Goal: Task Accomplishment & Management: Manage account settings

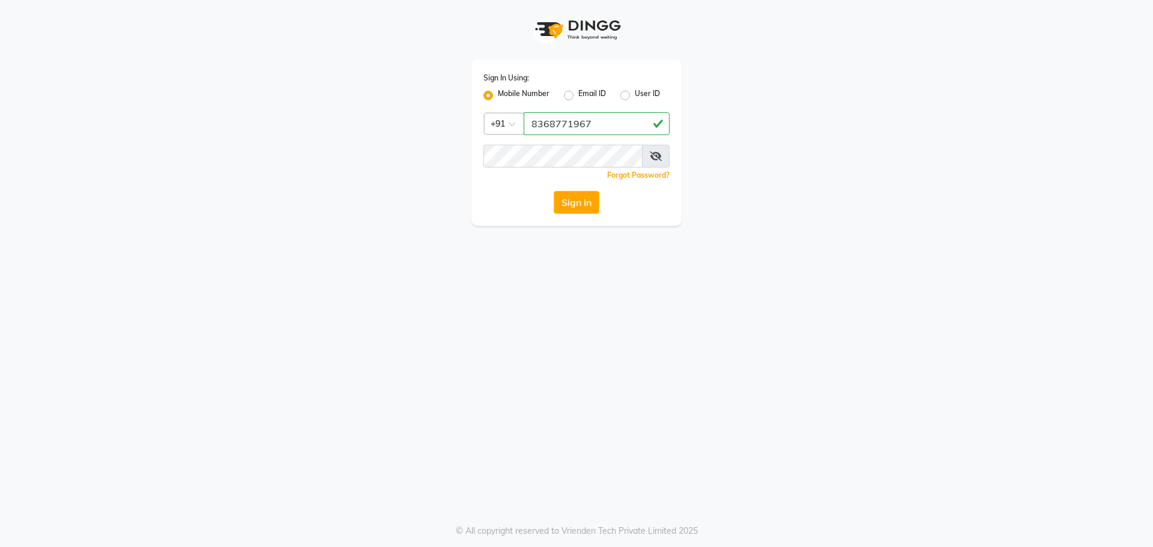
type input "8368771967"
click at [580, 207] on button "Sign In" at bounding box center [577, 202] width 46 height 23
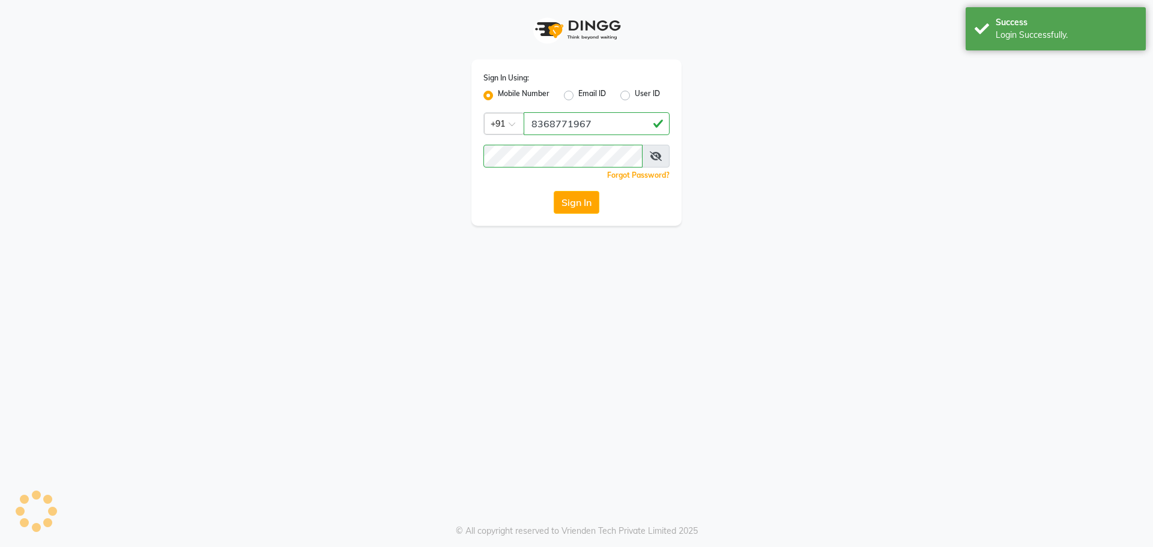
select select "service"
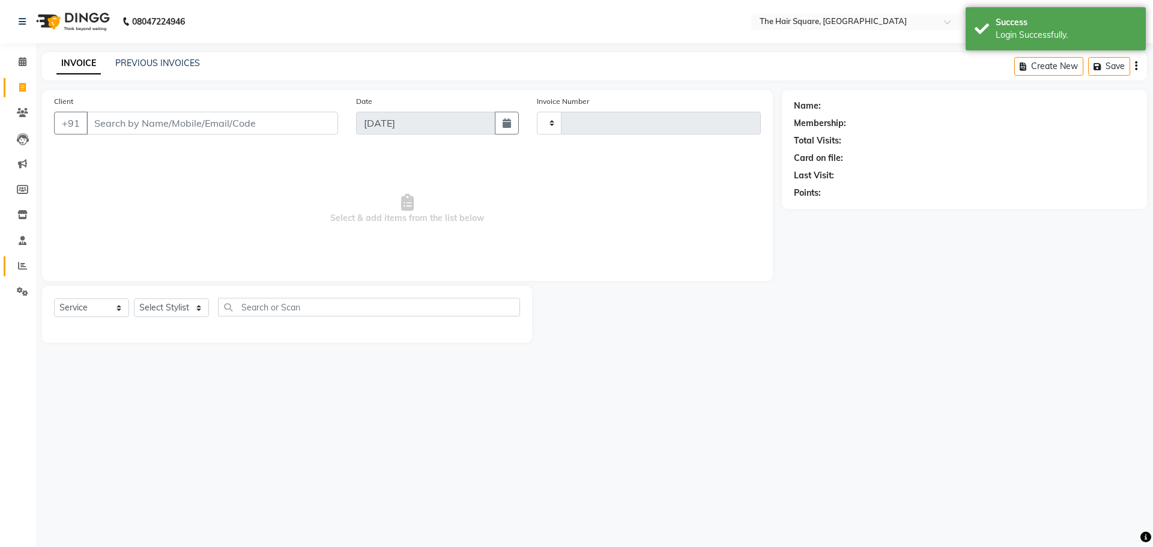
select select "en"
click at [19, 274] on link "Reports" at bounding box center [18, 266] width 29 height 20
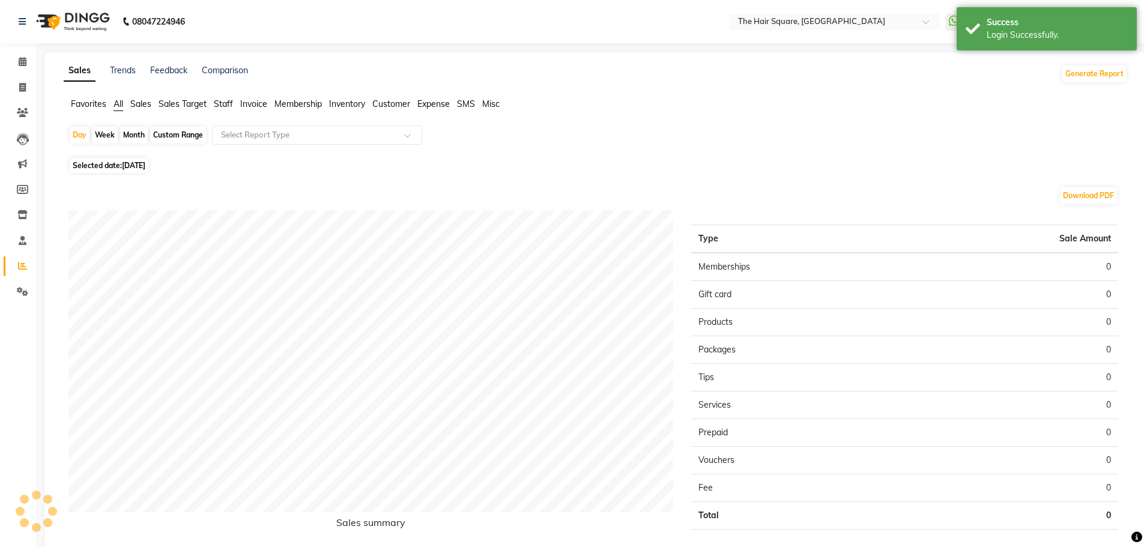
click at [228, 103] on span "Staff" at bounding box center [223, 103] width 19 height 11
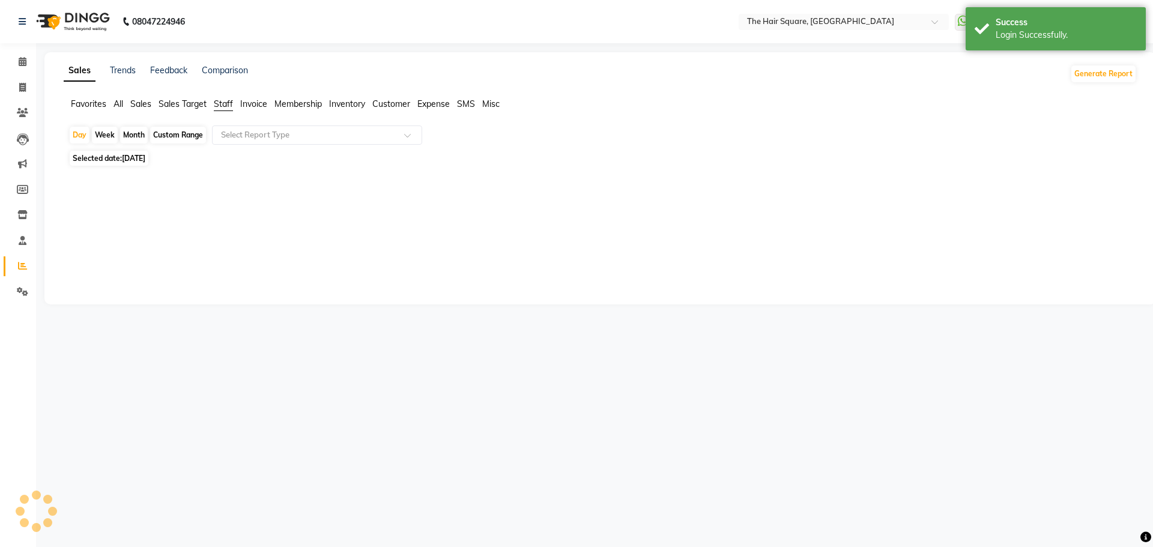
click at [147, 153] on span "Selected date: [DATE]" at bounding box center [109, 158] width 79 height 15
select select "9"
select select "2025"
click at [147, 153] on span "Selected date: [DATE]" at bounding box center [109, 158] width 79 height 15
select select "9"
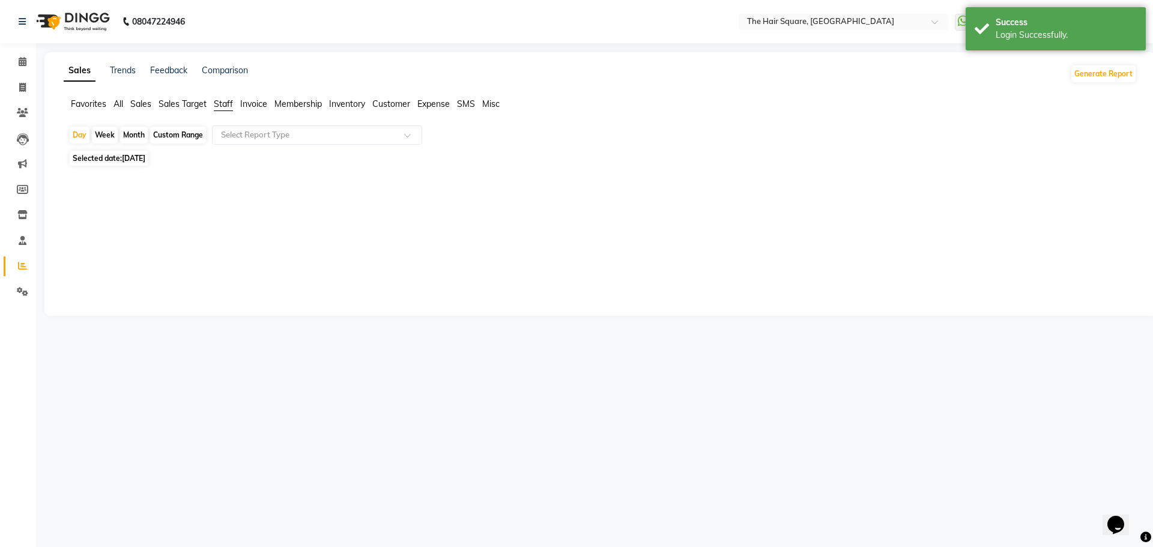
select select "2025"
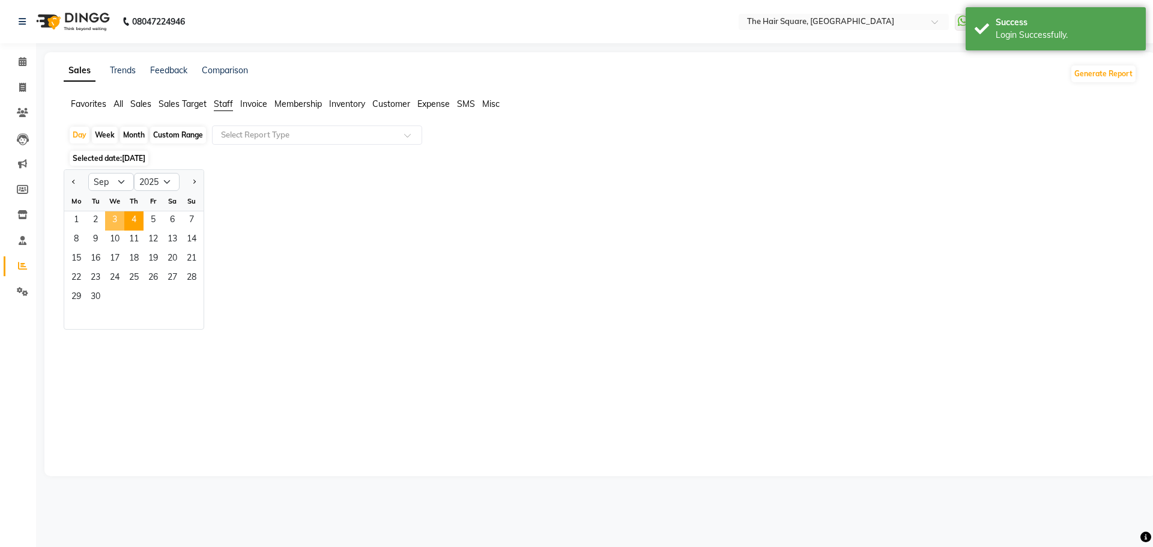
click at [122, 219] on span "3" at bounding box center [114, 220] width 19 height 19
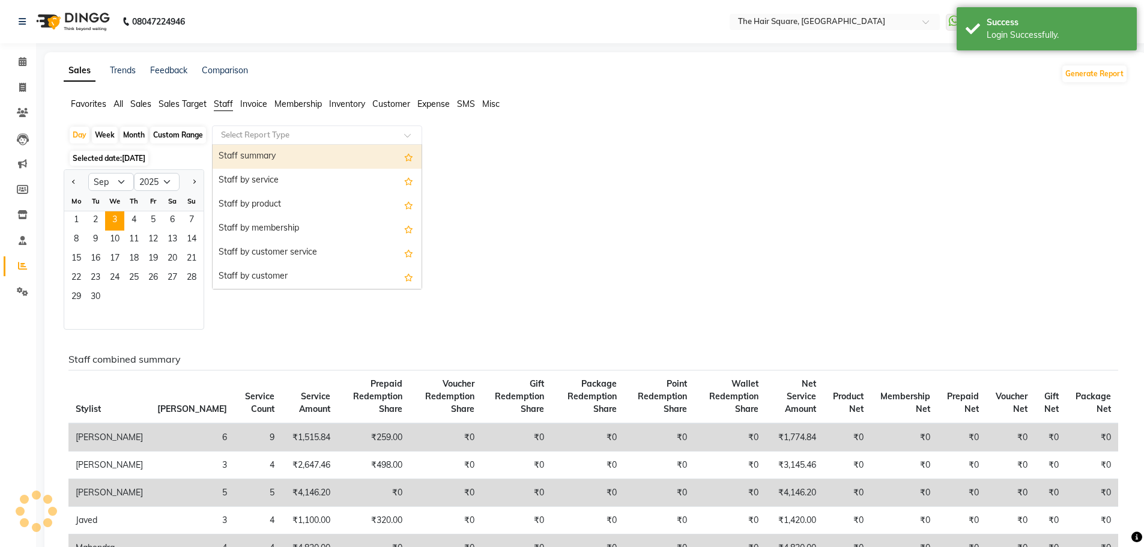
click at [246, 140] on input "text" at bounding box center [305, 135] width 173 height 12
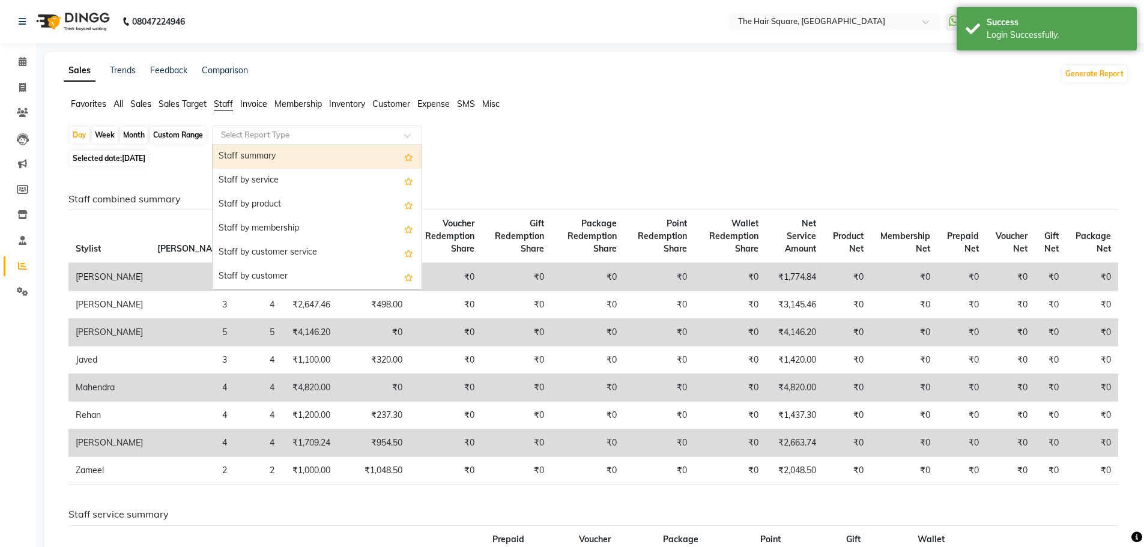
click at [255, 162] on div "Staff summary" at bounding box center [317, 157] width 209 height 24
select select "full_report"
select select "csv"
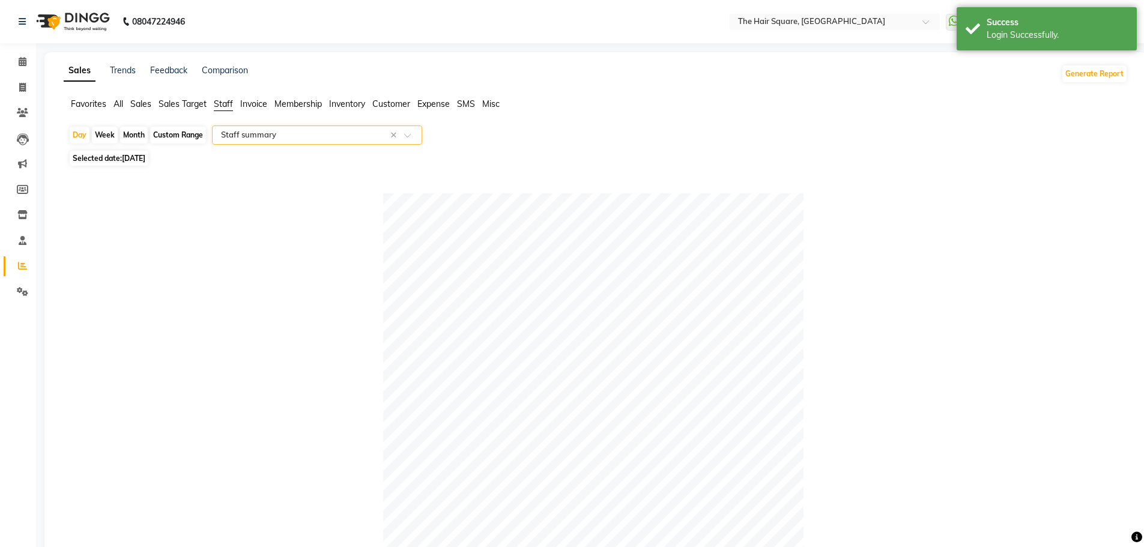
scroll to position [145, 0]
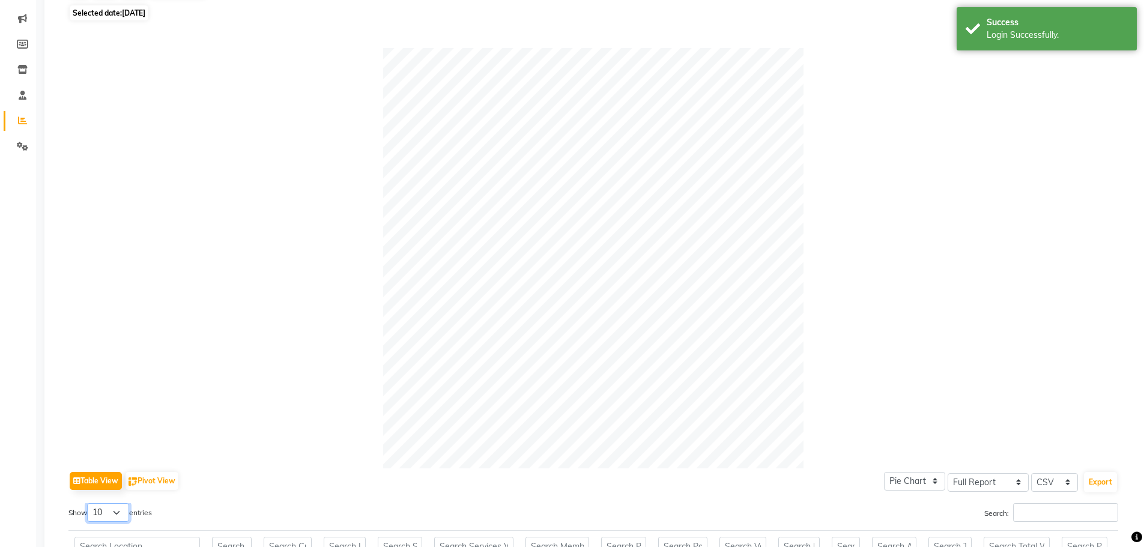
click at [125, 514] on select "10 25 50 100" at bounding box center [108, 512] width 42 height 19
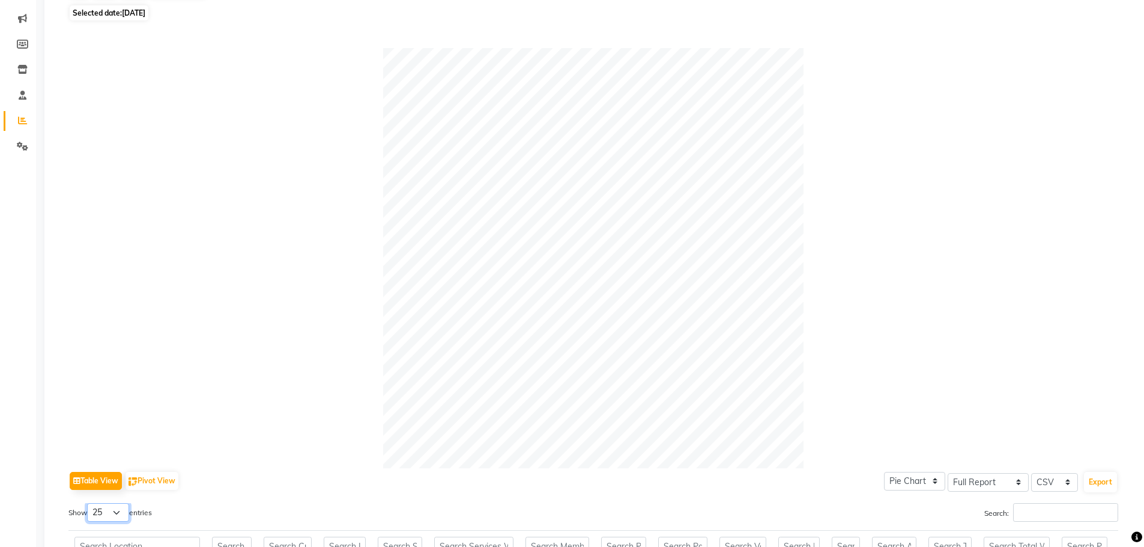
click at [89, 503] on select "10 25 50 100" at bounding box center [108, 512] width 42 height 19
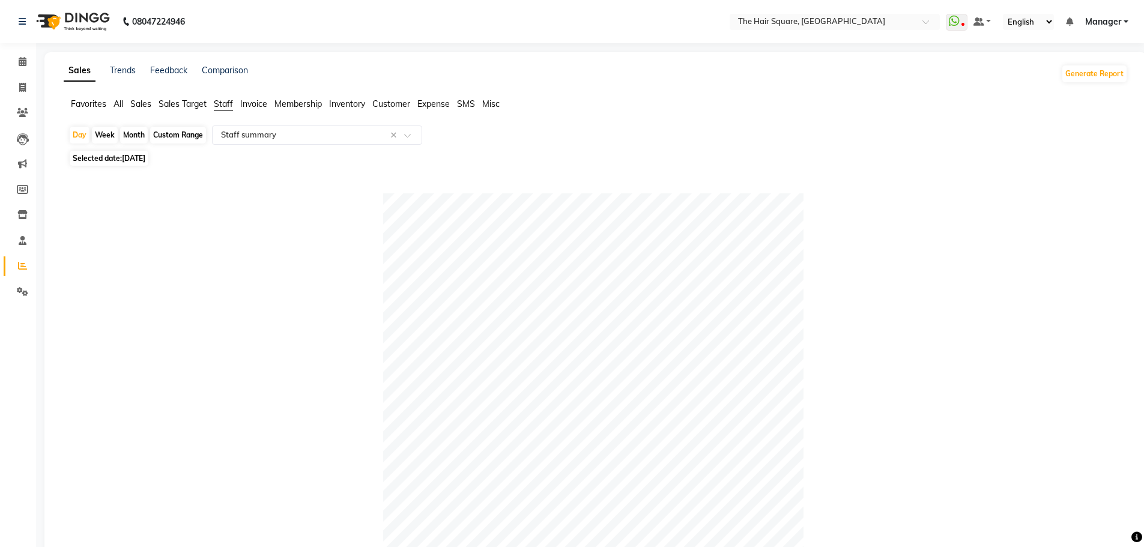
scroll to position [60, 0]
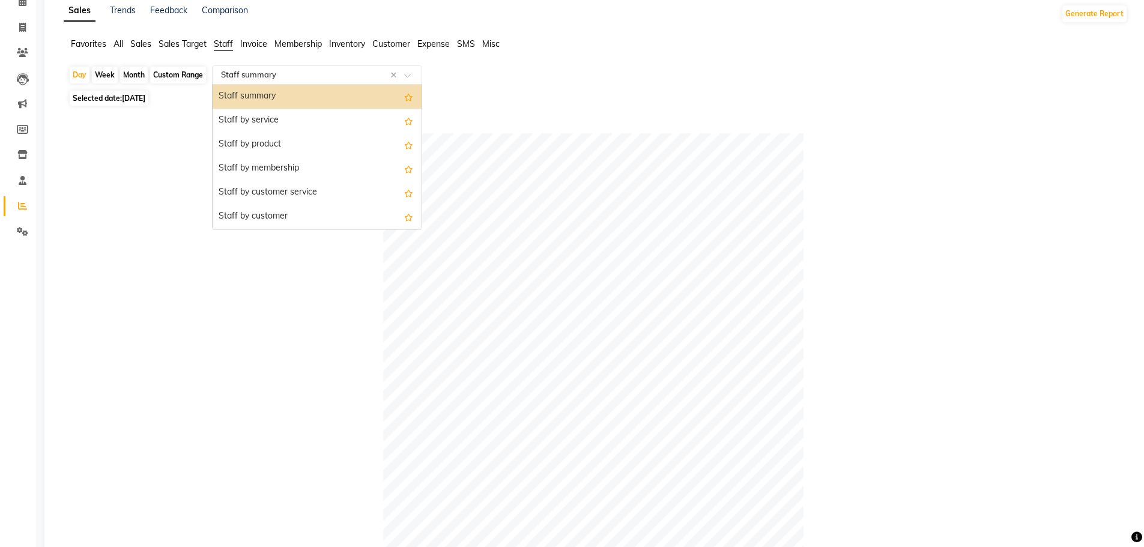
click at [271, 82] on div "Select Report Type × Staff summary ×" at bounding box center [317, 74] width 210 height 19
click at [280, 100] on div "Staff summary" at bounding box center [317, 97] width 209 height 24
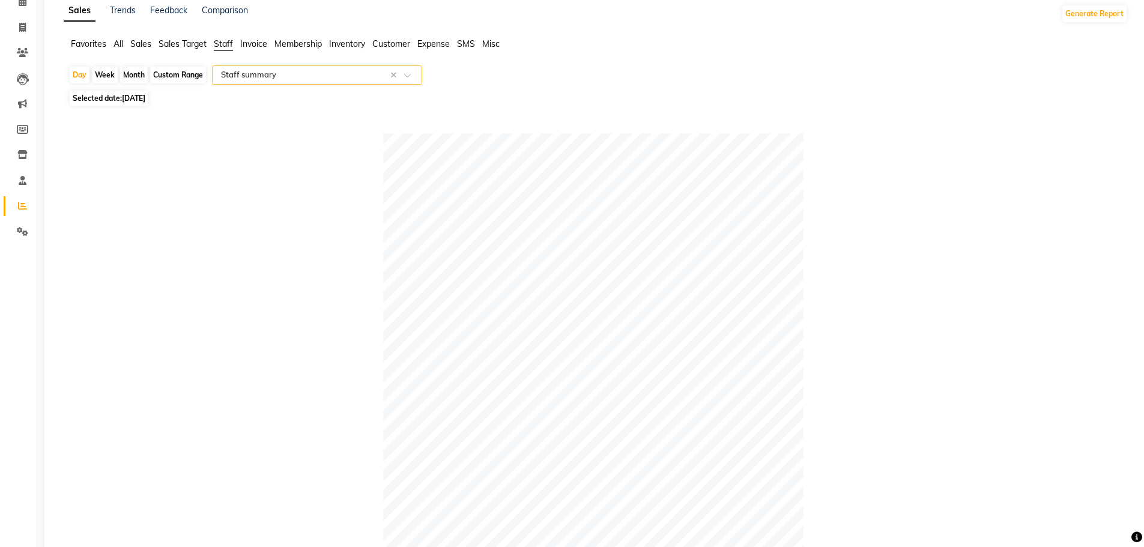
scroll to position [473, 0]
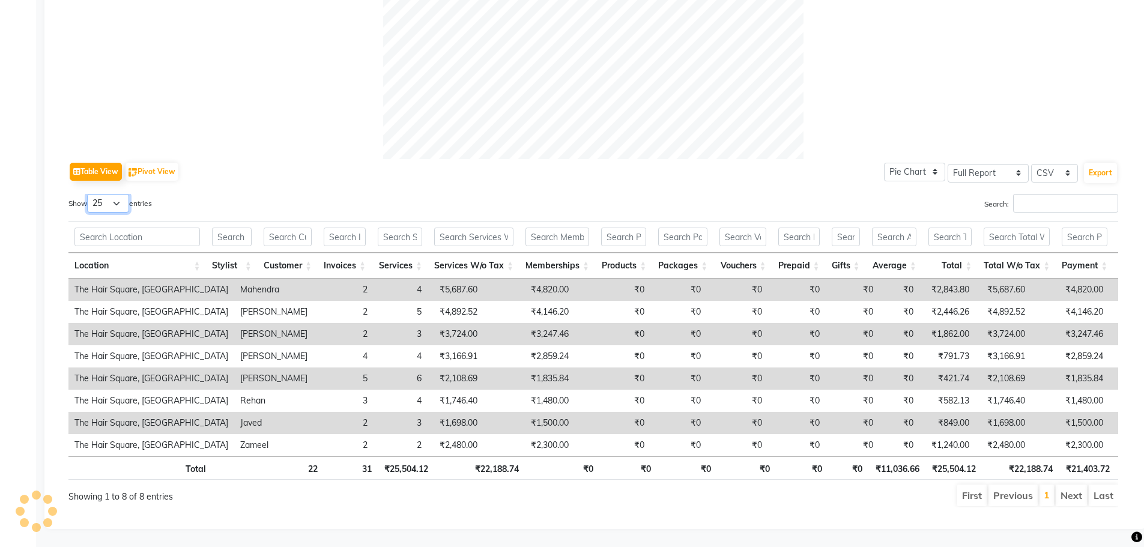
click at [121, 194] on select "10 25 50 100" at bounding box center [108, 203] width 42 height 19
select select "50"
click at [89, 194] on select "10 25 50 100" at bounding box center [108, 203] width 42 height 19
click at [139, 163] on button "Pivot View" at bounding box center [151, 172] width 53 height 18
select select "full_report"
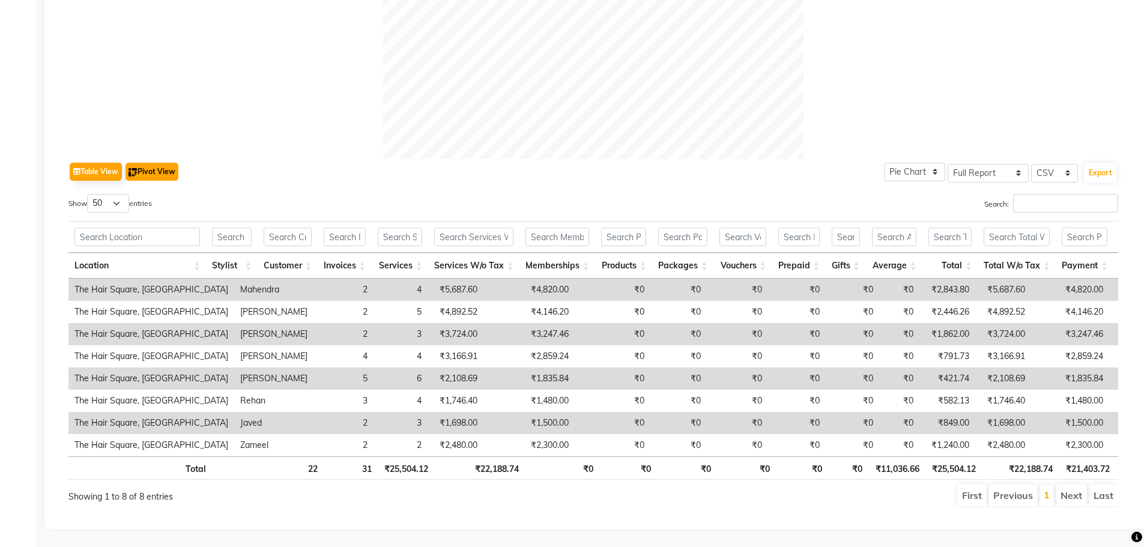
select select "csv"
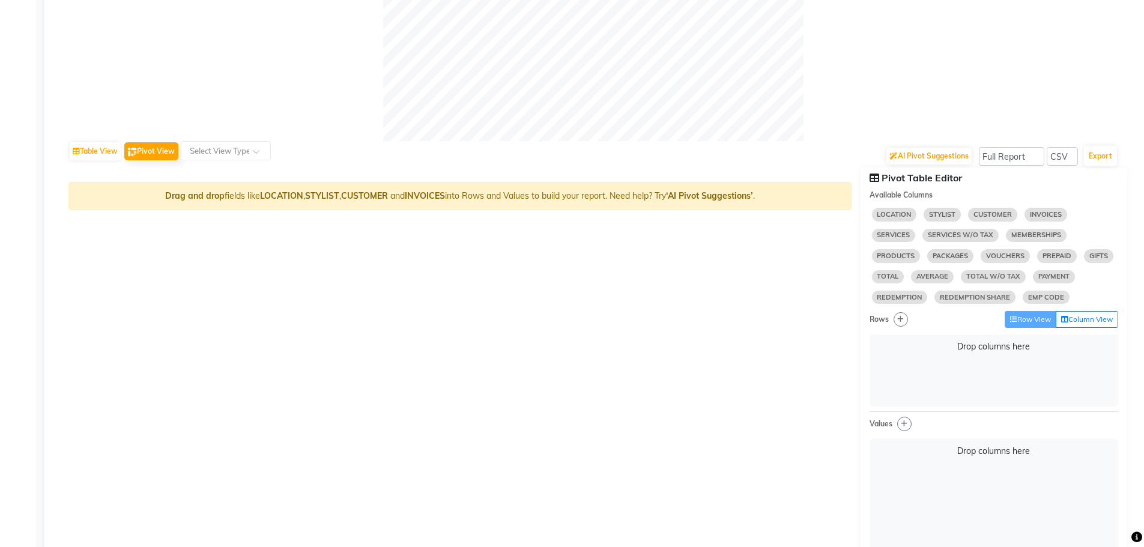
select select "10"
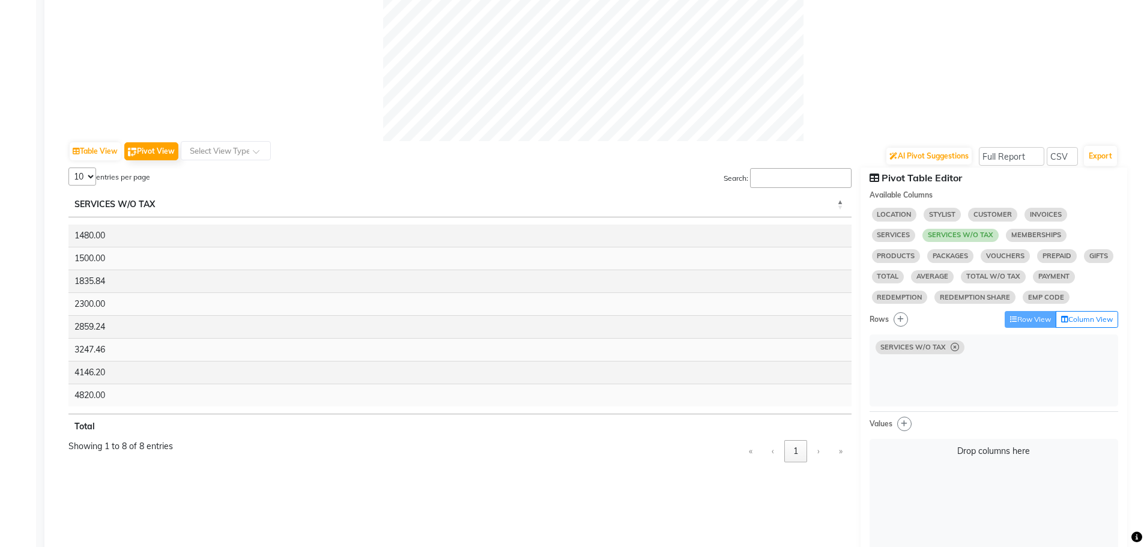
select select "10"
select select "sum"
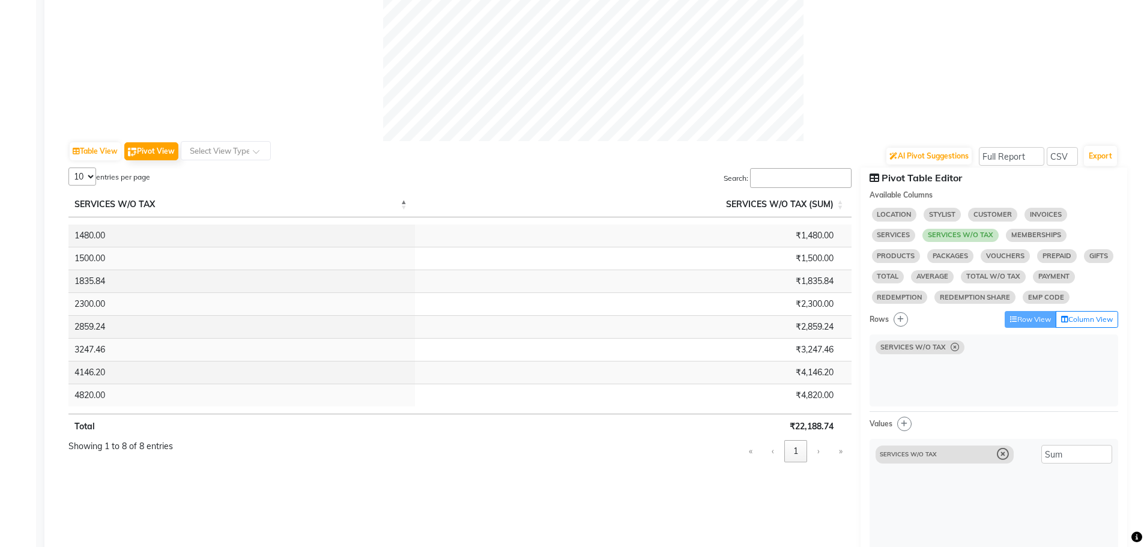
select select "10"
select select "sum"
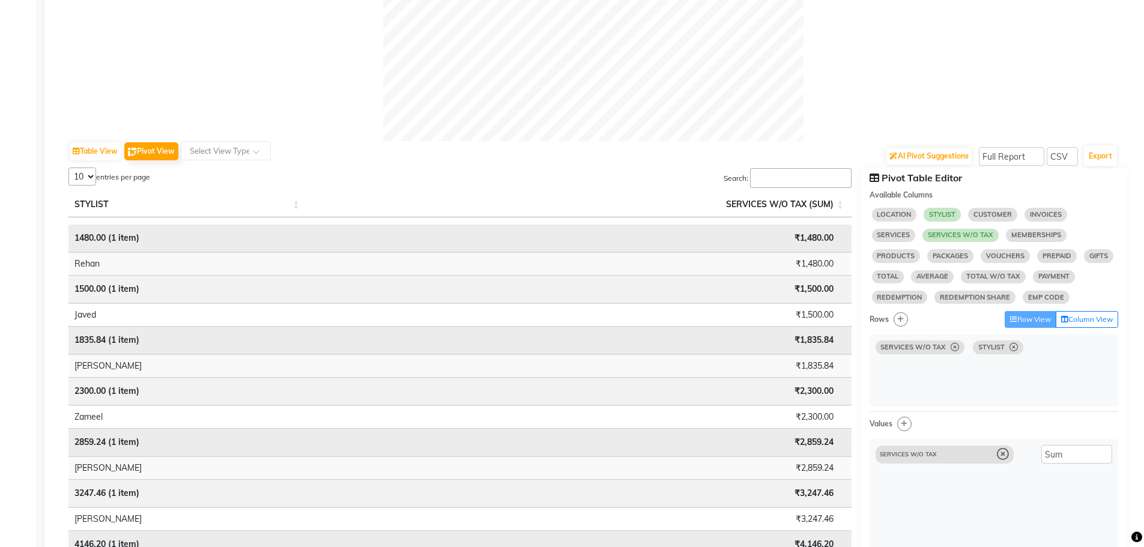
click at [83, 178] on select "5 10 25 50 8" at bounding box center [82, 177] width 28 height 18
select select "8"
click at [68, 168] on select "5 10 25 50 8" at bounding box center [82, 177] width 28 height 18
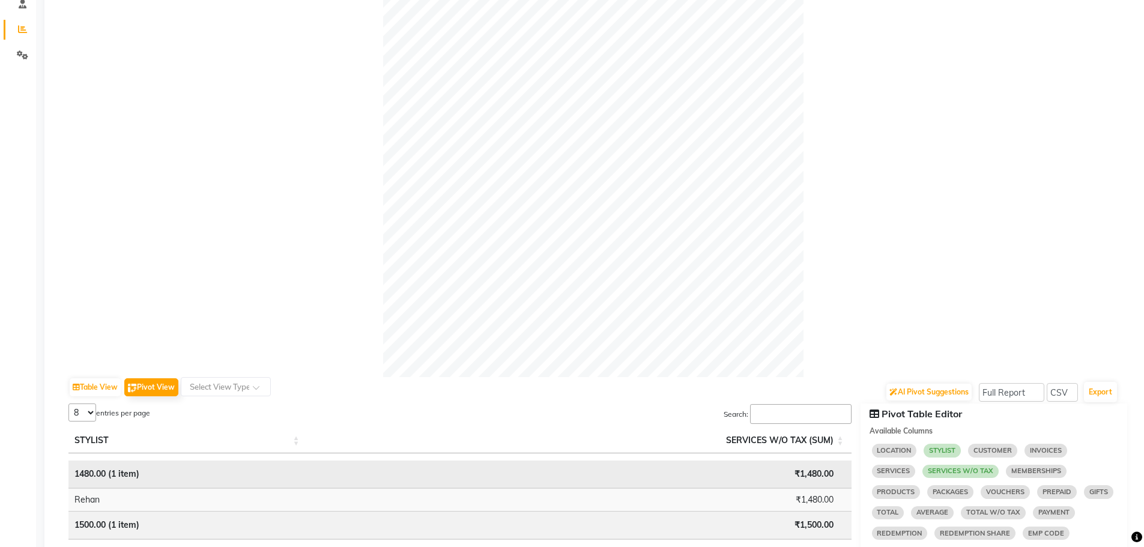
scroll to position [0, 0]
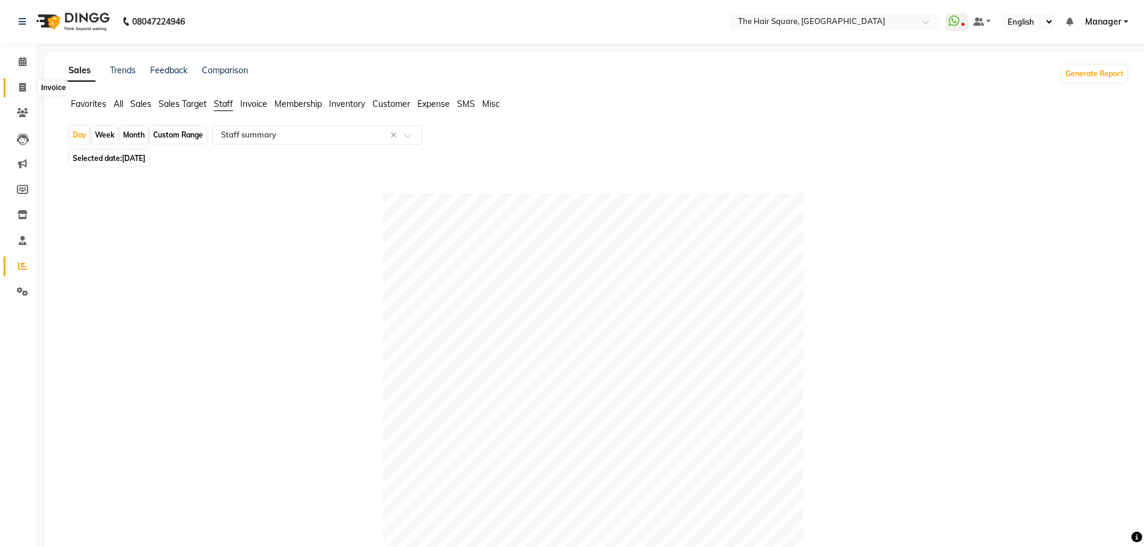
click at [28, 86] on span at bounding box center [22, 88] width 21 height 14
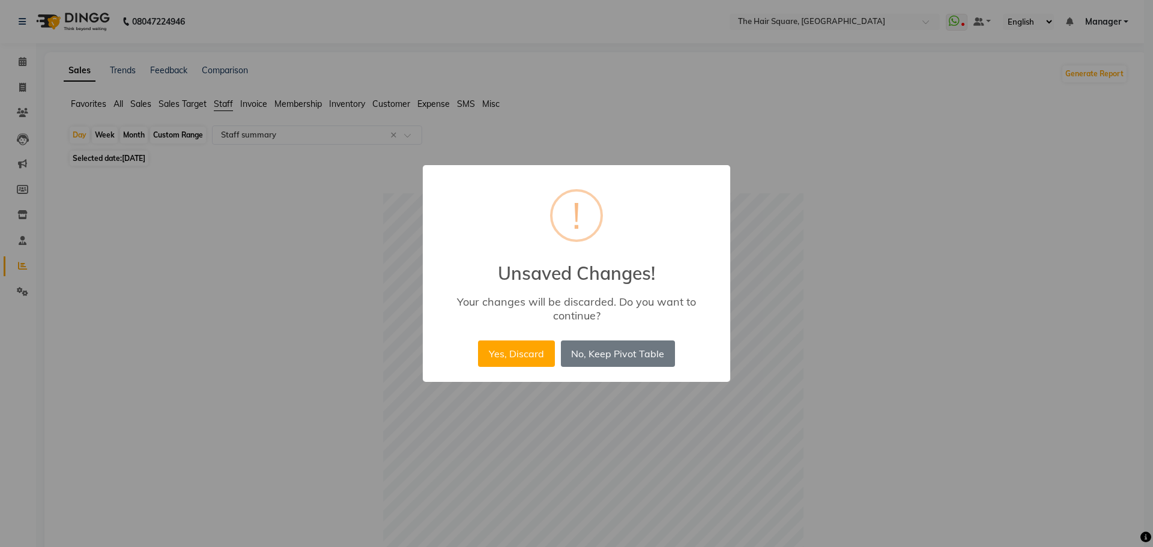
click at [301, 346] on div "× ! Unsaved Changes! Your changes will be discarded. Do you want to continue? Y…" at bounding box center [576, 273] width 1153 height 547
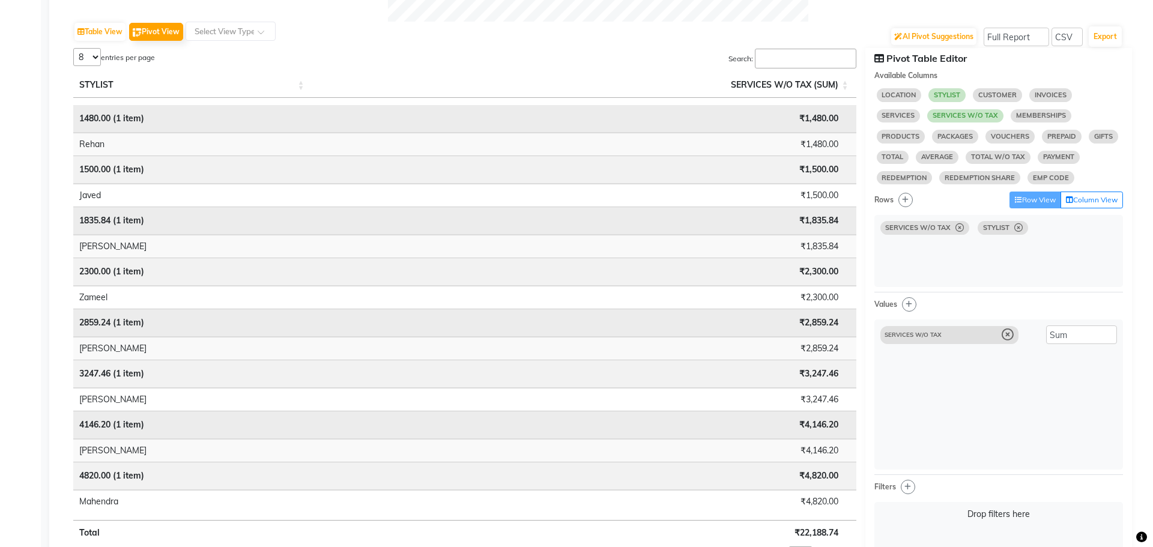
scroll to position [23, 0]
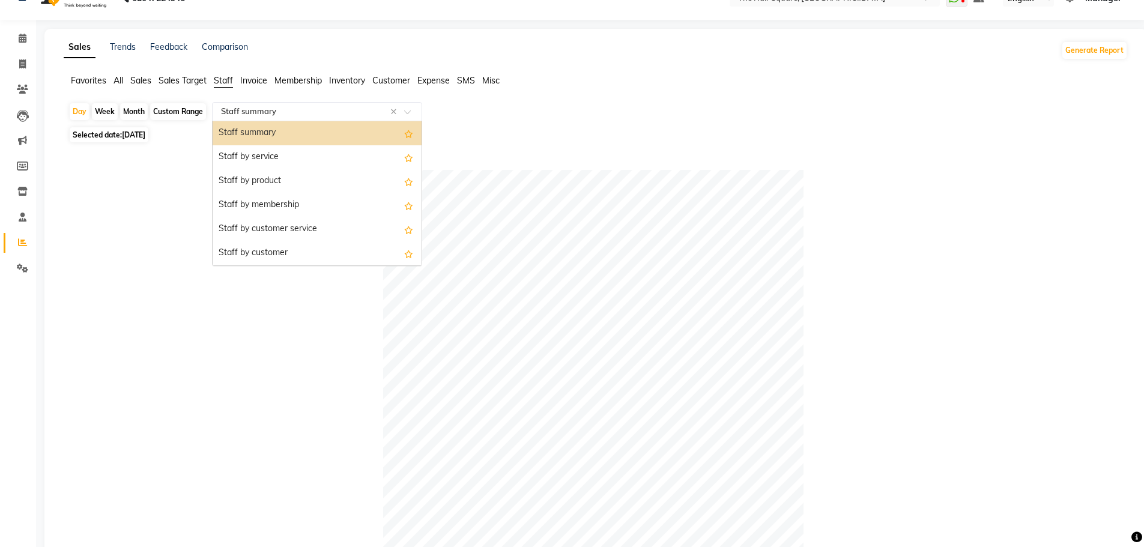
click at [283, 110] on input "text" at bounding box center [305, 112] width 173 height 12
click at [267, 138] on div "Staff summary" at bounding box center [317, 133] width 209 height 24
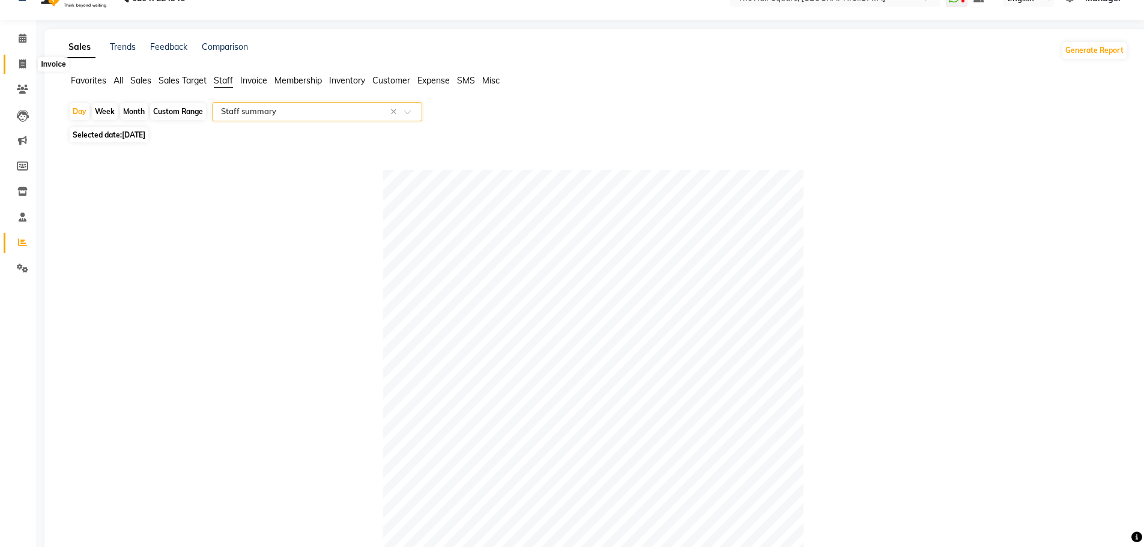
click at [16, 63] on span at bounding box center [22, 65] width 21 height 14
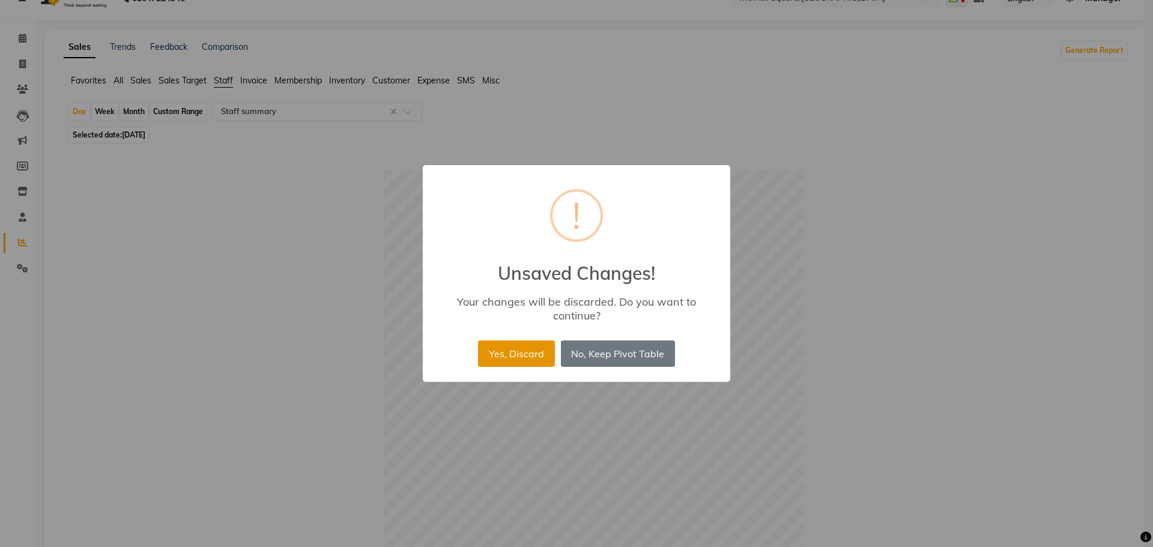
click at [501, 347] on button "Yes, Discard" at bounding box center [516, 353] width 76 height 26
select select "service"
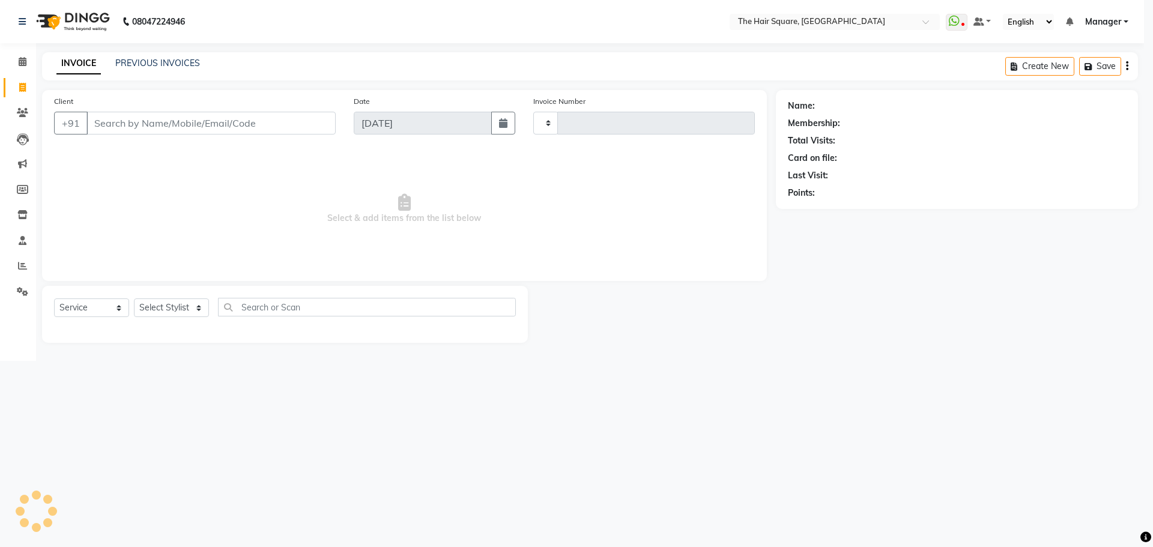
type input "3099"
select select "5768"
click at [24, 268] on icon at bounding box center [22, 265] width 9 height 9
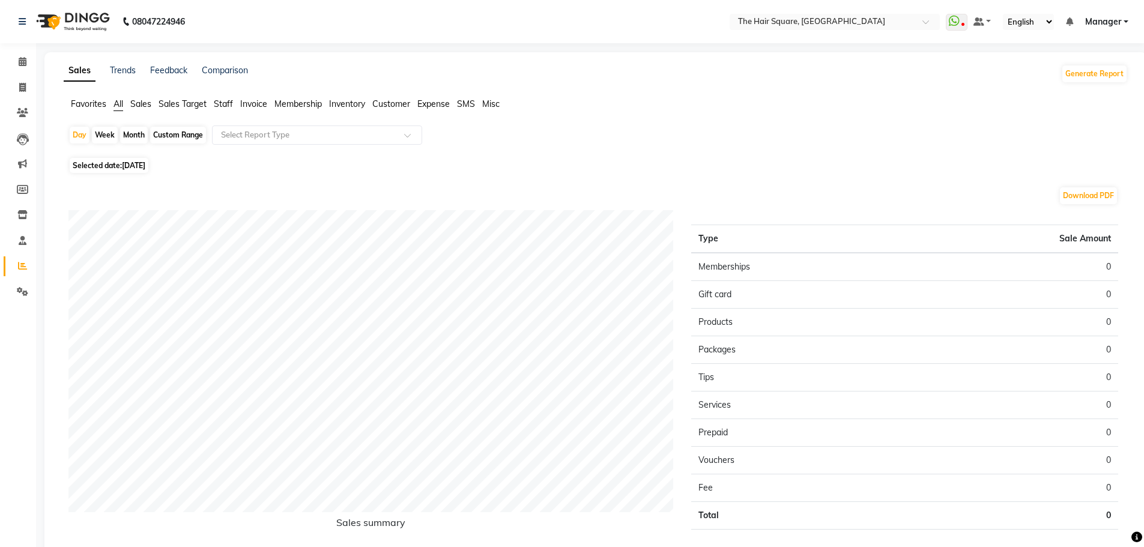
click at [222, 106] on span "Staff" at bounding box center [223, 103] width 19 height 11
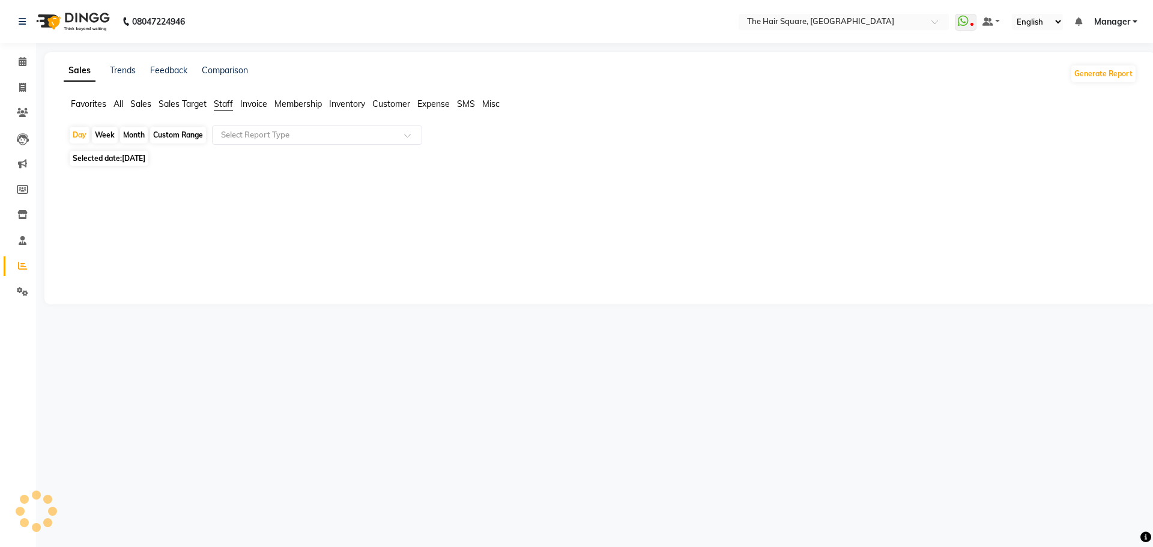
click at [136, 158] on span "[DATE]" at bounding box center [133, 158] width 23 height 9
select select "9"
select select "2025"
click at [136, 158] on span "[DATE]" at bounding box center [133, 158] width 23 height 9
select select "9"
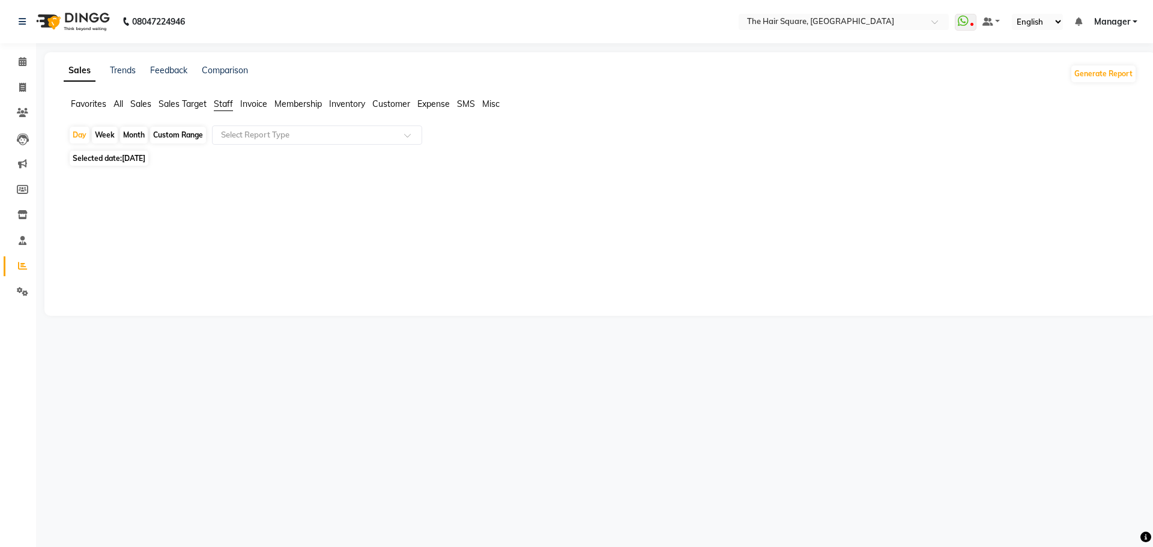
select select "2025"
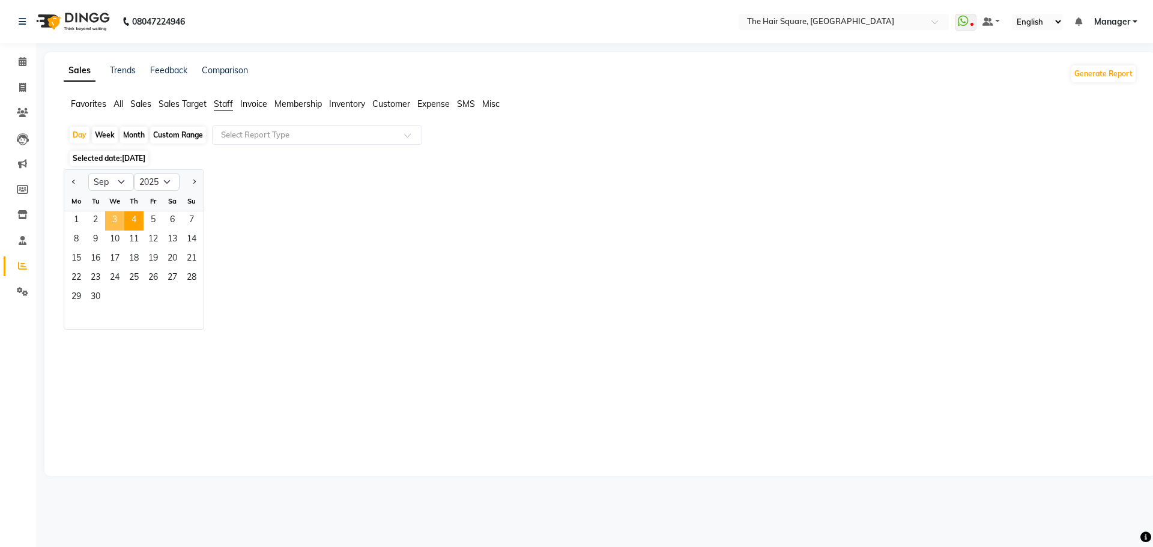
click at [116, 222] on span "3" at bounding box center [114, 220] width 19 height 19
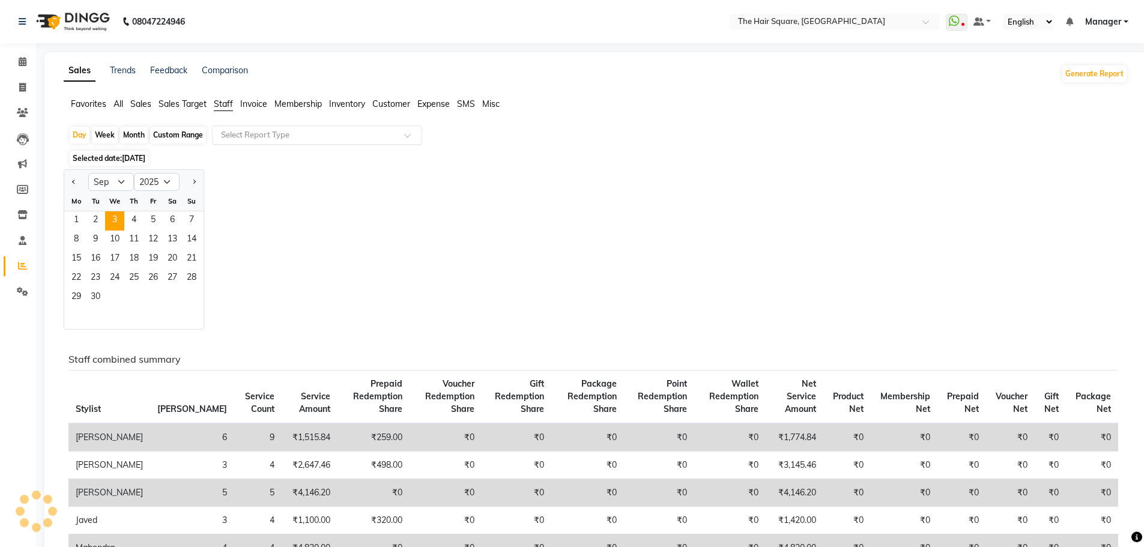
click at [232, 142] on div "Select Report Type" at bounding box center [317, 134] width 210 height 19
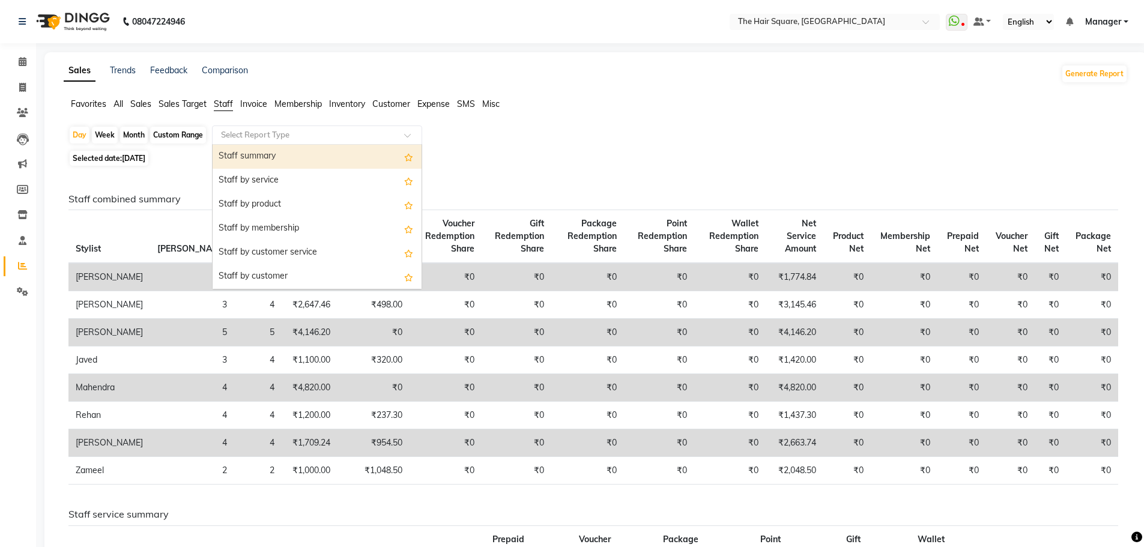
click at [238, 157] on div "Staff summary" at bounding box center [317, 157] width 209 height 24
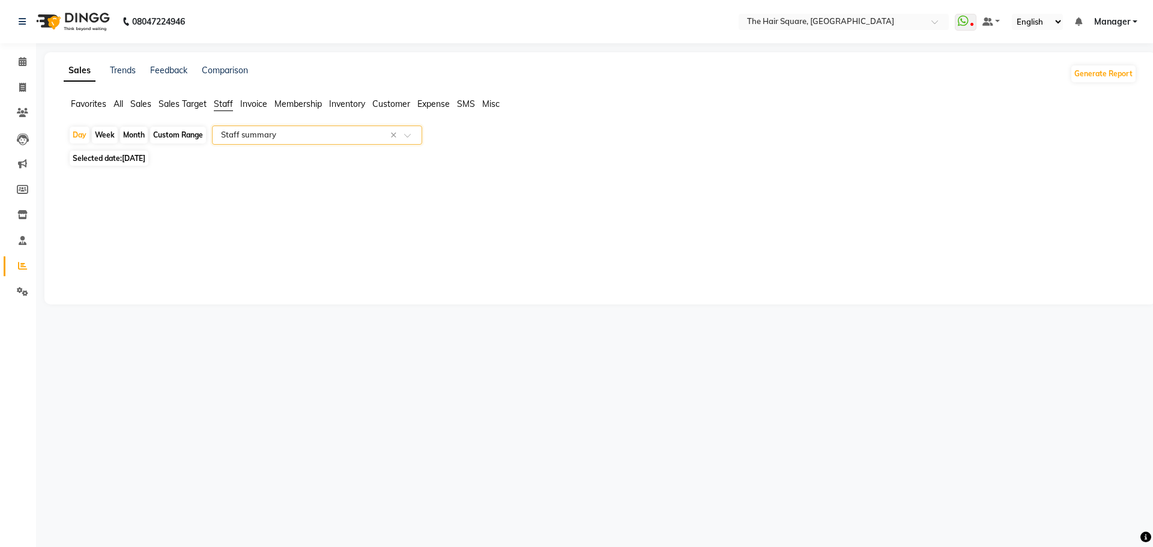
select select "full_report"
select select "csv"
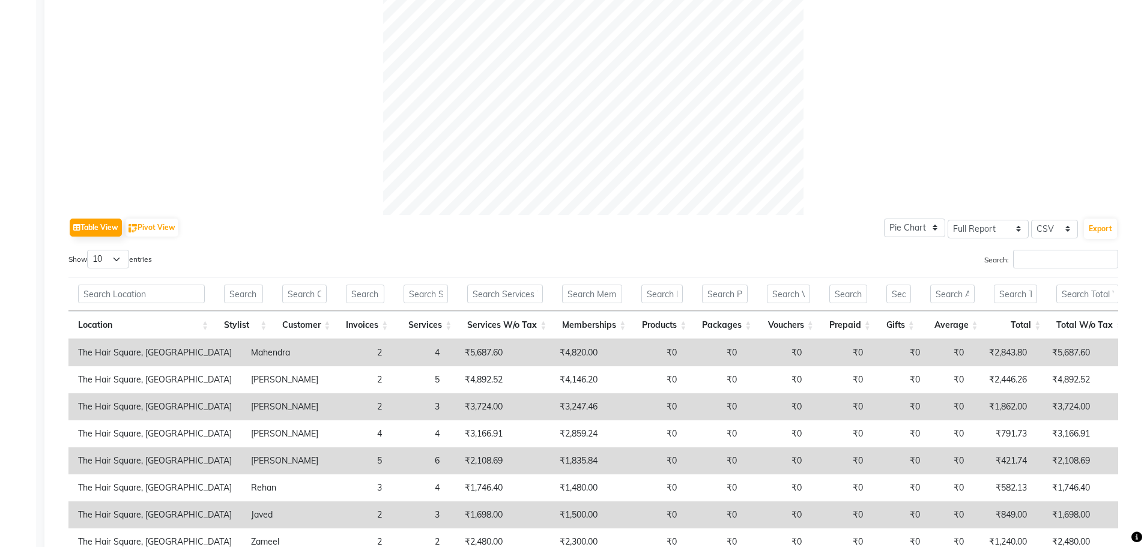
scroll to position [521, 0]
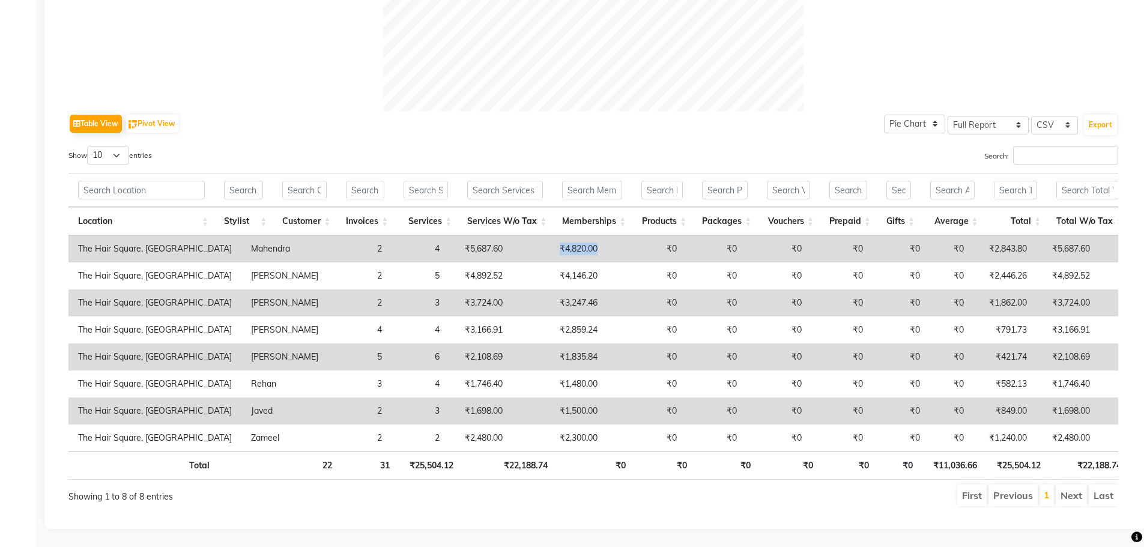
drag, startPoint x: 506, startPoint y: 225, endPoint x: 570, endPoint y: 232, distance: 64.6
click at [570, 235] on tr "The Hair Square, Ambience Island Mahendra 2 4 ₹5,687.60 ₹4,820.00 ₹0 ₹0 ₹0 ₹0 ₹…" at bounding box center [776, 248] width 1417 height 27
drag, startPoint x: 577, startPoint y: 276, endPoint x: 639, endPoint y: 460, distance: 194.1
click at [607, 289] on td "₹0" at bounding box center [646, 302] width 79 height 27
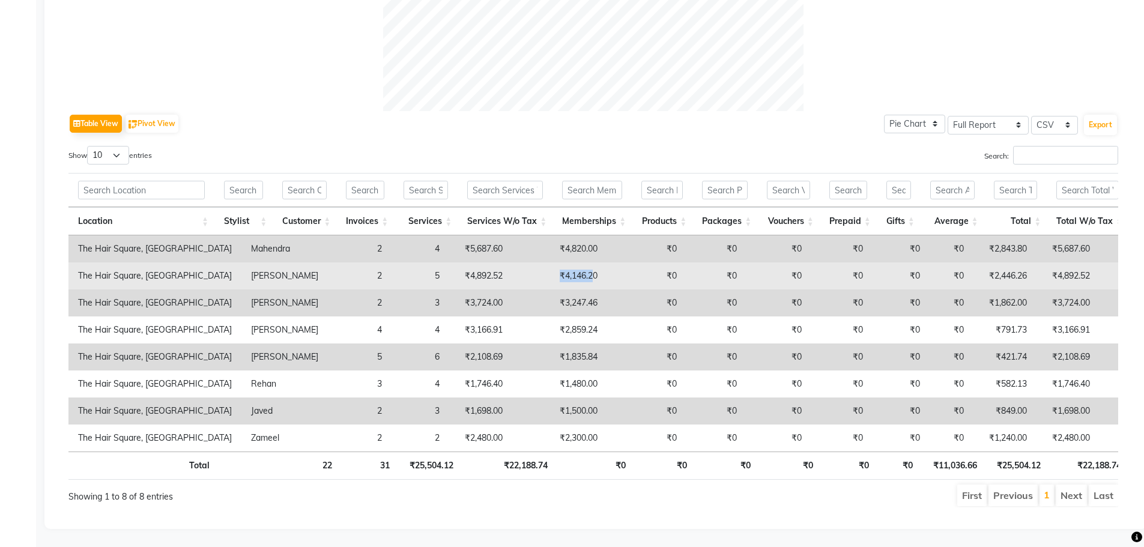
drag, startPoint x: 501, startPoint y: 259, endPoint x: 542, endPoint y: 259, distance: 40.8
click at [542, 262] on td "₹4,146.20" at bounding box center [559, 275] width 95 height 27
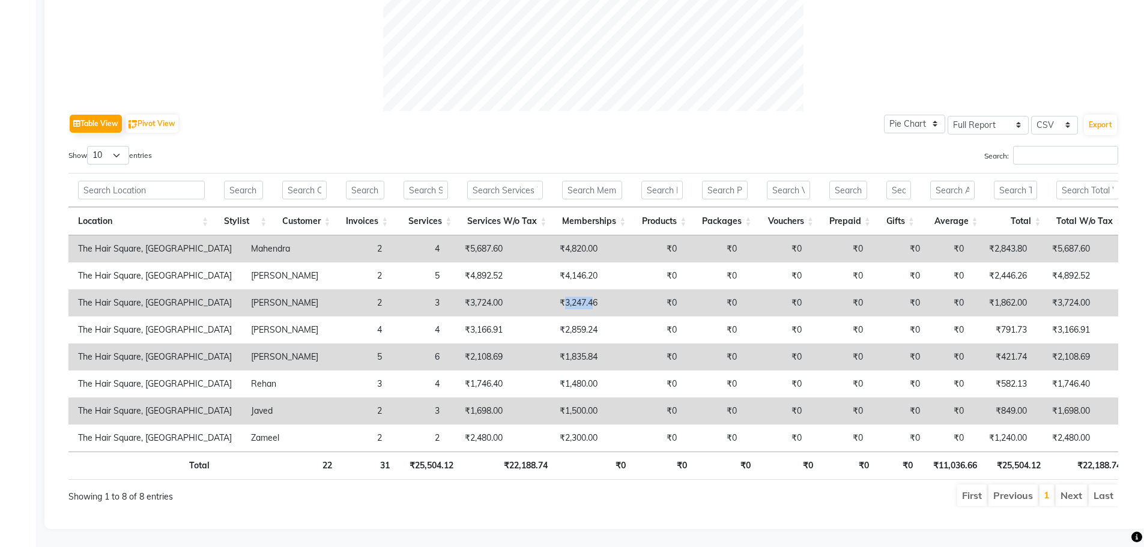
drag, startPoint x: 514, startPoint y: 287, endPoint x: 542, endPoint y: 289, distance: 27.7
click at [542, 289] on td "₹3,247.46" at bounding box center [559, 302] width 95 height 27
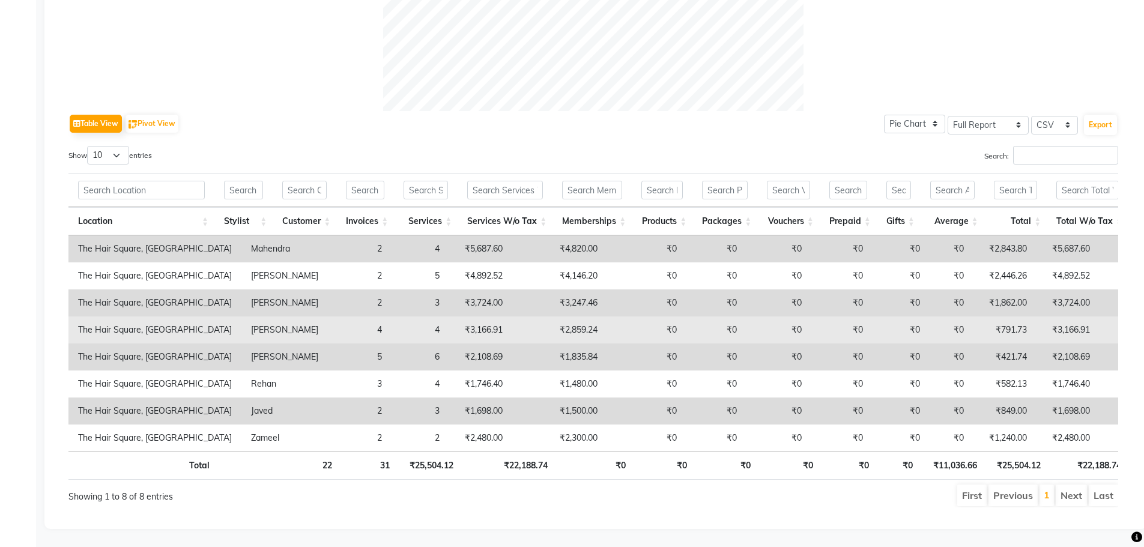
click at [542, 316] on td "₹2,859.24" at bounding box center [559, 329] width 95 height 27
drag, startPoint x: 509, startPoint y: 308, endPoint x: 537, endPoint y: 312, distance: 28.4
click at [537, 316] on td "₹2,859.24" at bounding box center [559, 329] width 95 height 27
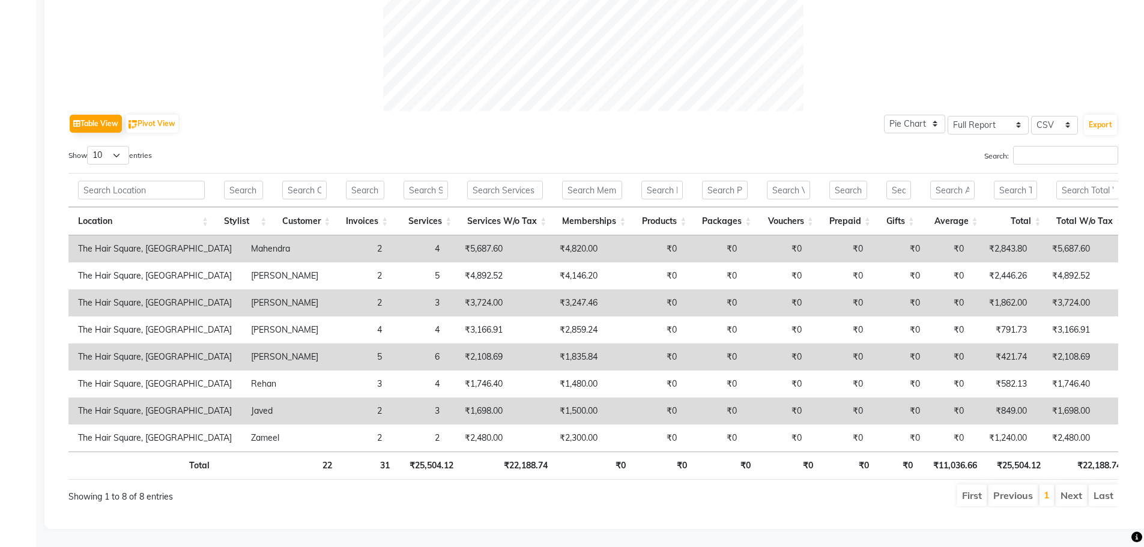
drag, startPoint x: 580, startPoint y: 329, endPoint x: 584, endPoint y: 343, distance: 14.4
click at [607, 343] on td "₹0" at bounding box center [646, 356] width 79 height 27
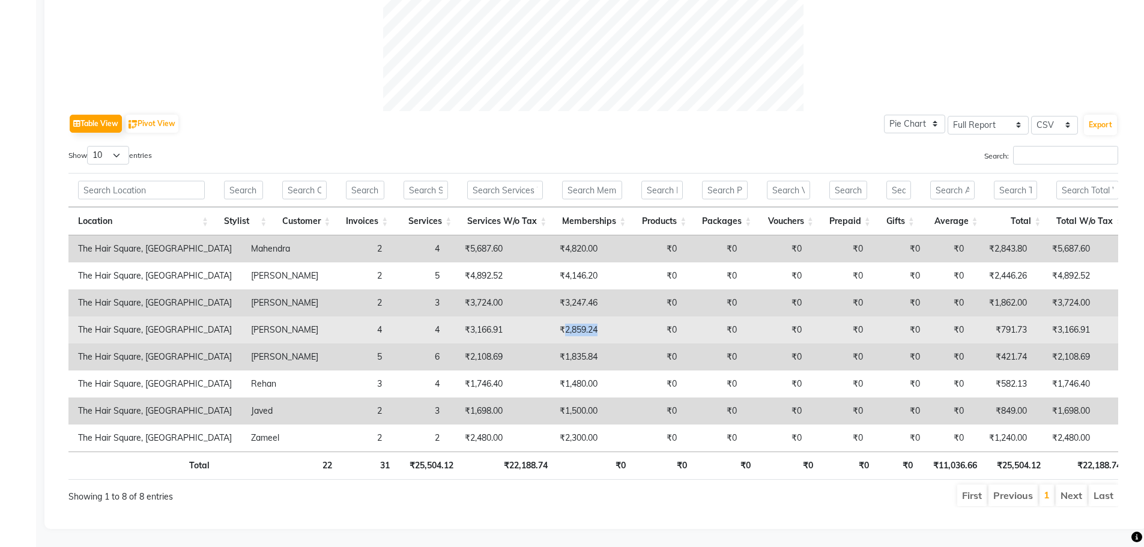
drag, startPoint x: 513, startPoint y: 306, endPoint x: 575, endPoint y: 315, distance: 63.1
click at [575, 316] on tr "The Hair Square, Ambience Island [PERSON_NAME] 4 4 ₹3,166.91 ₹2,859.24 ₹0 ₹0 ₹0…" at bounding box center [776, 329] width 1417 height 27
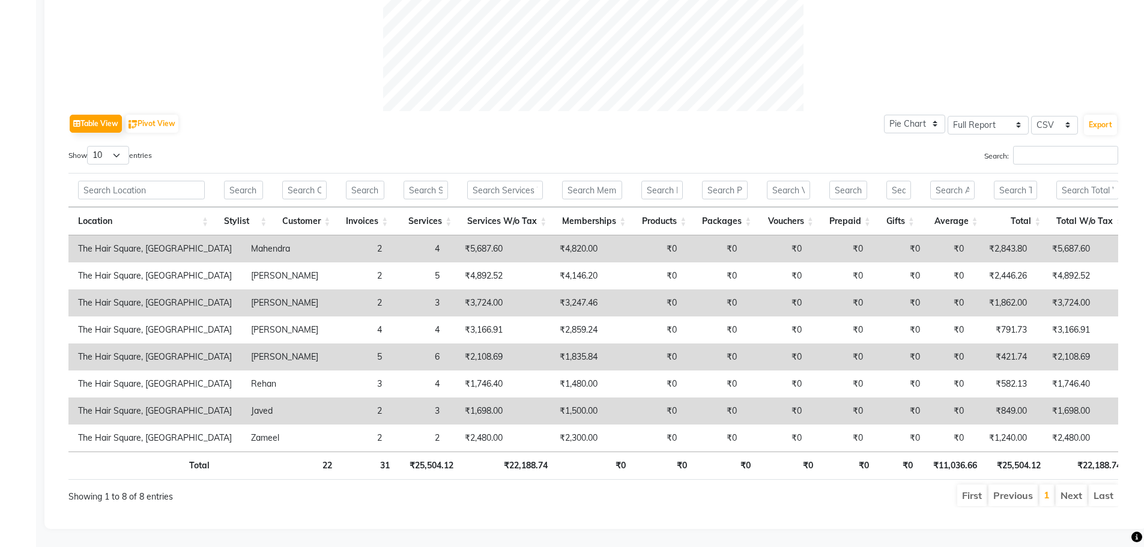
click at [512, 343] on td "₹1,835.84" at bounding box center [559, 356] width 95 height 27
drag, startPoint x: 512, startPoint y: 338, endPoint x: 561, endPoint y: 349, distance: 50.0
click at [561, 349] on tr "The Hair Square, Ambience Island [PERSON_NAME] 5 6 ₹2,108.69 ₹1,835.84 ₹0 ₹0 ₹0…" at bounding box center [776, 356] width 1417 height 27
click at [514, 343] on td "₹1,835.84" at bounding box center [559, 356] width 95 height 27
drag, startPoint x: 514, startPoint y: 338, endPoint x: 534, endPoint y: 338, distance: 20.4
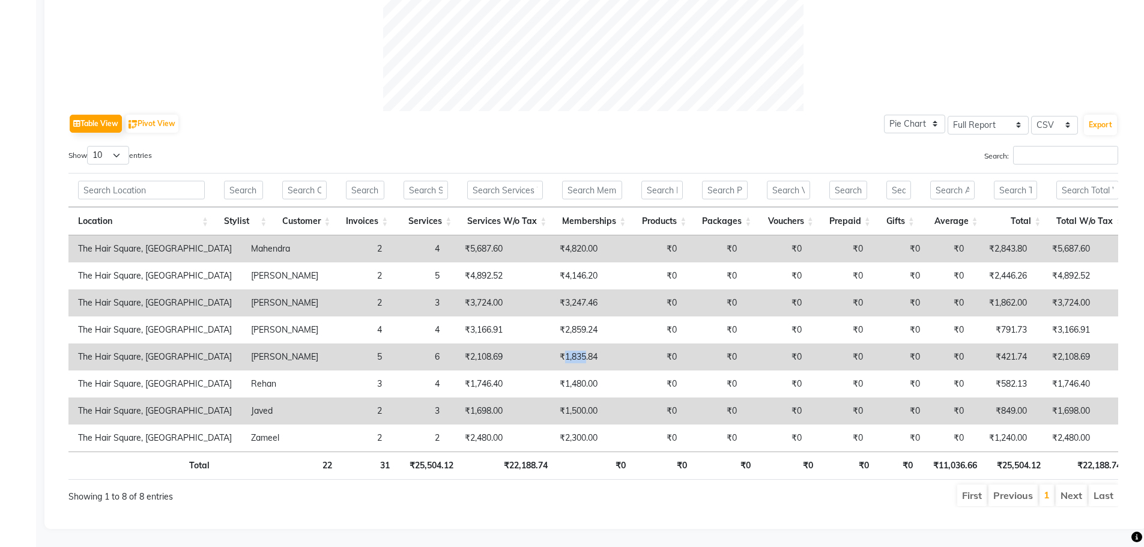
click at [534, 343] on td "₹1,835.84" at bounding box center [559, 356] width 95 height 27
click at [549, 346] on td "₹1,835.84" at bounding box center [559, 356] width 95 height 27
drag, startPoint x: 510, startPoint y: 336, endPoint x: 535, endPoint y: 337, distance: 25.2
click at [535, 343] on td "₹1,835.84" at bounding box center [559, 356] width 95 height 27
click at [618, 343] on td "₹0" at bounding box center [646, 356] width 79 height 27
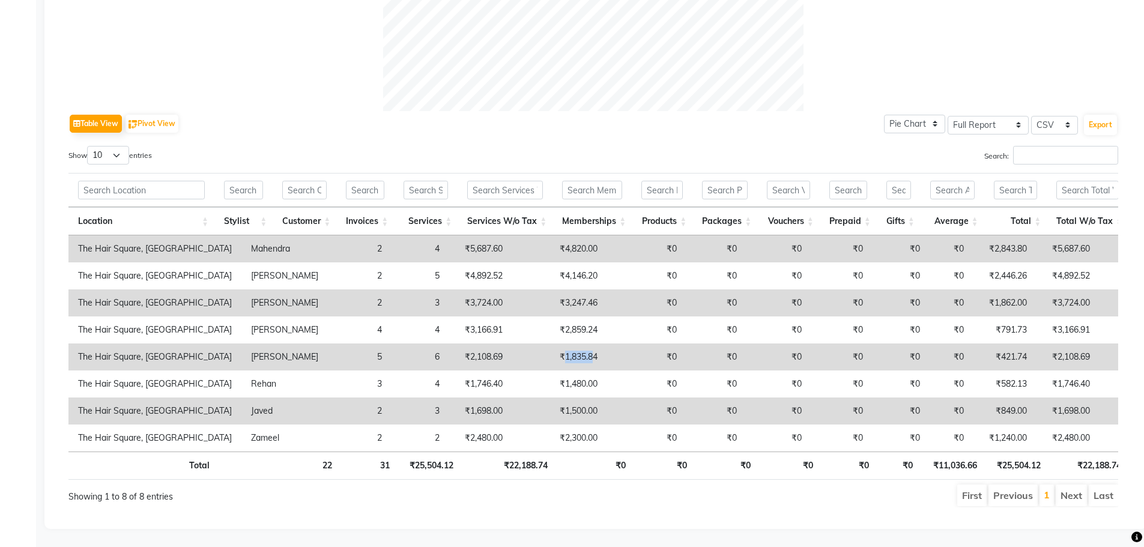
drag, startPoint x: 514, startPoint y: 337, endPoint x: 542, endPoint y: 345, distance: 29.4
click at [542, 345] on td "₹1,835.84" at bounding box center [559, 356] width 95 height 27
click at [540, 345] on td "₹1,835.84" at bounding box center [559, 356] width 95 height 27
drag, startPoint x: 515, startPoint y: 340, endPoint x: 539, endPoint y: 347, distance: 25.7
click at [539, 347] on td "₹1,835.84" at bounding box center [559, 356] width 95 height 27
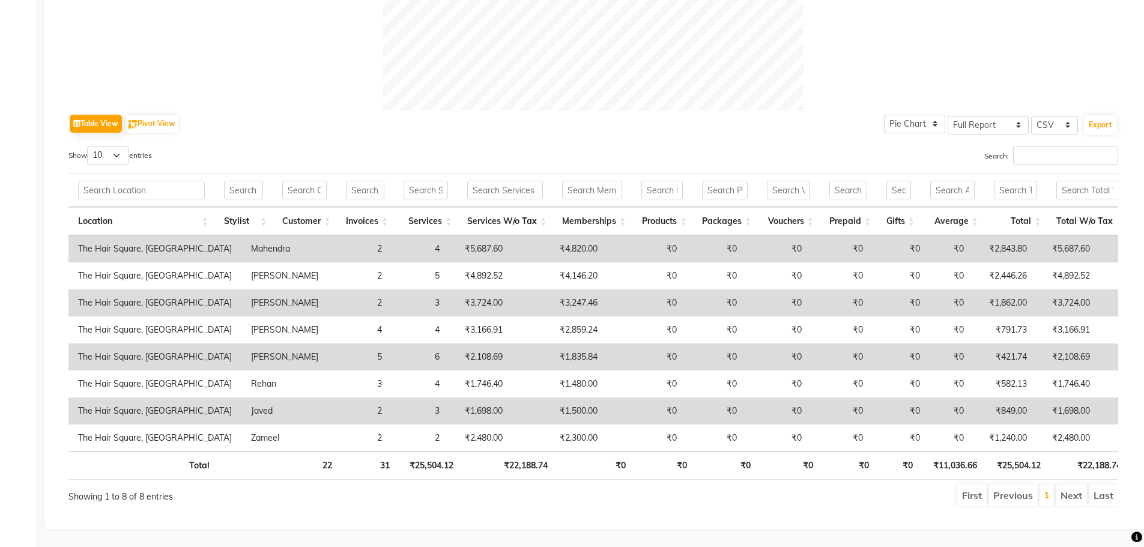
click at [541, 349] on td "₹1,835.84" at bounding box center [559, 356] width 95 height 27
drag, startPoint x: 513, startPoint y: 338, endPoint x: 551, endPoint y: 343, distance: 37.6
click at [552, 343] on td "₹1,835.84" at bounding box center [559, 356] width 95 height 27
click at [536, 348] on td "₹1,835.84" at bounding box center [559, 356] width 95 height 27
drag, startPoint x: 497, startPoint y: 342, endPoint x: 575, endPoint y: 339, distance: 77.5
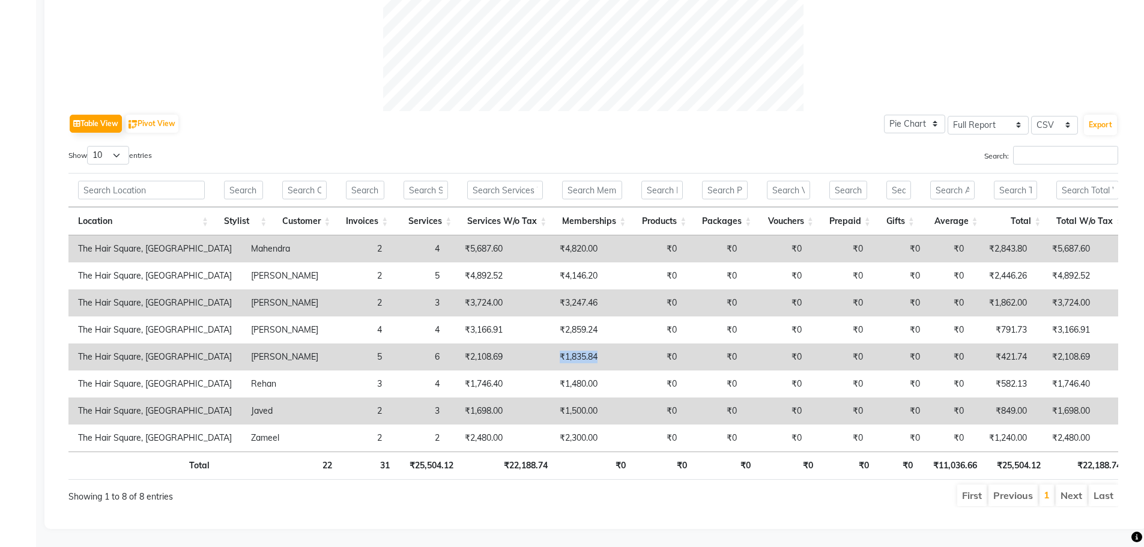
click at [572, 343] on tr "The Hair Square, Ambience Island [PERSON_NAME] 5 6 ₹2,108.69 ₹1,835.84 ₹0 ₹0 ₹0…" at bounding box center [776, 356] width 1417 height 27
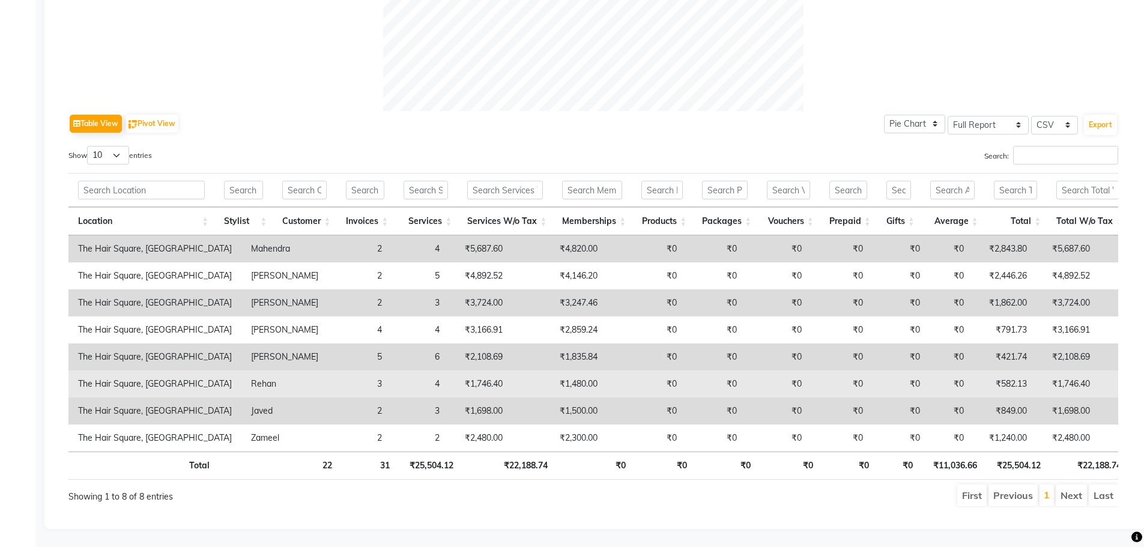
click at [512, 370] on td "₹1,480.00" at bounding box center [559, 383] width 95 height 27
drag, startPoint x: 506, startPoint y: 362, endPoint x: 541, endPoint y: 363, distance: 34.8
click at [541, 370] on td "₹1,480.00" at bounding box center [559, 383] width 95 height 27
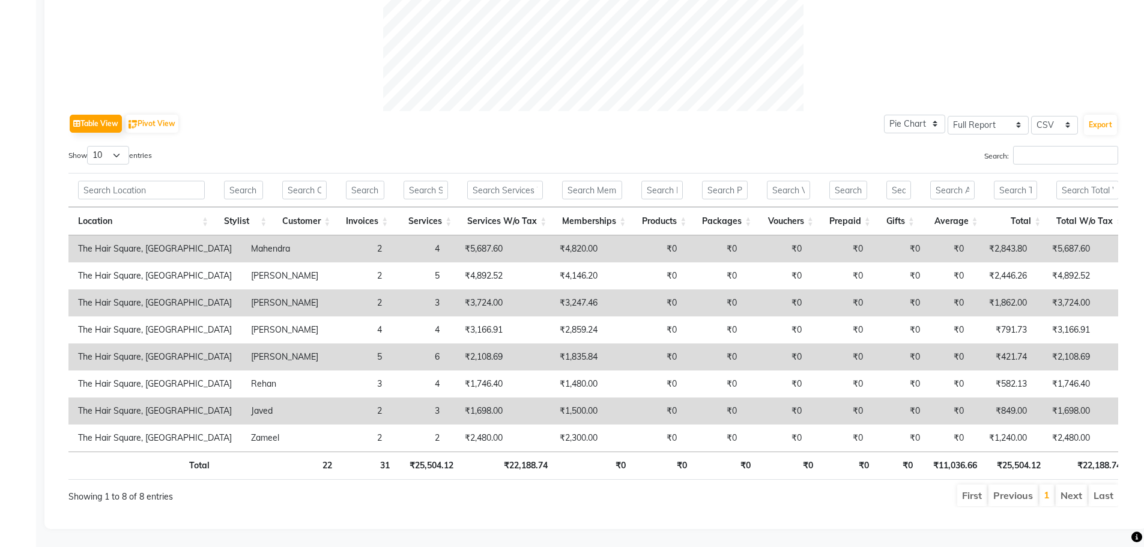
click at [512, 397] on td "₹1,500.00" at bounding box center [559, 410] width 95 height 27
drag, startPoint x: 507, startPoint y: 392, endPoint x: 582, endPoint y: 395, distance: 75.7
click at [582, 397] on tr "The Hair Square, Ambience Island Javed 2 3 ₹1,698.00 ₹1,500.00 ₹0 ₹0 ₹0 ₹0 ₹0 ₹…" at bounding box center [776, 410] width 1417 height 27
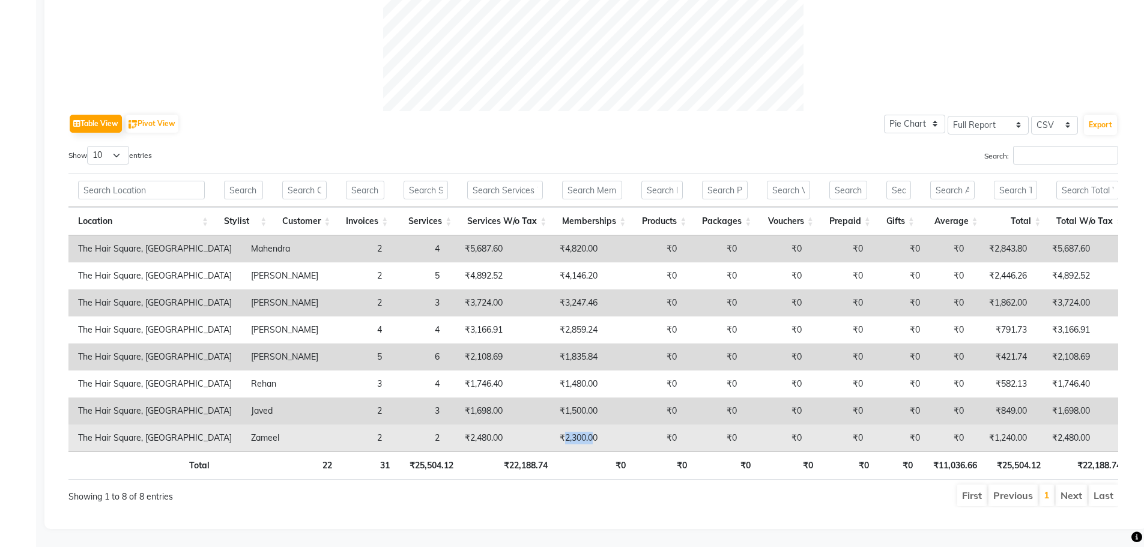
drag, startPoint x: 512, startPoint y: 408, endPoint x: 540, endPoint y: 408, distance: 27.6
click at [540, 425] on td "₹2,300.00" at bounding box center [559, 438] width 95 height 27
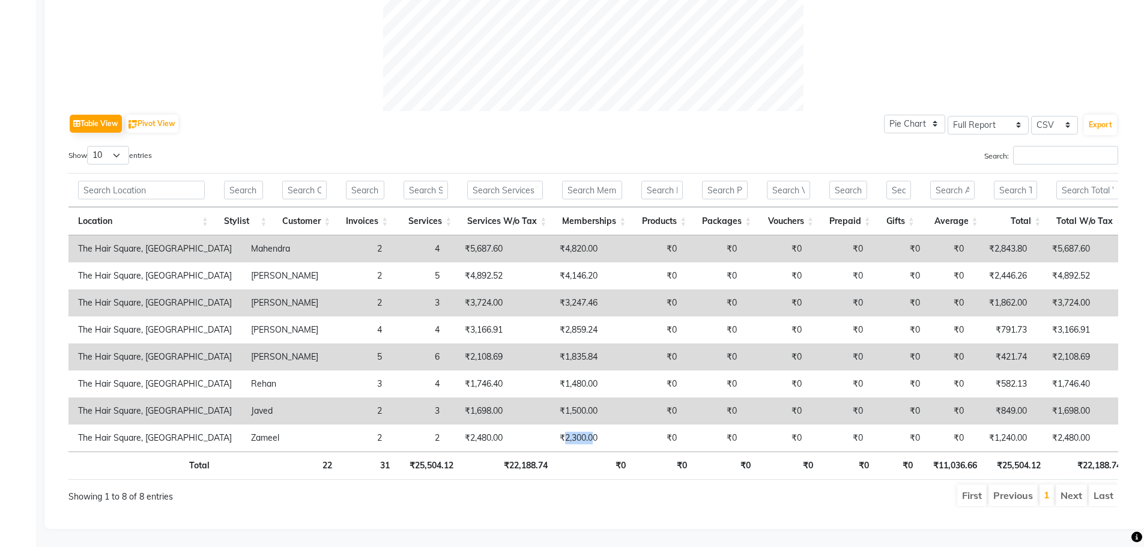
scroll to position [0, 0]
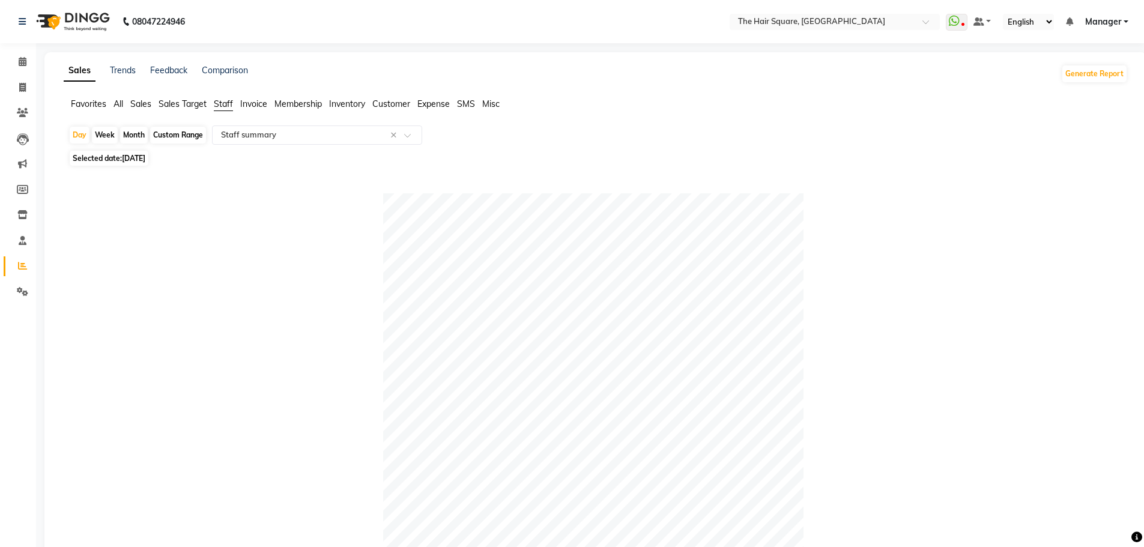
click at [127, 154] on span "[DATE]" at bounding box center [133, 158] width 23 height 9
select select "9"
select select "2025"
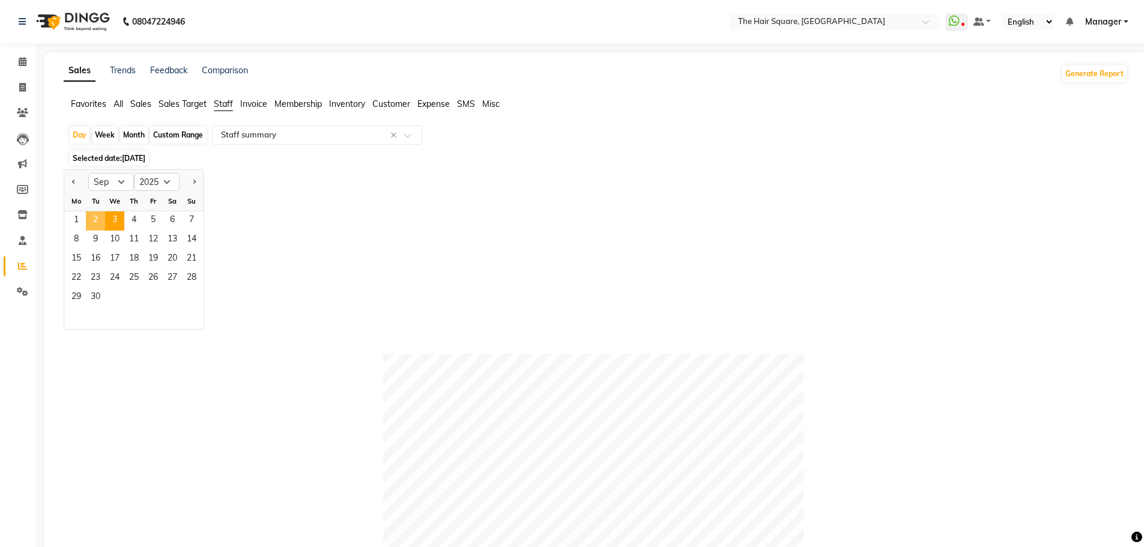
drag, startPoint x: 100, startPoint y: 218, endPoint x: 167, endPoint y: 191, distance: 72.5
click at [99, 218] on span "2" at bounding box center [95, 220] width 19 height 19
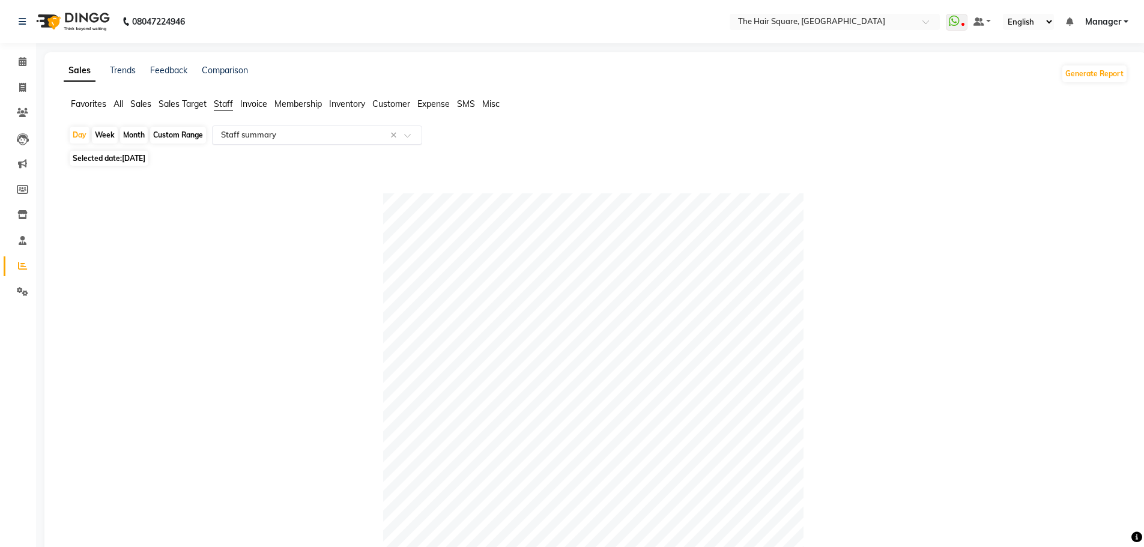
click at [243, 137] on input "text" at bounding box center [305, 135] width 173 height 12
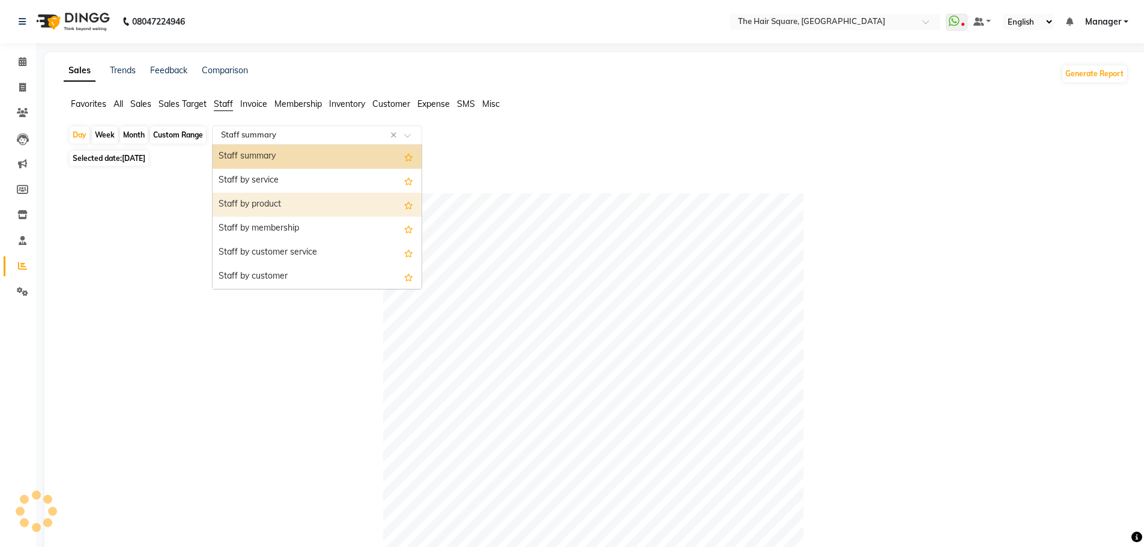
click at [250, 201] on div "Staff by product" at bounding box center [317, 205] width 209 height 24
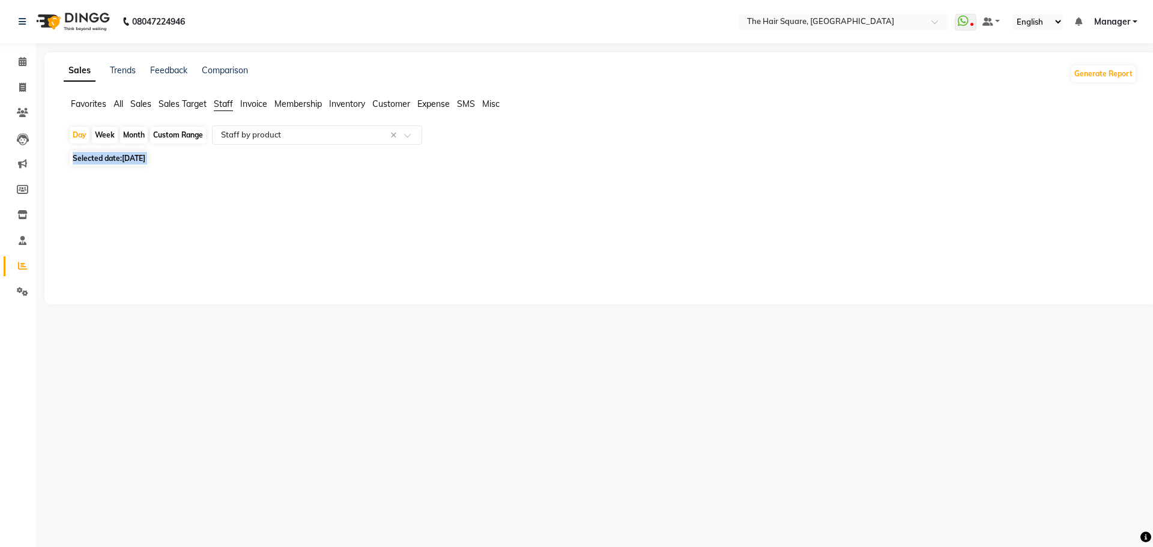
drag, startPoint x: 1152, startPoint y: 147, endPoint x: 1125, endPoint y: 404, distance: 259.0
click at [1152, 403] on div "08047224946 Select Location × The Hair Square, [GEOGRAPHIC_DATA] Island WhatsAp…" at bounding box center [576, 273] width 1153 height 547
click at [110, 162] on span "Selected date: [DATE]" at bounding box center [109, 158] width 79 height 15
select select "9"
select select "2025"
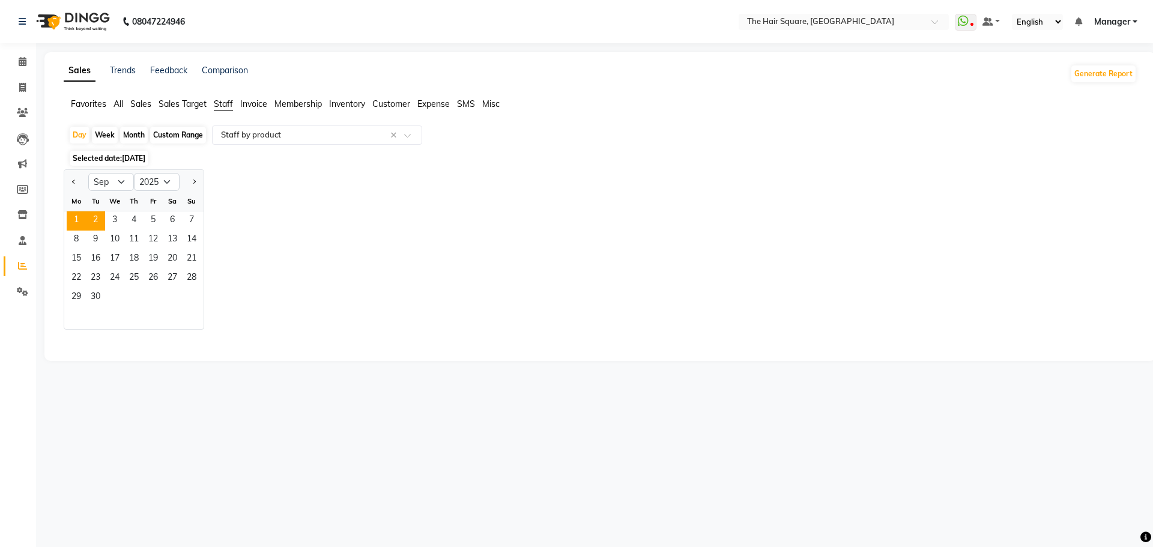
click at [76, 218] on span "1" at bounding box center [76, 220] width 19 height 19
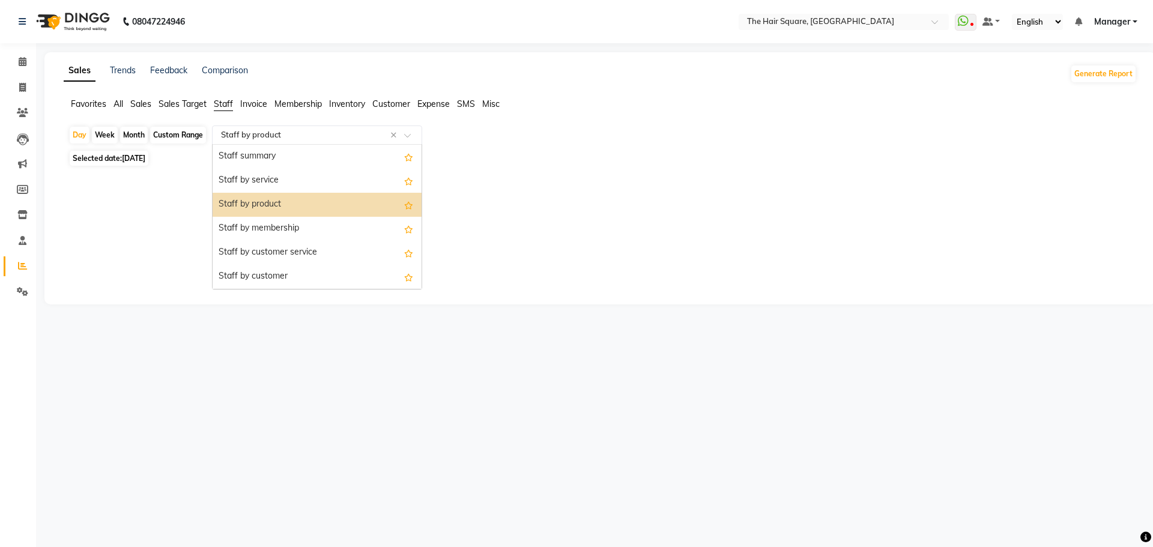
click at [253, 133] on input "text" at bounding box center [305, 135] width 173 height 12
click at [258, 202] on div "Staff by product" at bounding box center [317, 205] width 209 height 24
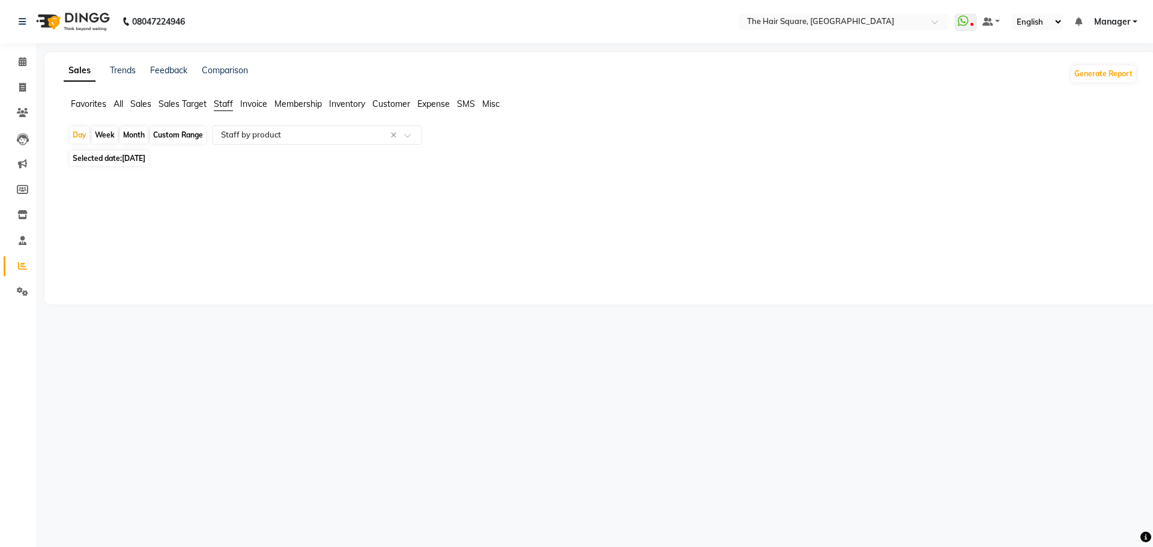
click at [2, 84] on li "Invoice" at bounding box center [18, 88] width 36 height 26
click at [32, 89] on span at bounding box center [22, 88] width 21 height 14
select select "service"
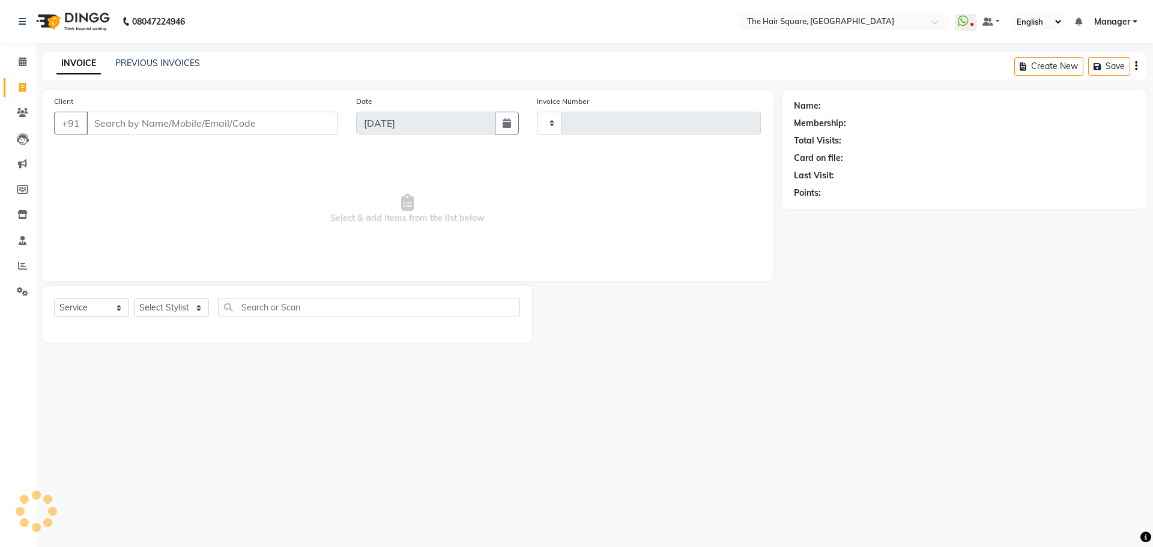
type input "3099"
select select "5768"
click at [157, 127] on input "Client" at bounding box center [212, 123] width 252 height 23
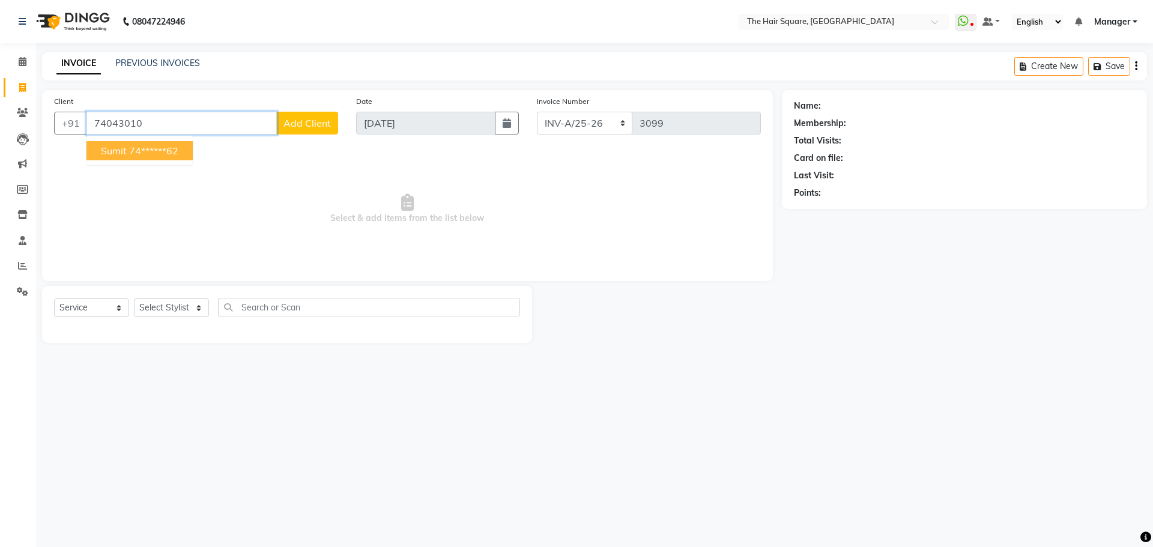
click at [186, 147] on button "Sumit 74******62" at bounding box center [139, 150] width 106 height 19
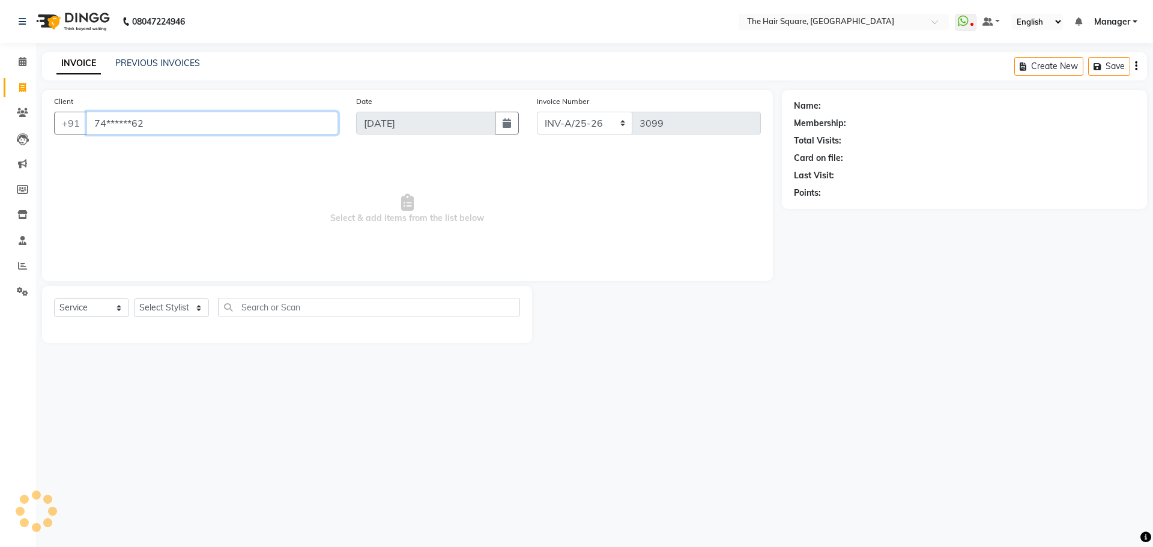
type input "74******62"
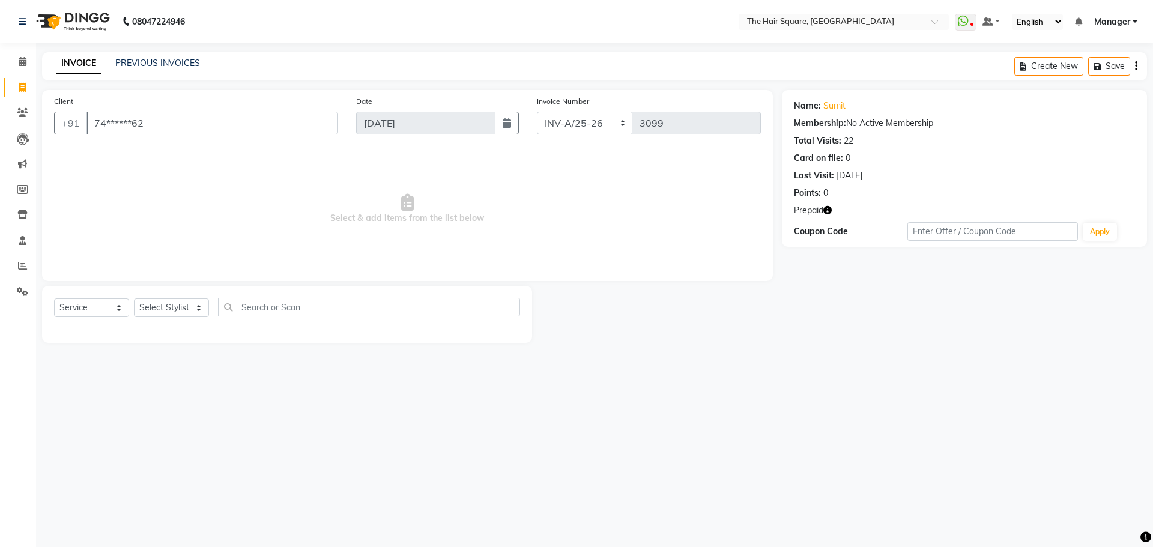
click at [829, 207] on icon "button" at bounding box center [827, 210] width 8 height 8
click at [186, 304] on select "Select Stylist Amit [PERSON_NAME] Dev Imran [PERSON_NAME] [PERSON_NAME] Manager…" at bounding box center [171, 307] width 75 height 19
select select "39370"
click at [134, 298] on select "Select Stylist Amit [PERSON_NAME] Dev Imran [PERSON_NAME] [PERSON_NAME] Manager…" at bounding box center [171, 307] width 75 height 19
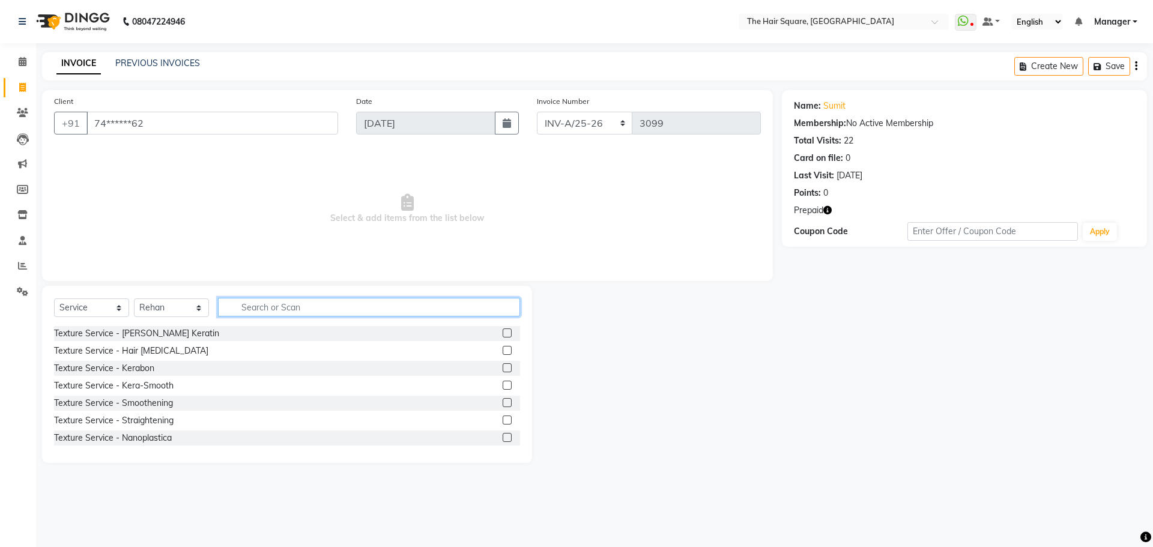
click at [274, 308] on input "text" at bounding box center [369, 307] width 302 height 19
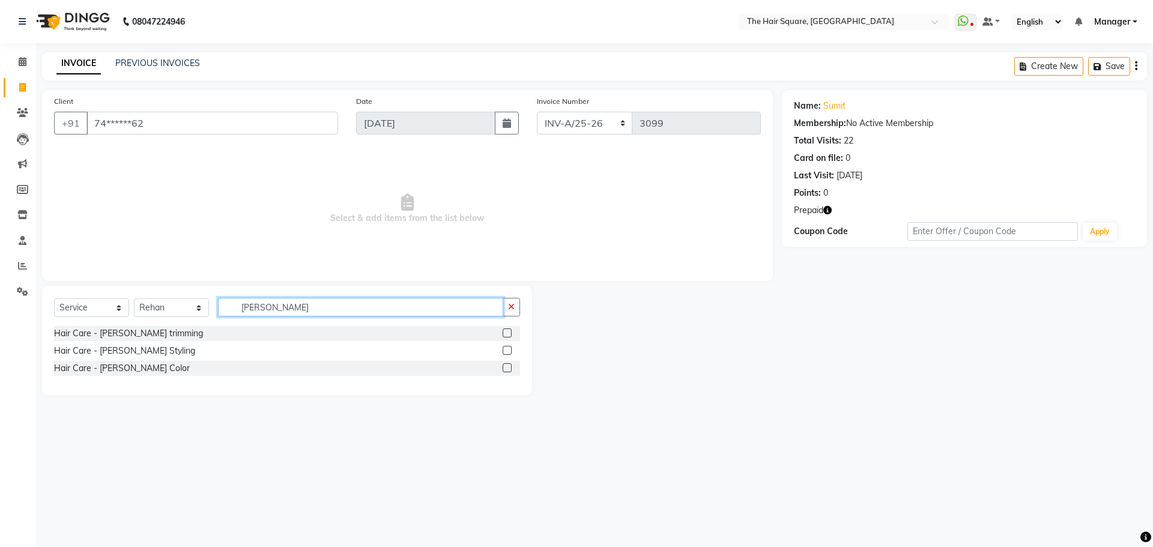
type input "[PERSON_NAME]"
click at [80, 353] on div "Hair Care - [PERSON_NAME] Styling" at bounding box center [124, 351] width 141 height 13
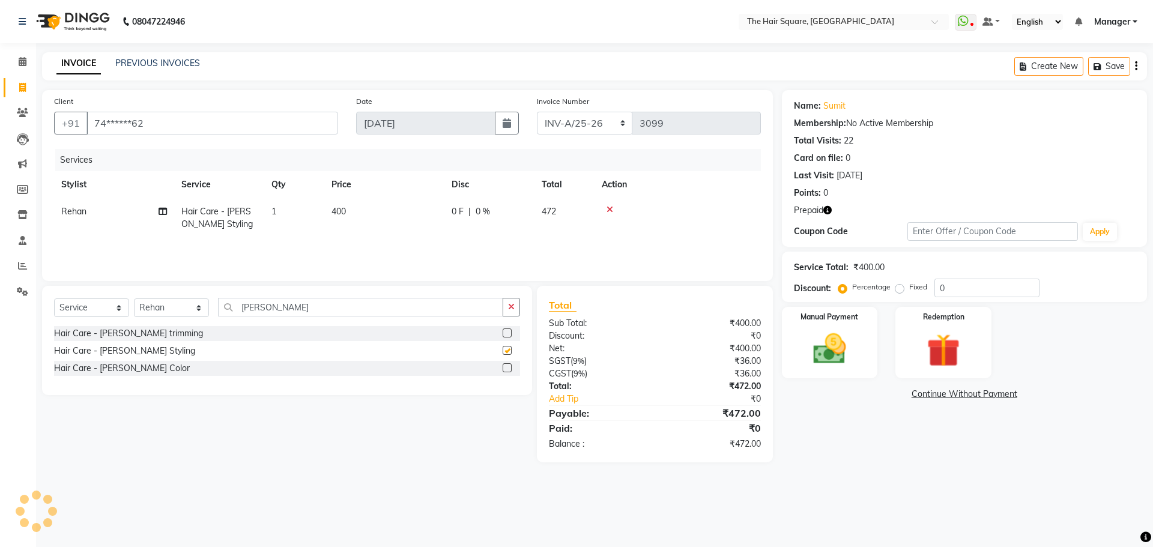
checkbox input "false"
click at [592, 128] on select "INV-A-M/25-26 INV-A/25-26" at bounding box center [585, 123] width 96 height 23
select select "5954"
click at [537, 112] on select "INV-A-M/25-26 INV-A/25-26" at bounding box center [585, 123] width 96 height 23
type input "0952"
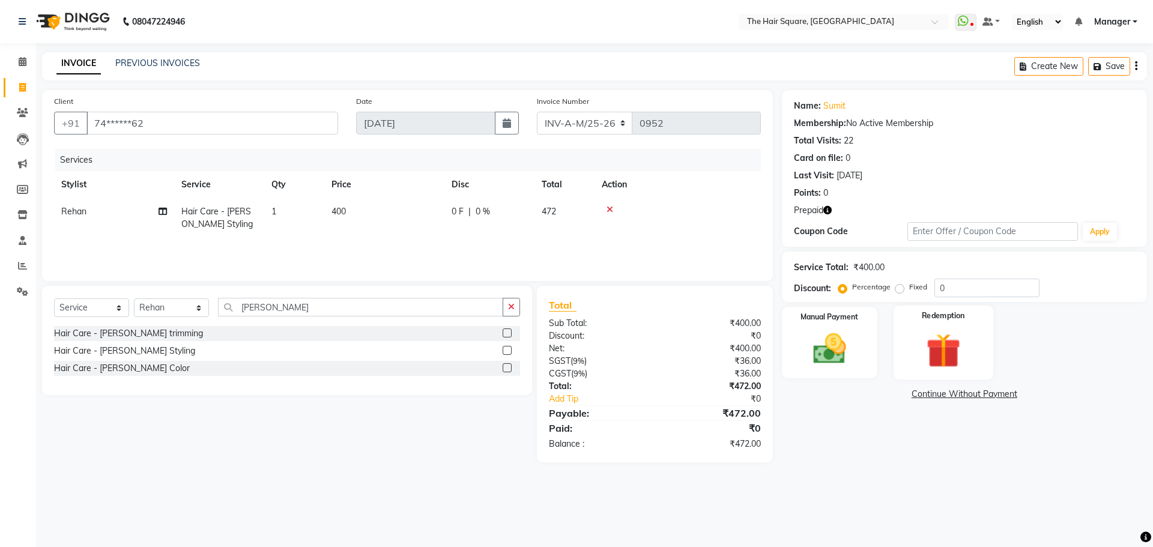
click at [945, 349] on img at bounding box center [943, 350] width 56 height 43
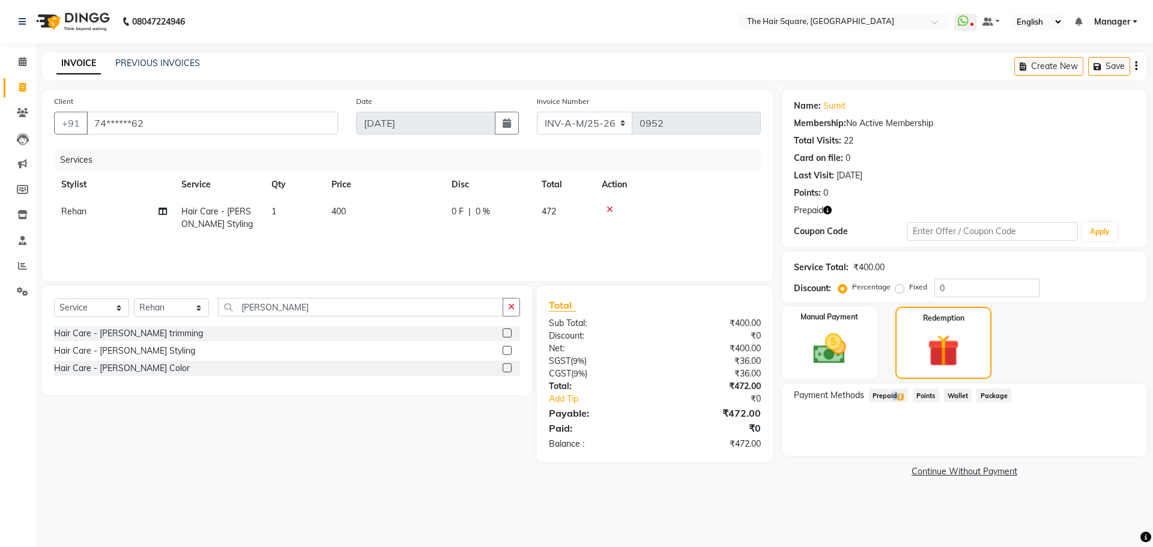
click at [889, 406] on div "Payment Methods Prepaid 1 Points Wallet Package" at bounding box center [964, 420] width 365 height 72
click at [887, 379] on div "Name: Sumit Membership: No Active Membership Total Visits: 22 Card on file: 0 L…" at bounding box center [969, 285] width 374 height 390
click at [889, 402] on span "Prepaid 1" at bounding box center [888, 395] width 39 height 14
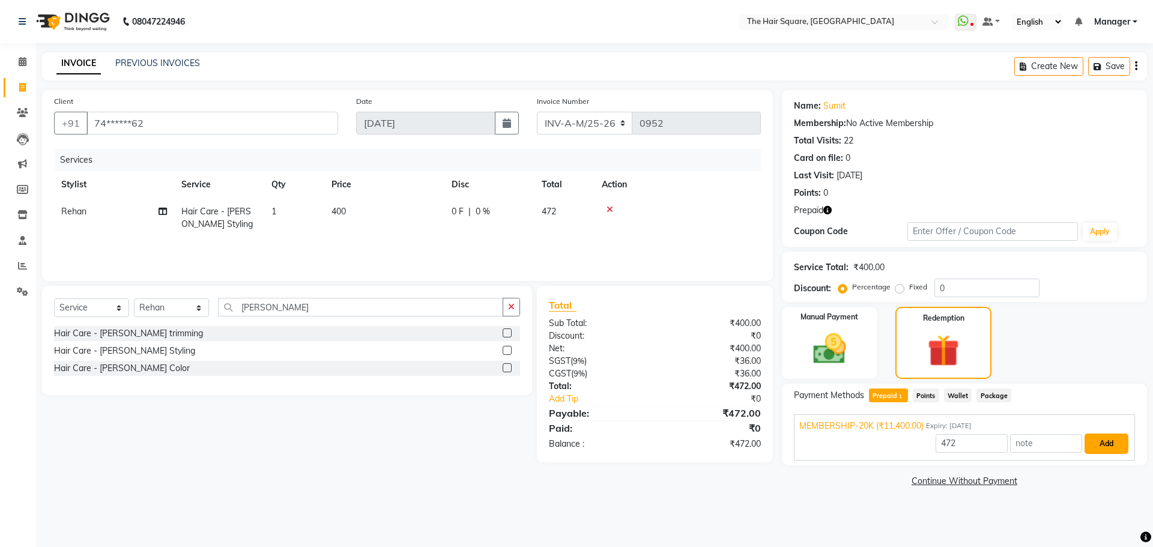
click at [1113, 450] on button "Add" at bounding box center [1106, 444] width 44 height 20
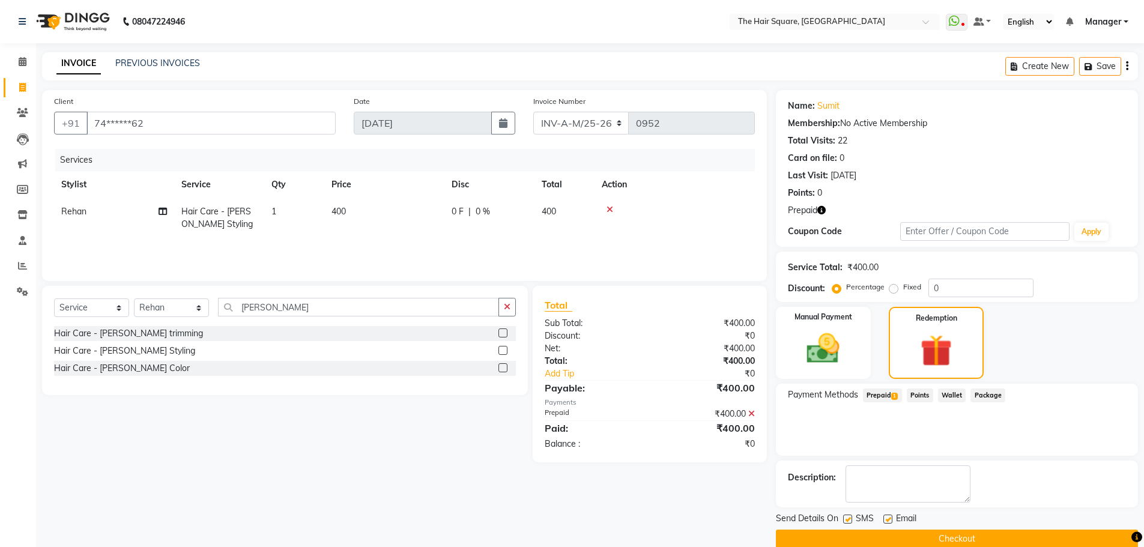
scroll to position [19, 0]
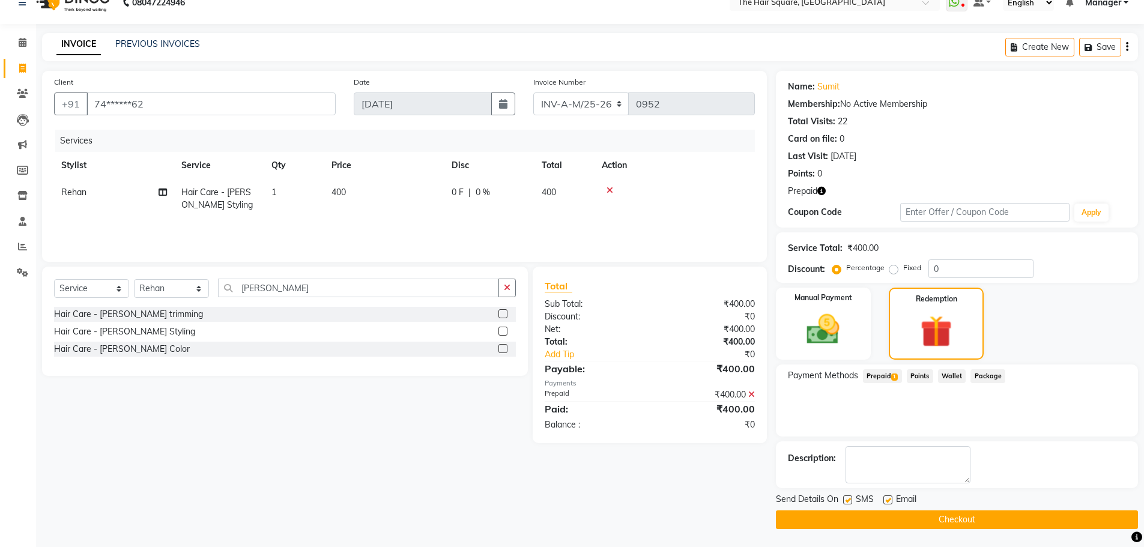
click at [851, 519] on button "Checkout" at bounding box center [957, 519] width 362 height 19
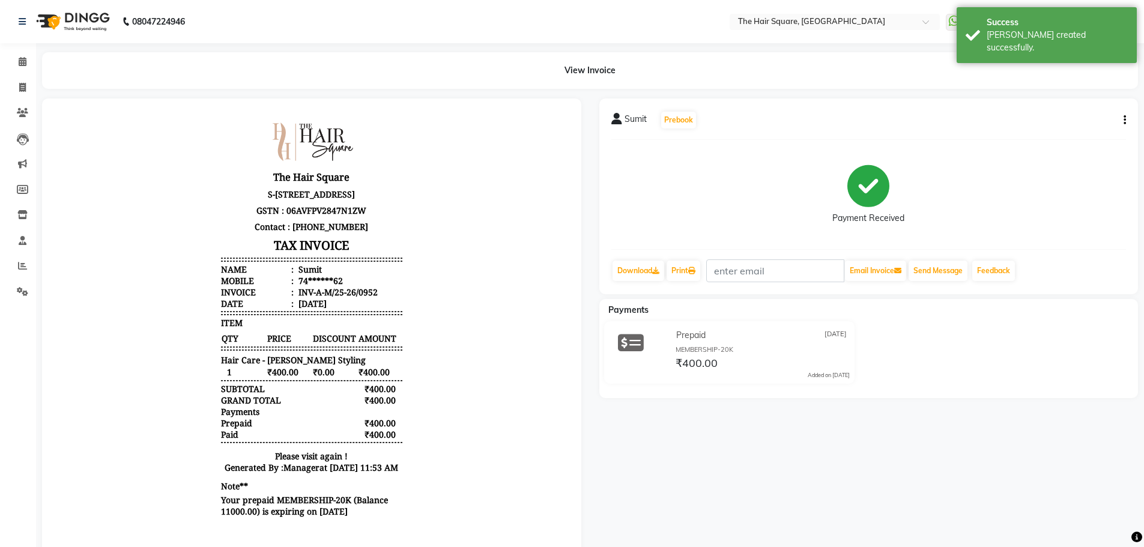
scroll to position [49, 0]
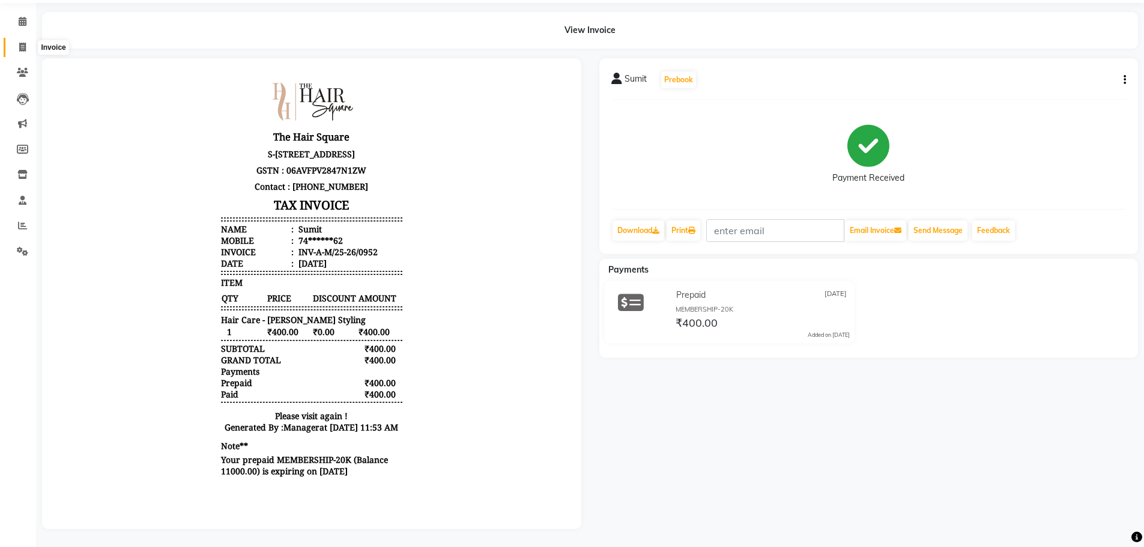
click at [19, 43] on icon at bounding box center [22, 47] width 7 height 9
select select "service"
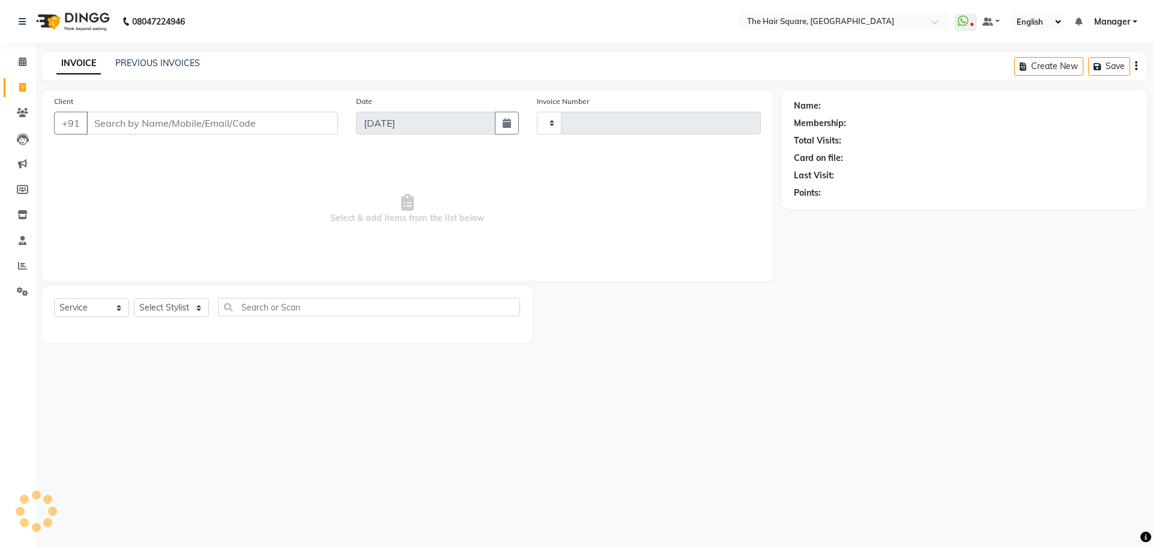
type input "3099"
select select "5768"
type input "M"
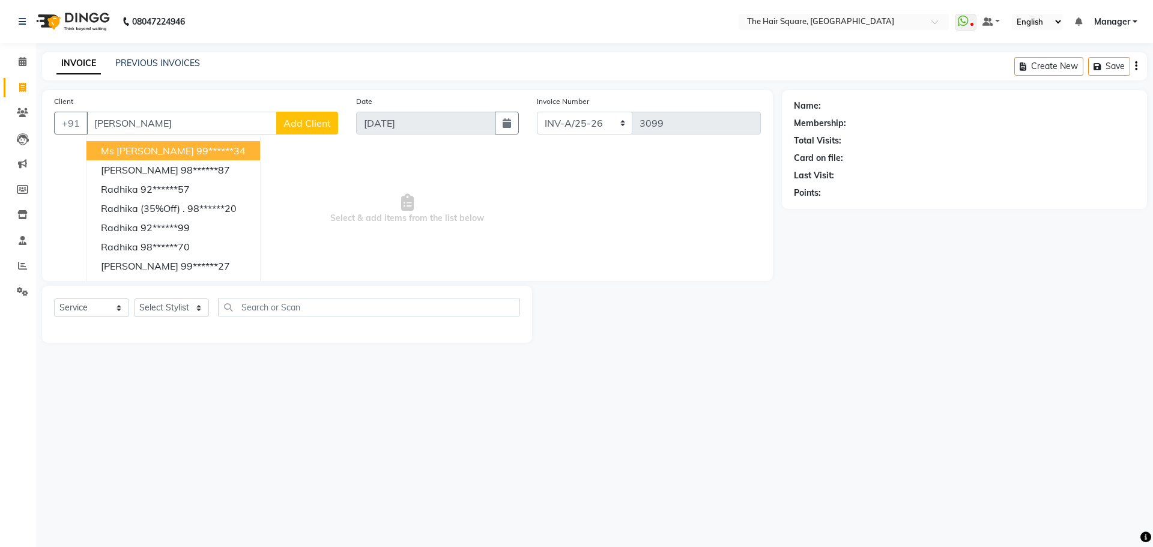
type input "radhika"
drag, startPoint x: 150, startPoint y: 122, endPoint x: 0, endPoint y: 119, distance: 150.1
click at [0, 119] on app-home "08047224946 Select Location × The Hair Square, [GEOGRAPHIC_DATA] Island WhatsAp…" at bounding box center [576, 180] width 1153 height 361
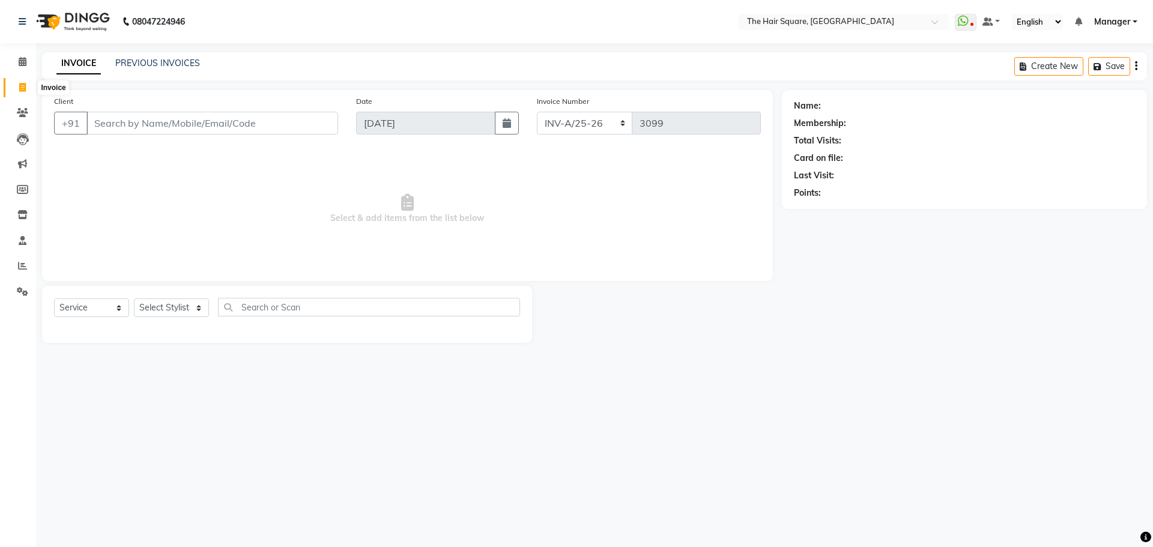
click at [17, 94] on span at bounding box center [22, 88] width 21 height 14
select select "service"
type input "3099"
select select "5768"
click at [153, 68] on link "PREVIOUS INVOICES" at bounding box center [157, 63] width 85 height 11
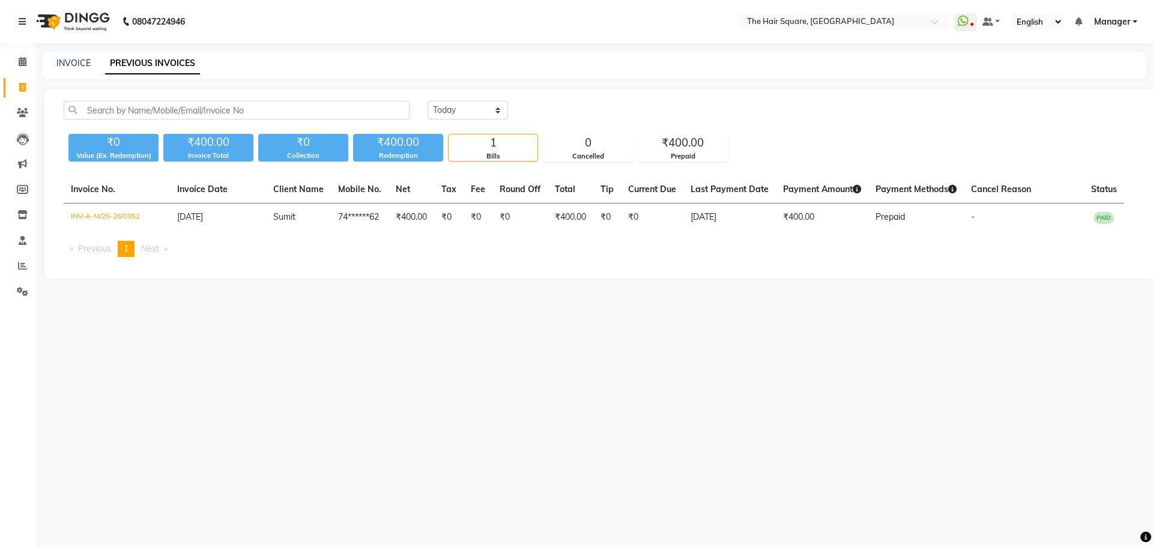
click at [5, 91] on link "Invoice" at bounding box center [18, 88] width 29 height 20
select select "service"
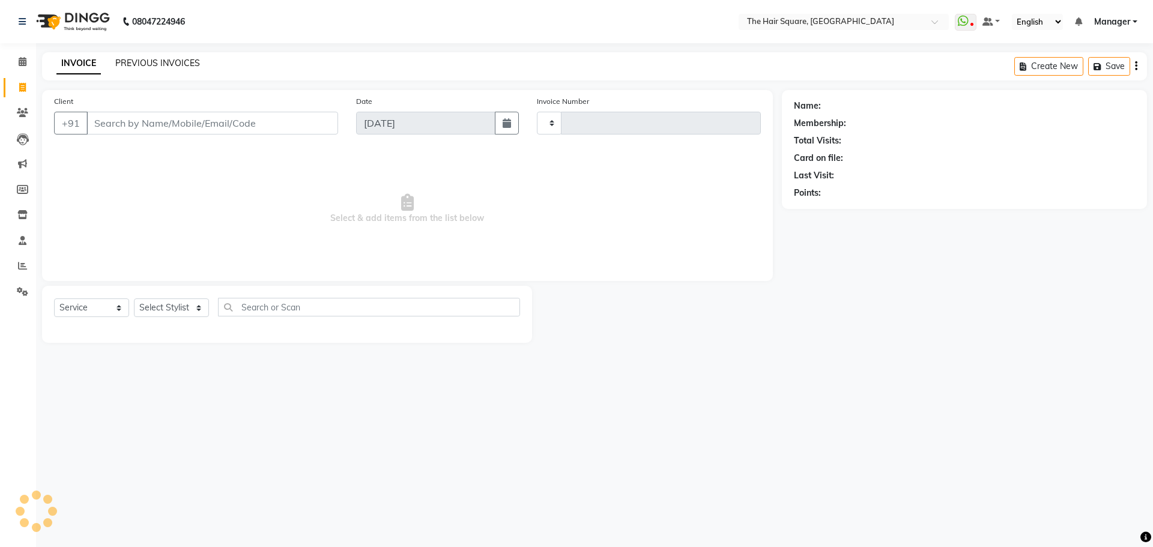
click at [165, 67] on link "PREVIOUS INVOICES" at bounding box center [157, 63] width 85 height 11
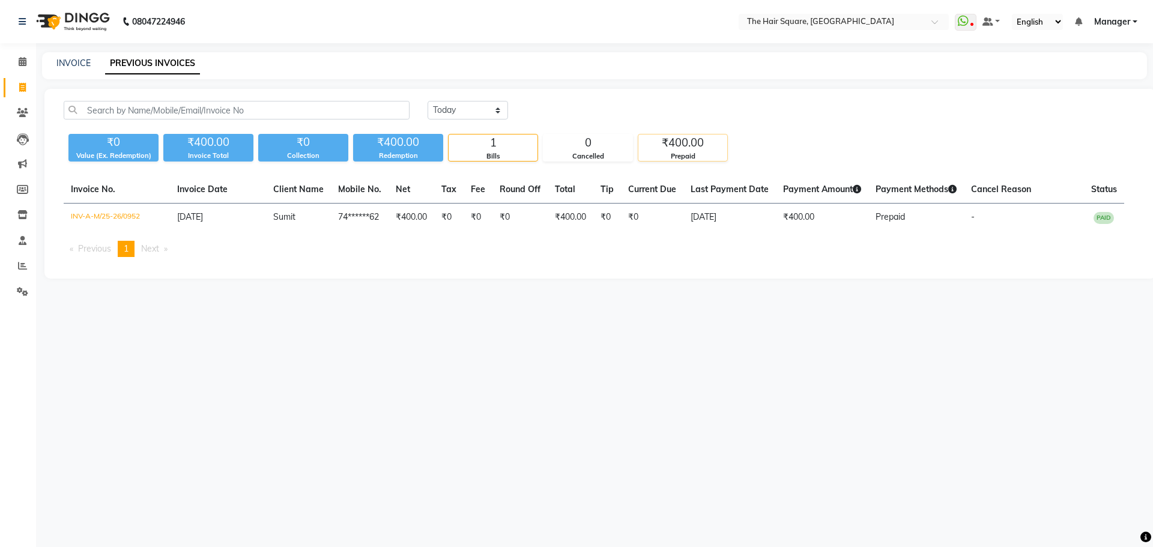
click at [671, 145] on div "₹400.00" at bounding box center [682, 142] width 89 height 17
click at [500, 151] on div "Bills" at bounding box center [493, 156] width 89 height 10
click at [603, 152] on div "Cancelled" at bounding box center [587, 156] width 89 height 10
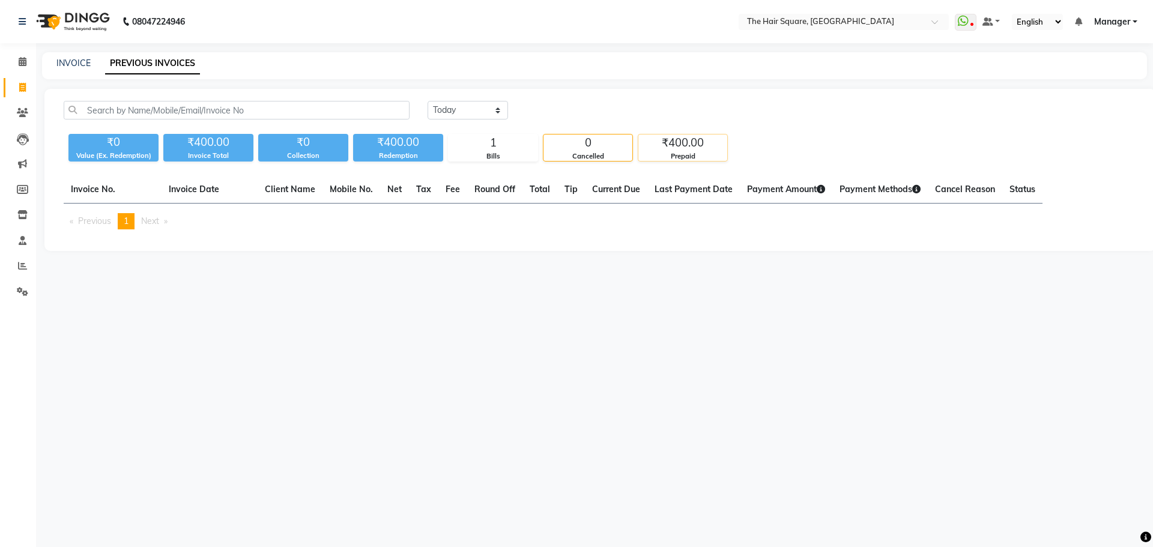
click at [679, 160] on div "Prepaid" at bounding box center [682, 156] width 89 height 10
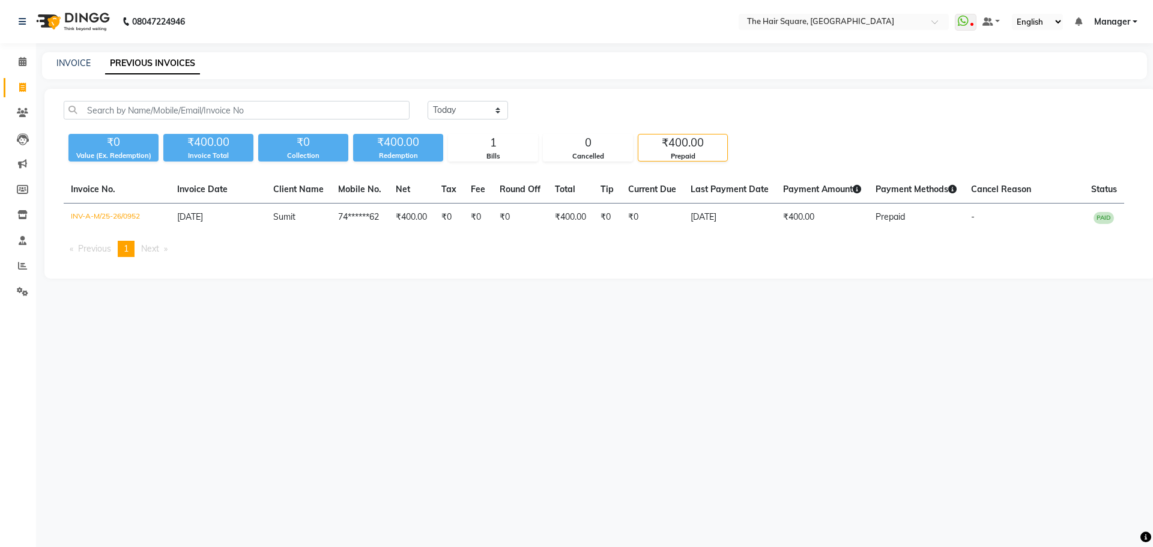
click at [541, 150] on div "₹0 Value (Ex. Redemption) ₹400.00 Invoice Total ₹0 Collection ₹400.00 Redemptio…" at bounding box center [600, 145] width 1073 height 32
click at [474, 151] on div "Bills" at bounding box center [493, 156] width 89 height 10
click at [591, 157] on div "Cancelled" at bounding box center [587, 156] width 89 height 10
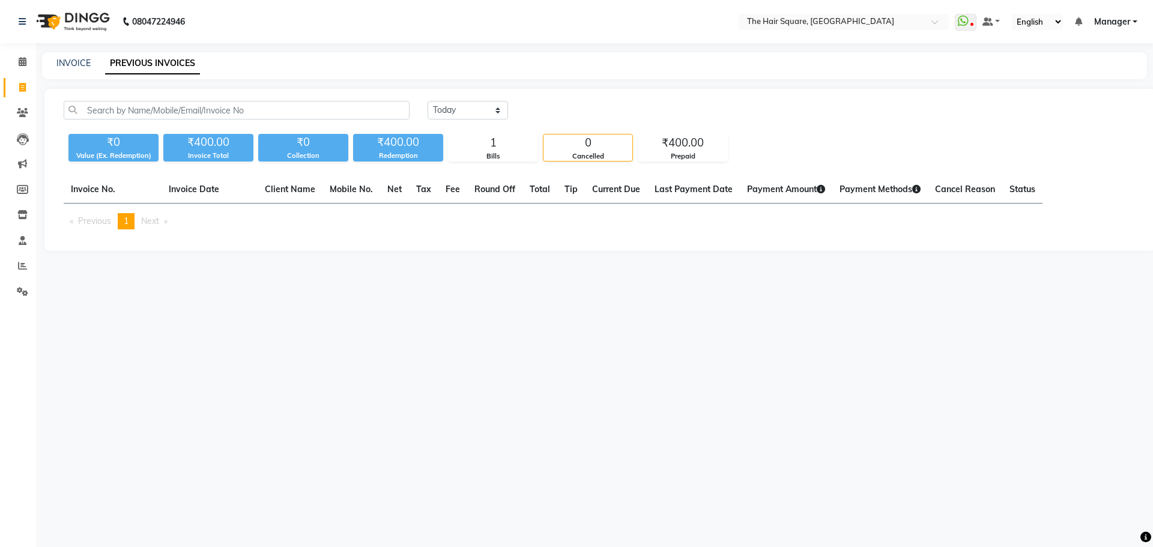
click at [1066, 417] on div "08047224946 Select Location × The Hair Square, [GEOGRAPHIC_DATA] Island WhatsAp…" at bounding box center [576, 273] width 1153 height 547
click at [715, 391] on div "08047224946 Select Location × The Hair Square, [GEOGRAPHIC_DATA] Island WhatsAp…" at bounding box center [576, 273] width 1153 height 547
click at [85, 69] on div "INVOICE" at bounding box center [73, 63] width 34 height 13
click at [80, 65] on link "INVOICE" at bounding box center [73, 63] width 34 height 11
select select "service"
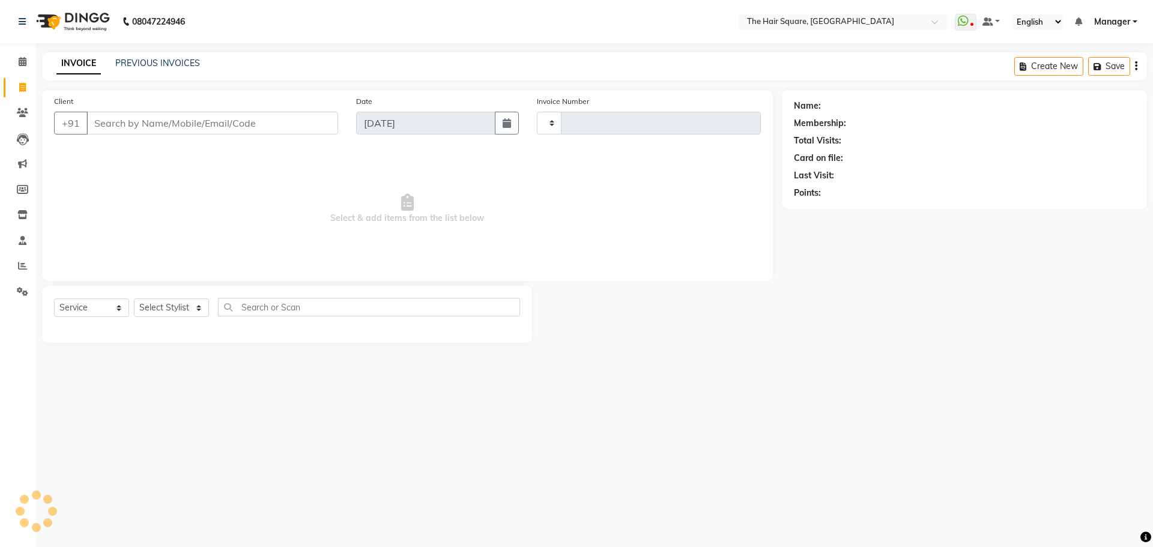
type input "3099"
select select "5768"
click at [171, 52] on div "INVOICE PREVIOUS INVOICES Create New Save" at bounding box center [594, 66] width 1105 height 28
click at [172, 63] on link "PREVIOUS INVOICES" at bounding box center [157, 63] width 85 height 11
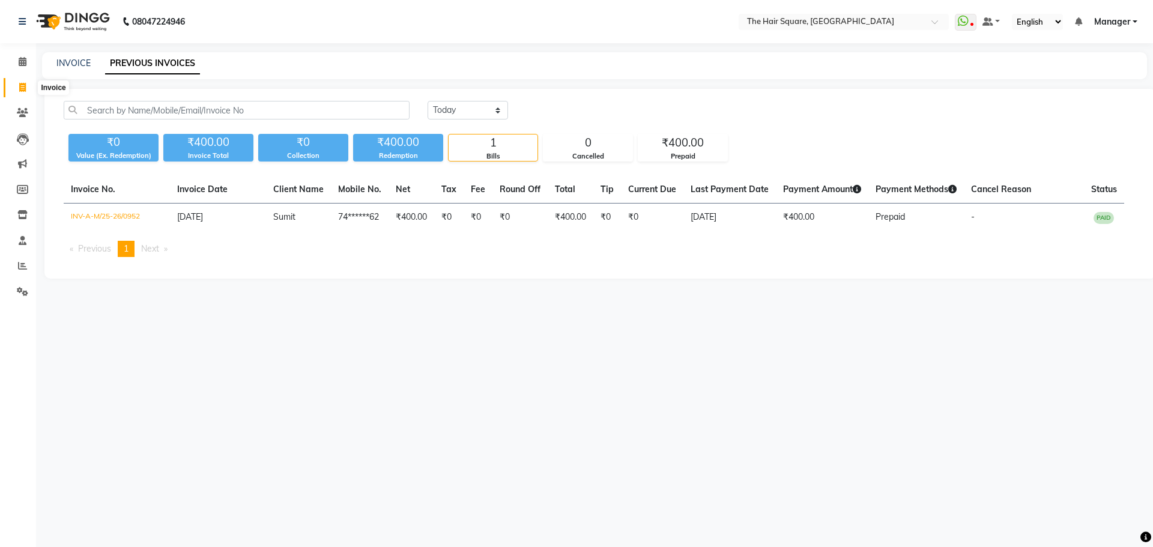
click at [14, 88] on span at bounding box center [22, 88] width 21 height 14
select select "5768"
select select "service"
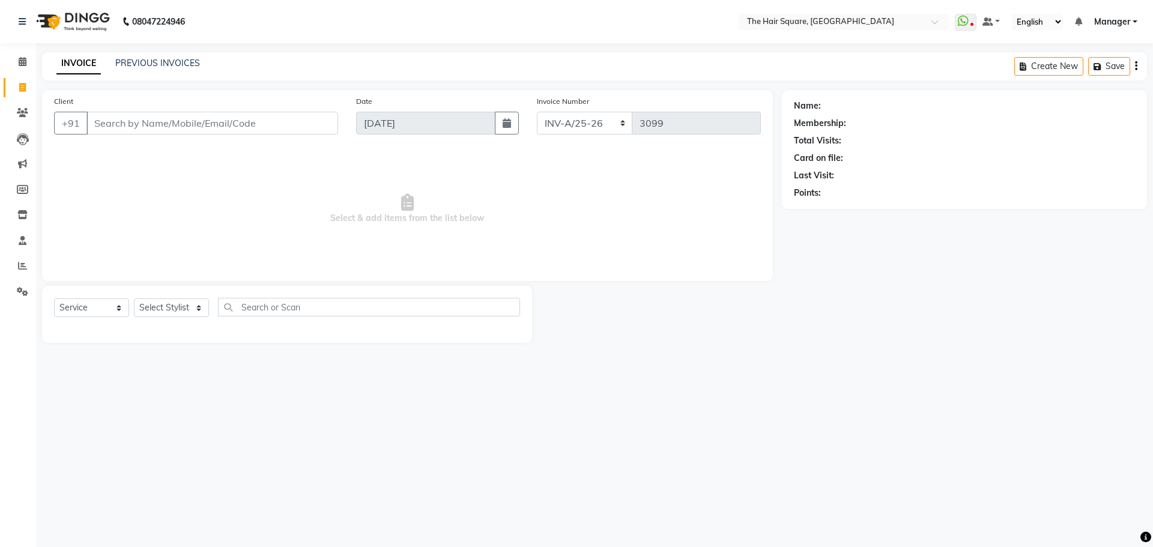
click at [20, 127] on li "Leads" at bounding box center [18, 139] width 36 height 26
click at [22, 121] on link "Clients" at bounding box center [18, 113] width 29 height 20
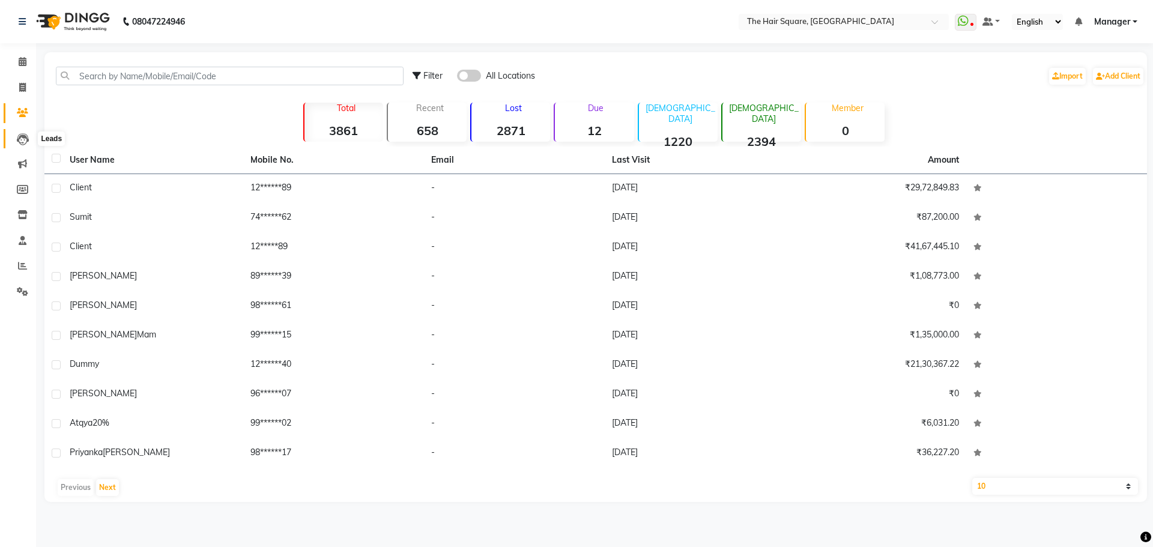
click at [23, 144] on icon at bounding box center [23, 139] width 12 height 12
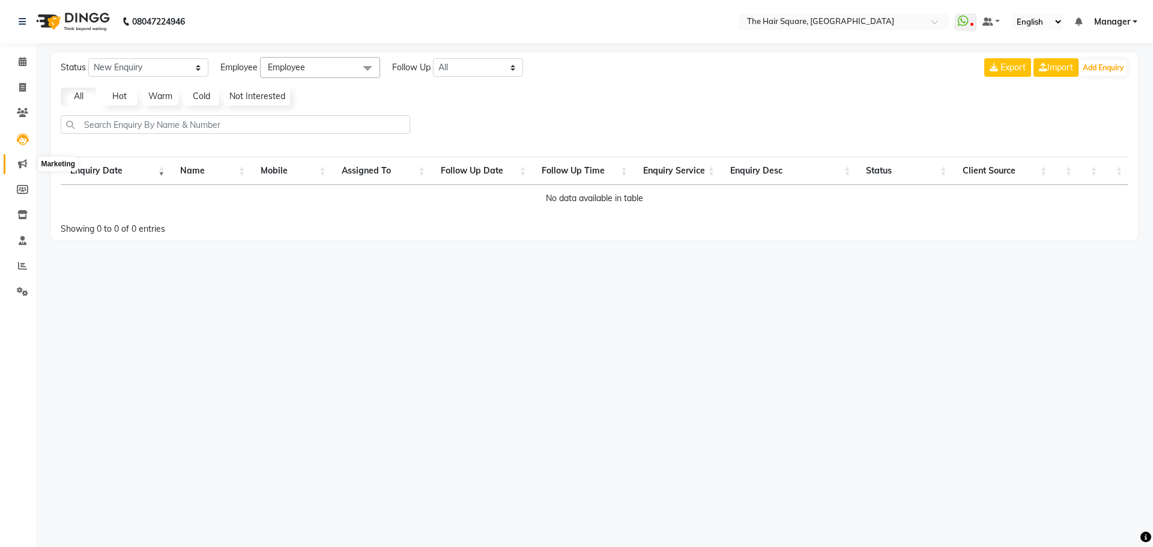
click at [22, 163] on icon at bounding box center [22, 163] width 9 height 9
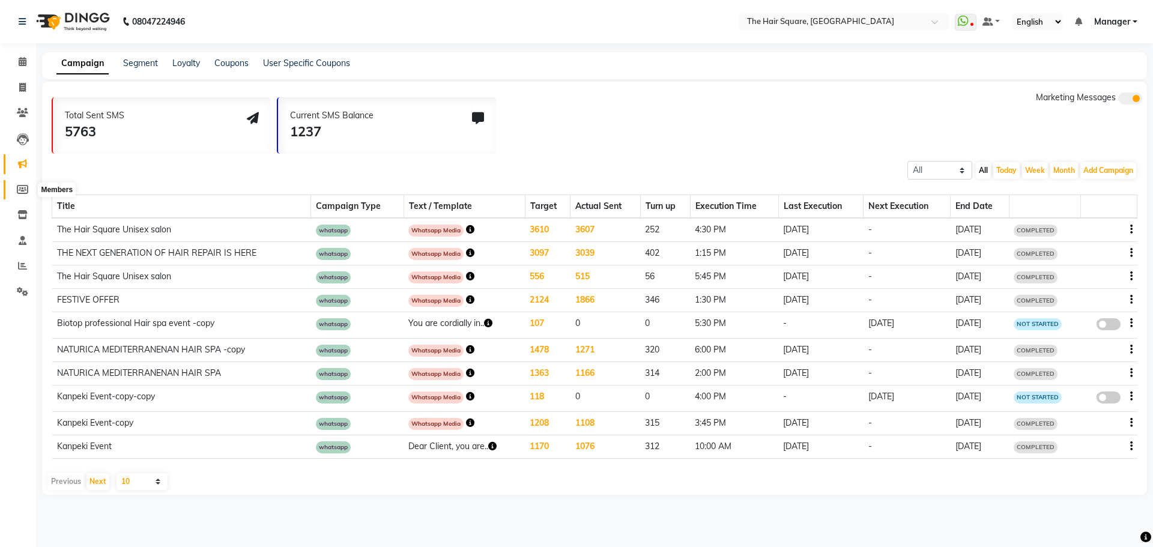
click at [23, 185] on icon at bounding box center [22, 189] width 11 height 9
select select
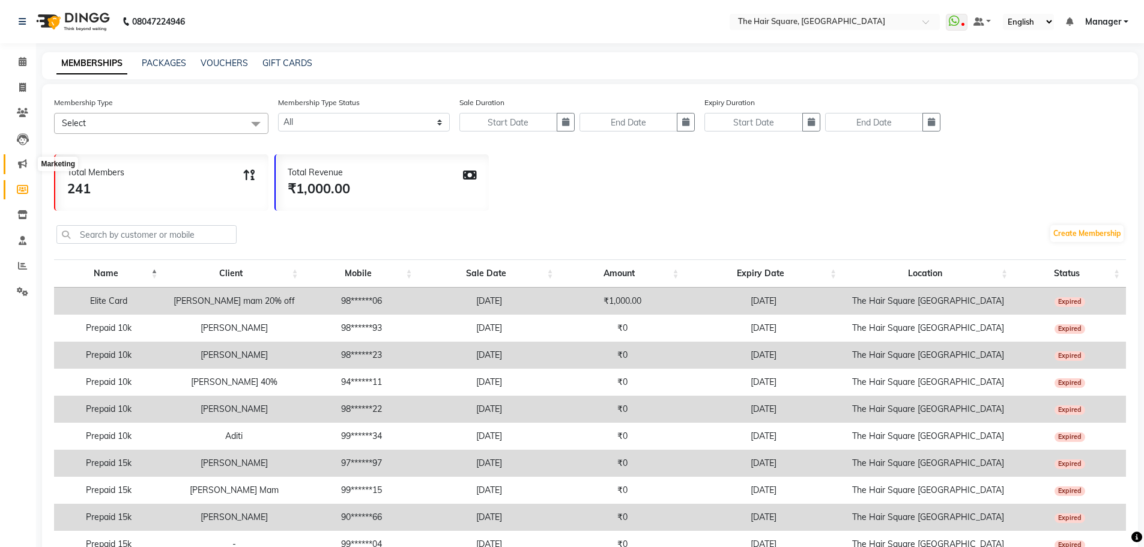
click at [25, 169] on span at bounding box center [22, 164] width 21 height 14
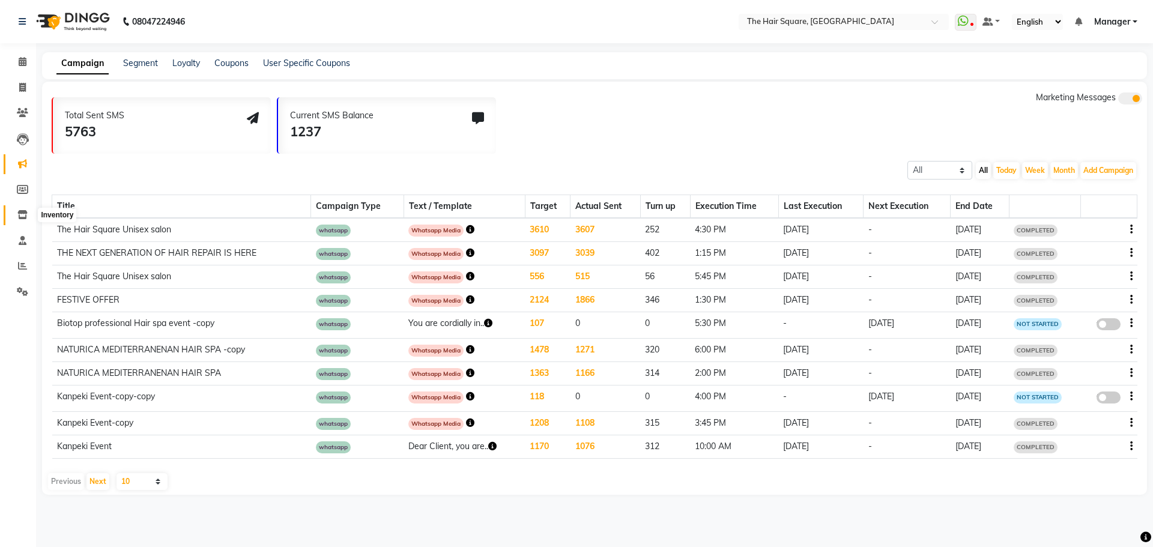
click at [25, 220] on span at bounding box center [22, 215] width 21 height 14
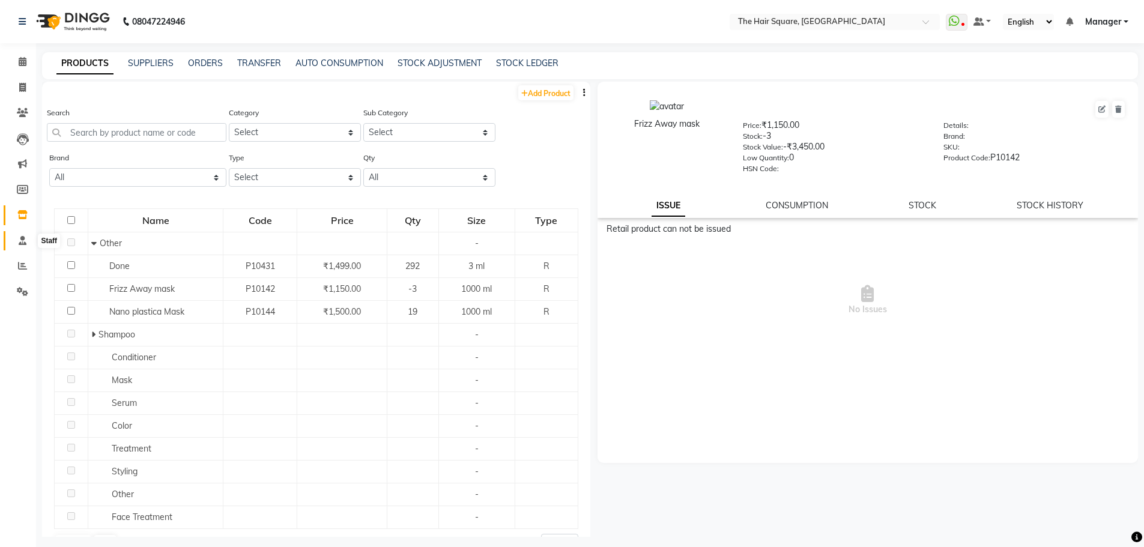
click at [25, 247] on span at bounding box center [22, 241] width 21 height 14
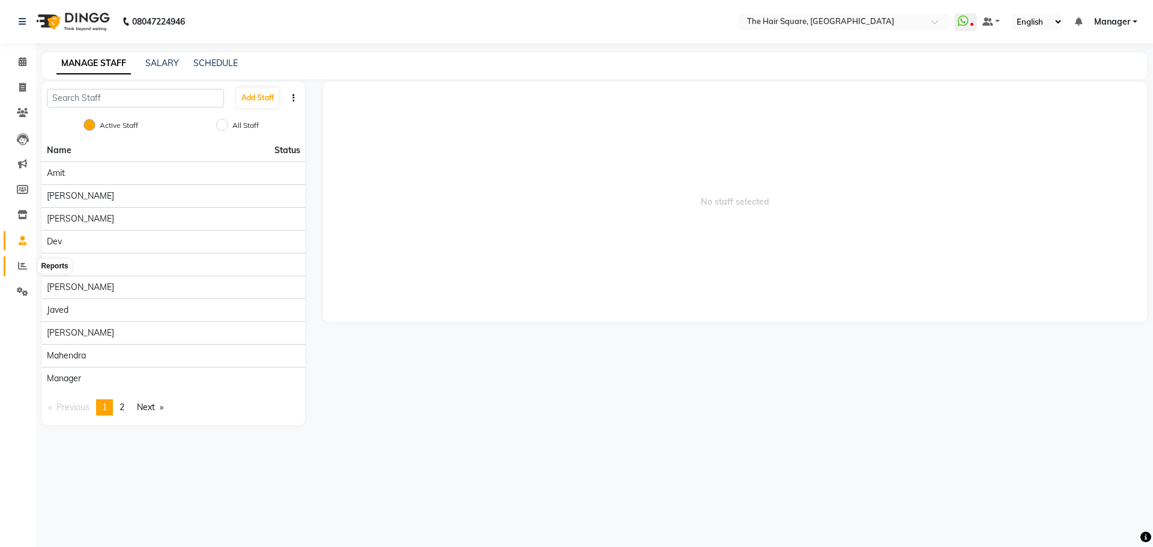
click at [22, 270] on icon at bounding box center [22, 265] width 9 height 9
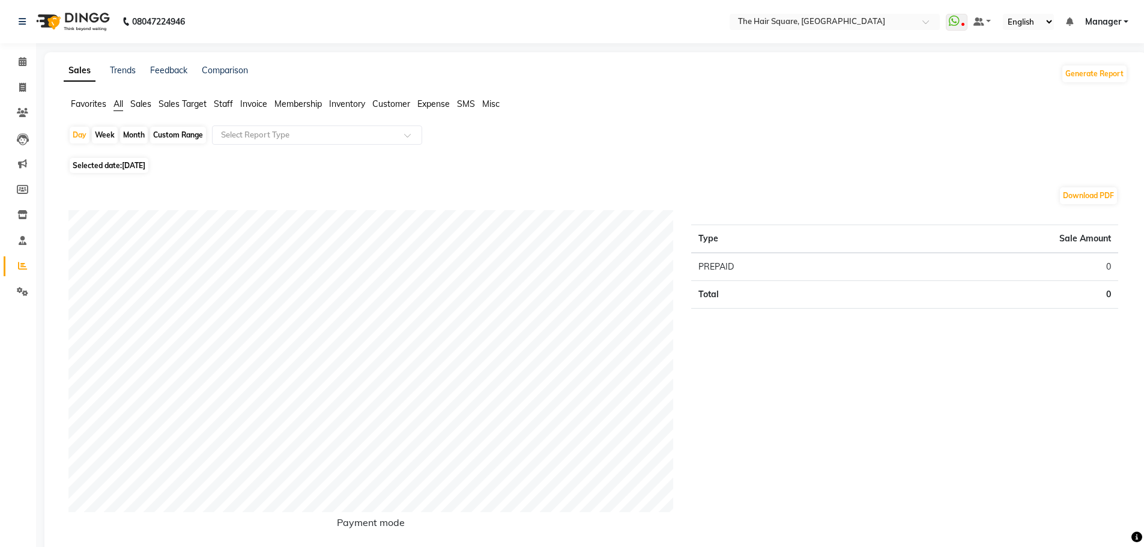
click at [228, 100] on span "Staff" at bounding box center [223, 103] width 19 height 11
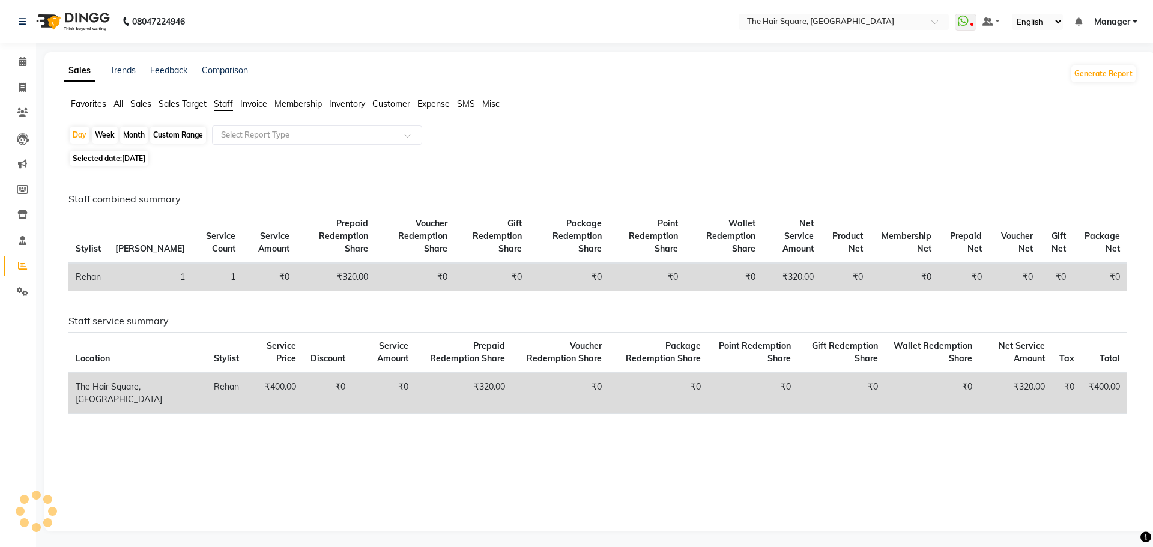
click at [136, 163] on span "Selected date: [DATE]" at bounding box center [109, 158] width 79 height 15
select select "9"
select select "2025"
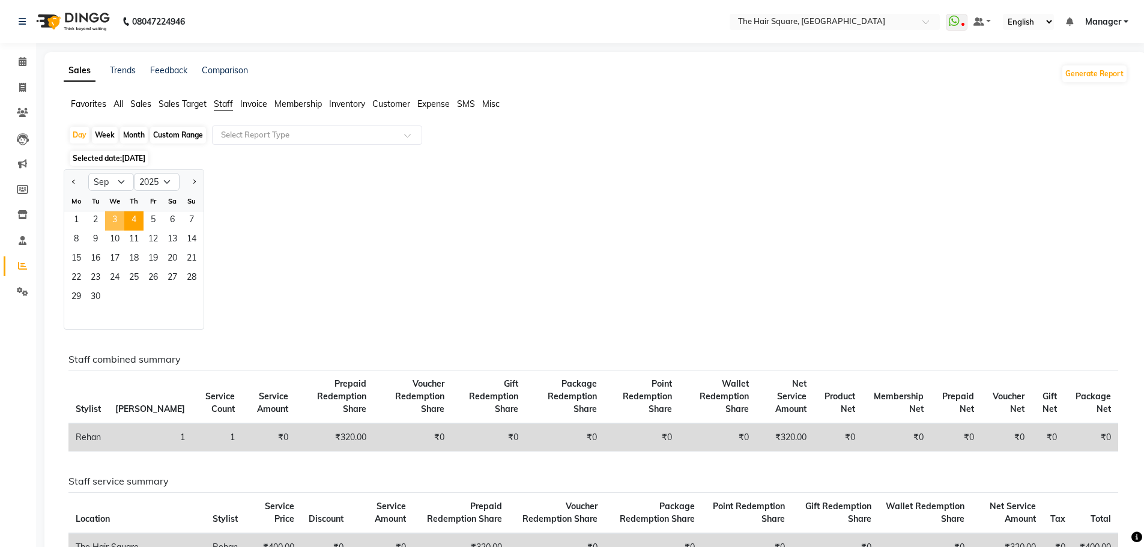
click at [113, 219] on span "3" at bounding box center [114, 220] width 19 height 19
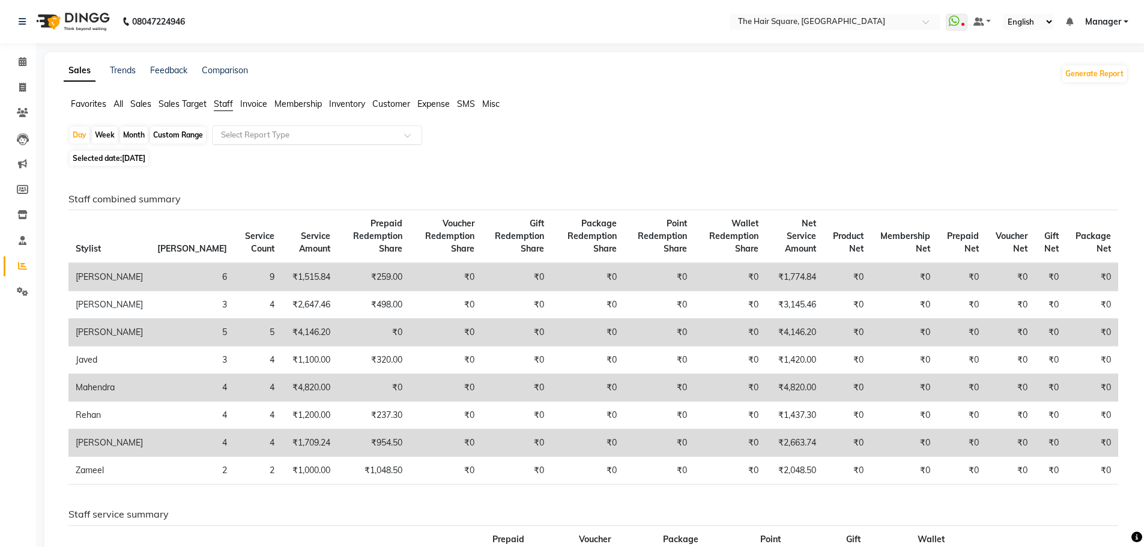
click at [300, 139] on input "text" at bounding box center [305, 135] width 173 height 12
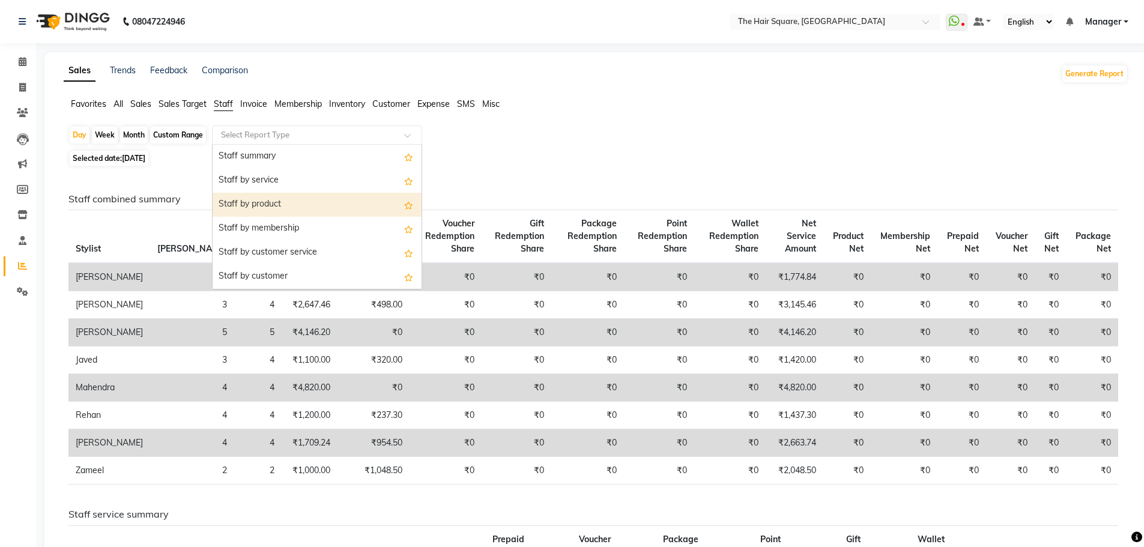
click at [294, 211] on div "Staff by product" at bounding box center [317, 205] width 209 height 24
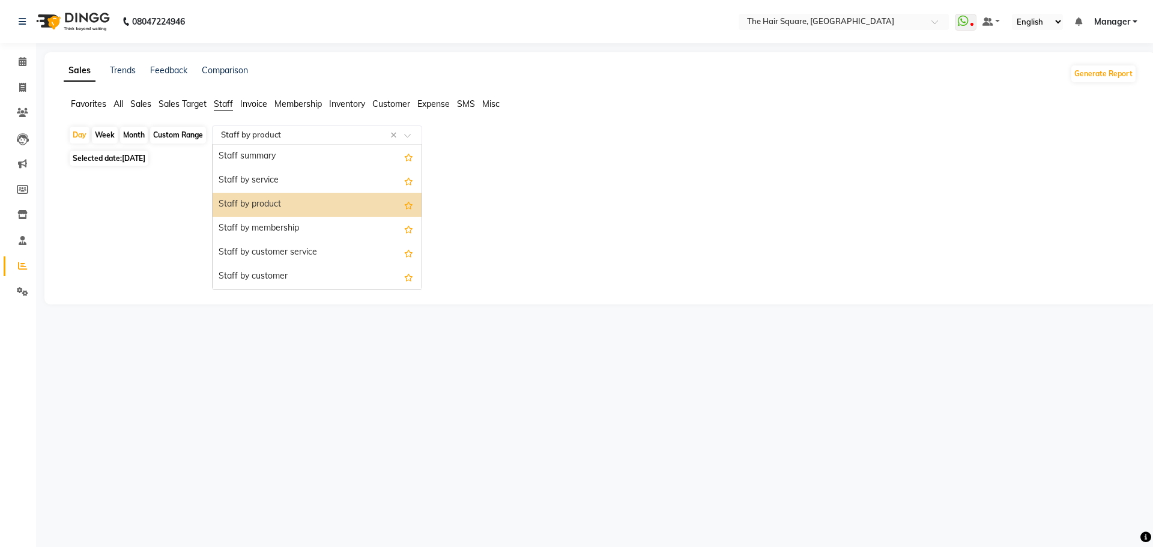
click at [274, 130] on input "text" at bounding box center [305, 135] width 173 height 12
click at [156, 137] on div "Custom Range" at bounding box center [178, 135] width 56 height 17
select select "9"
select select "2025"
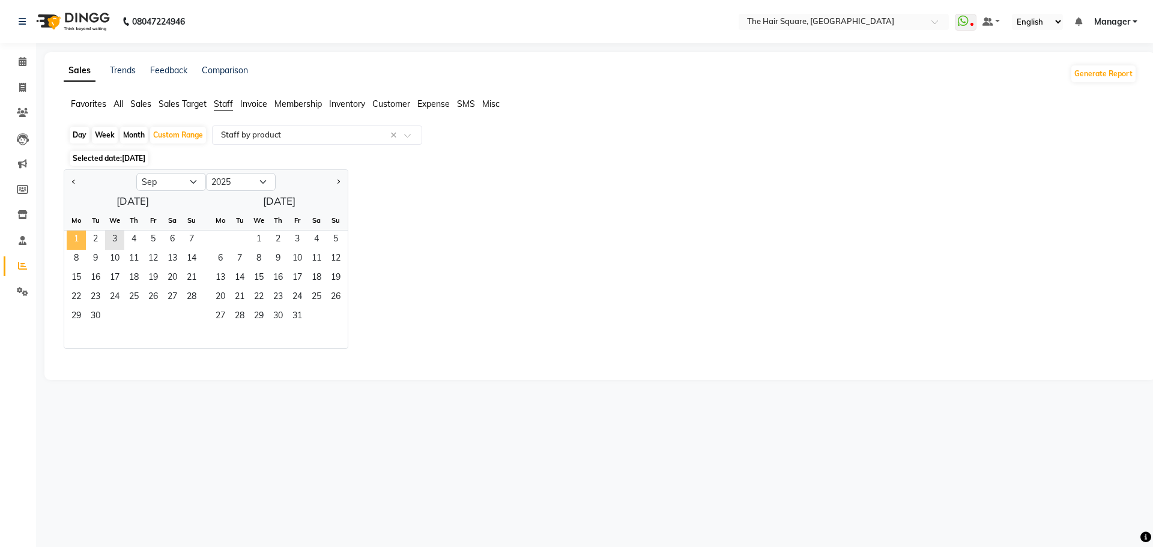
click at [73, 235] on span "1" at bounding box center [76, 240] width 19 height 19
click at [124, 237] on span "3" at bounding box center [114, 240] width 19 height 19
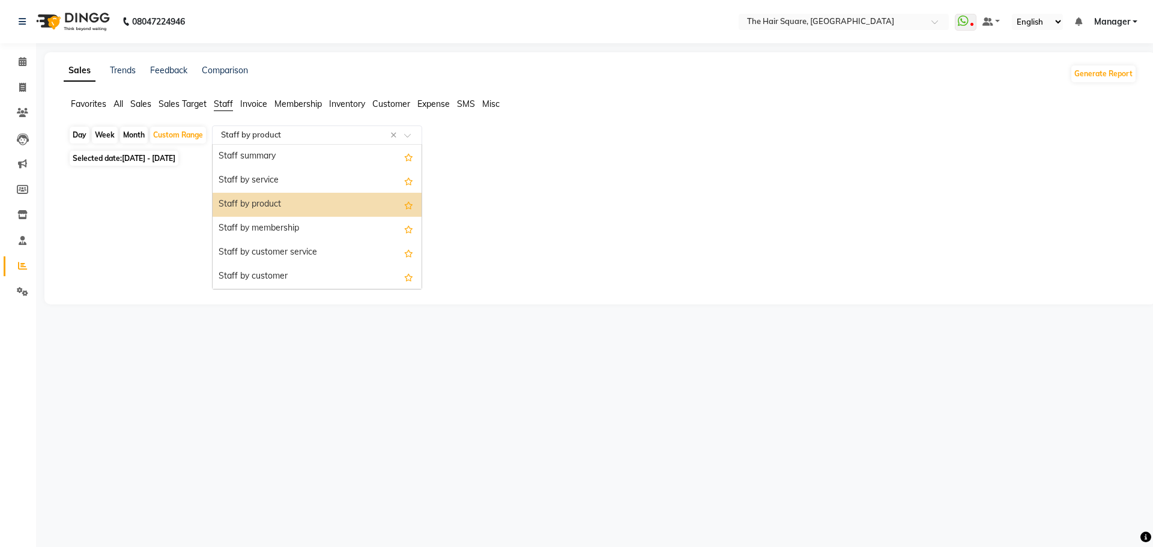
click at [362, 129] on input "text" at bounding box center [305, 135] width 173 height 12
click at [228, 162] on div "Staff summary" at bounding box center [317, 157] width 209 height 24
select select "full_report"
select select "csv"
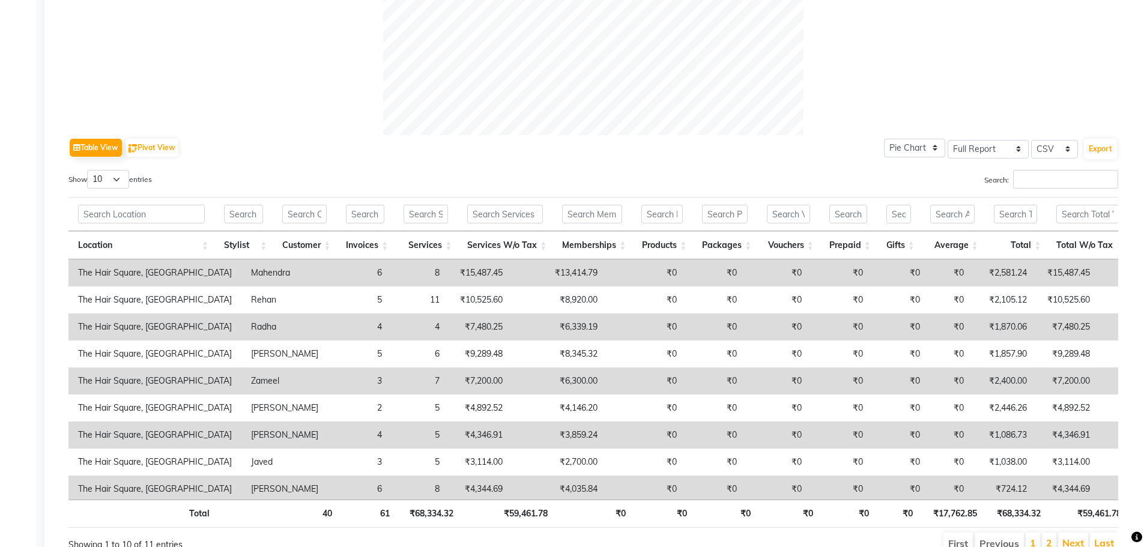
scroll to position [536, 0]
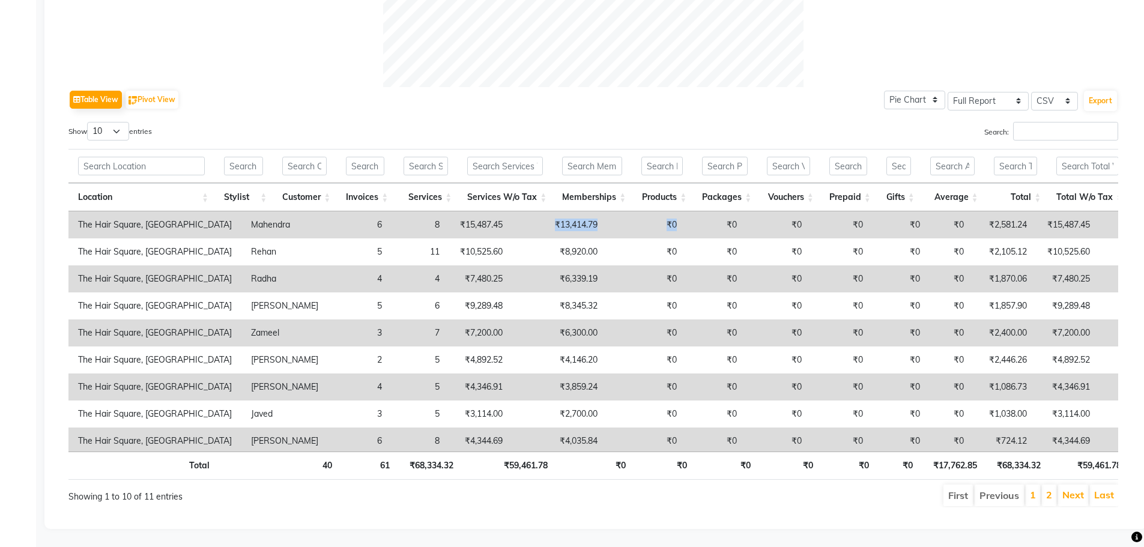
drag, startPoint x: 494, startPoint y: 213, endPoint x: 667, endPoint y: 226, distance: 173.5
click at [671, 226] on tr "The Hair Square, Ambience Island Mahendra 6 8 ₹15,487.45 ₹13,414.79 ₹0 ₹0 ₹0 ₹0…" at bounding box center [776, 224] width 1417 height 27
click at [449, 227] on td "₹15,487.45" at bounding box center [480, 224] width 63 height 27
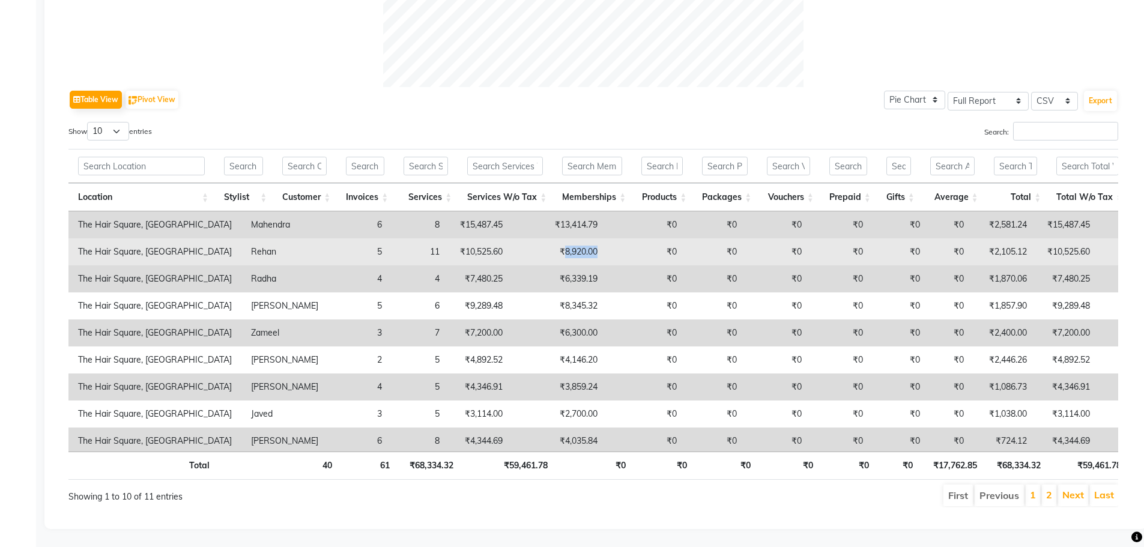
drag, startPoint x: 522, startPoint y: 241, endPoint x: 570, endPoint y: 244, distance: 47.5
click at [570, 244] on tr "The Hair Square, [GEOGRAPHIC_DATA] Rehan 5 11 ₹10,525.60 ₹8,920.00 ₹0 ₹0 ₹0 ₹0 …" at bounding box center [776, 251] width 1417 height 27
click at [524, 251] on td "₹8,920.00" at bounding box center [559, 251] width 95 height 27
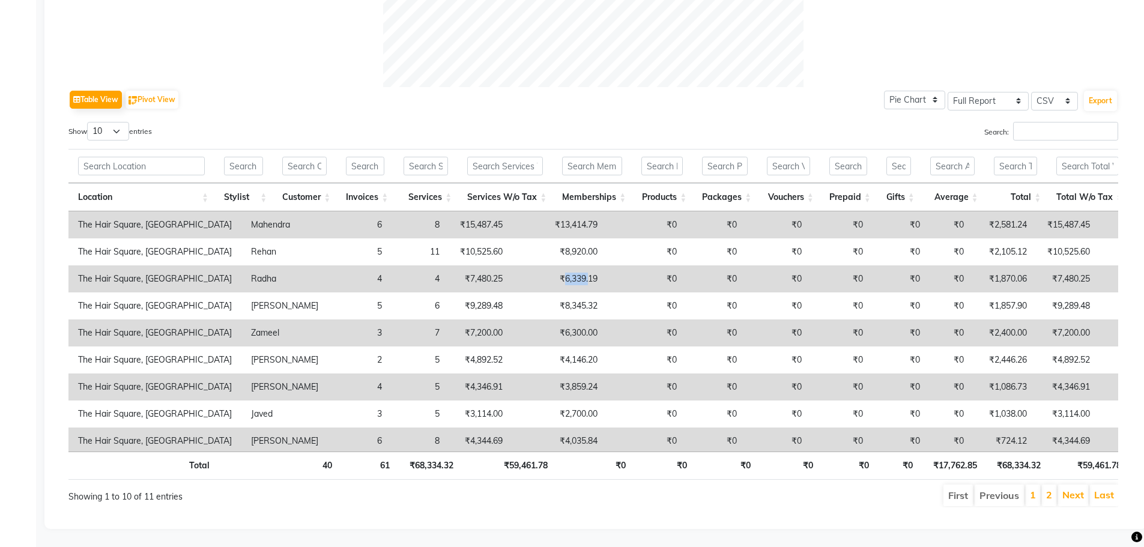
drag, startPoint x: 513, startPoint y: 267, endPoint x: 537, endPoint y: 275, distance: 24.7
click at [537, 275] on td "₹6,339.19" at bounding box center [559, 278] width 95 height 27
drag, startPoint x: 510, startPoint y: 214, endPoint x: 539, endPoint y: 222, distance: 29.9
click at [539, 222] on td "₹13,414.79" at bounding box center [559, 224] width 95 height 27
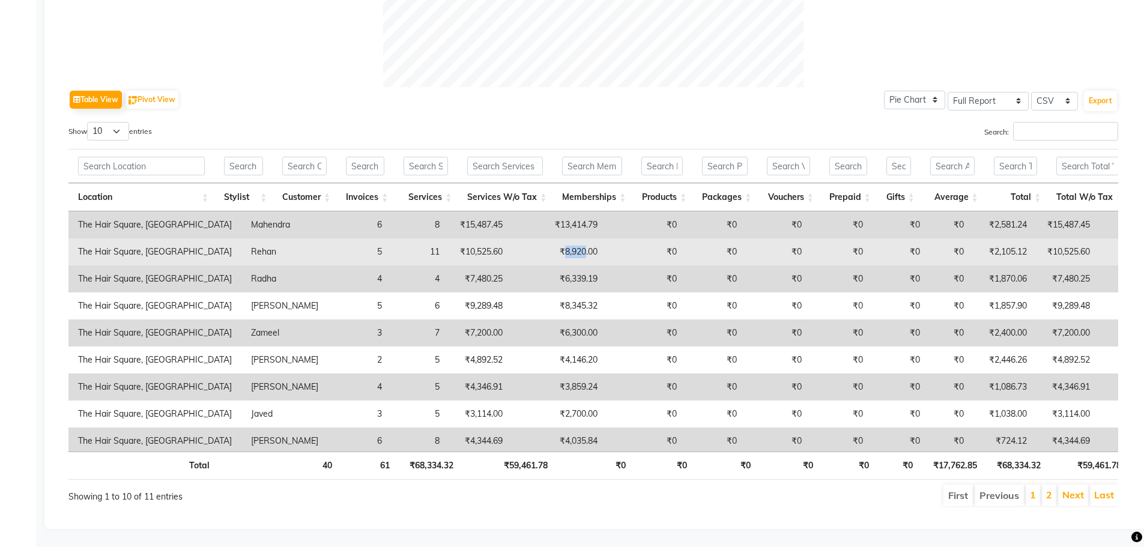
drag, startPoint x: 513, startPoint y: 240, endPoint x: 536, endPoint y: 247, distance: 23.9
click at [536, 247] on td "₹8,920.00" at bounding box center [559, 251] width 95 height 27
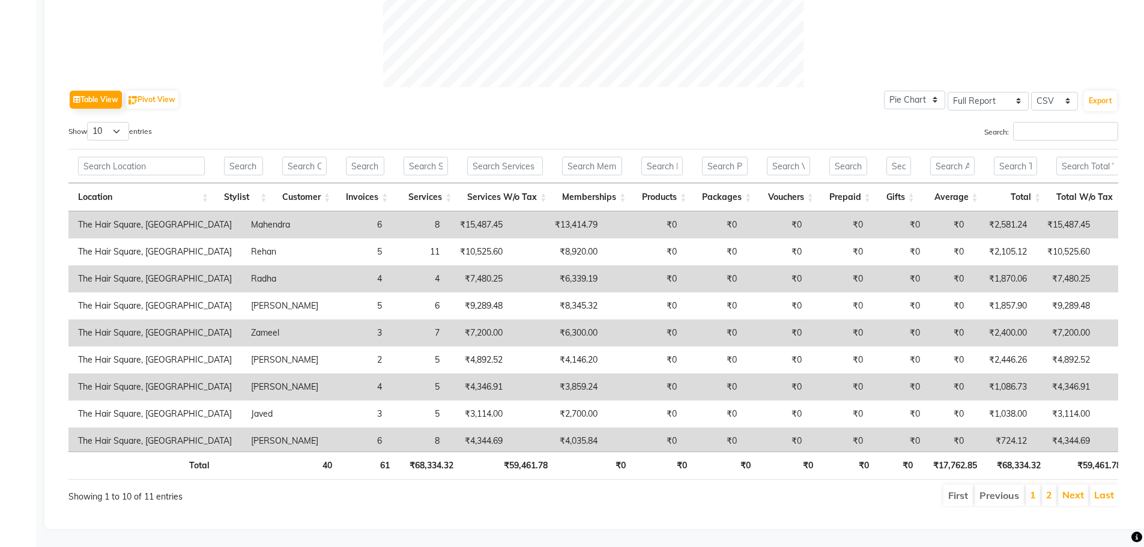
click at [533, 265] on td "₹6,339.19" at bounding box center [559, 278] width 95 height 27
drag, startPoint x: 516, startPoint y: 268, endPoint x: 534, endPoint y: 275, distance: 20.0
click at [534, 275] on td "₹6,339.19" at bounding box center [559, 278] width 95 height 27
click at [512, 270] on td "₹6,339.19" at bounding box center [559, 278] width 95 height 27
drag, startPoint x: 513, startPoint y: 274, endPoint x: 536, endPoint y: 273, distance: 23.4
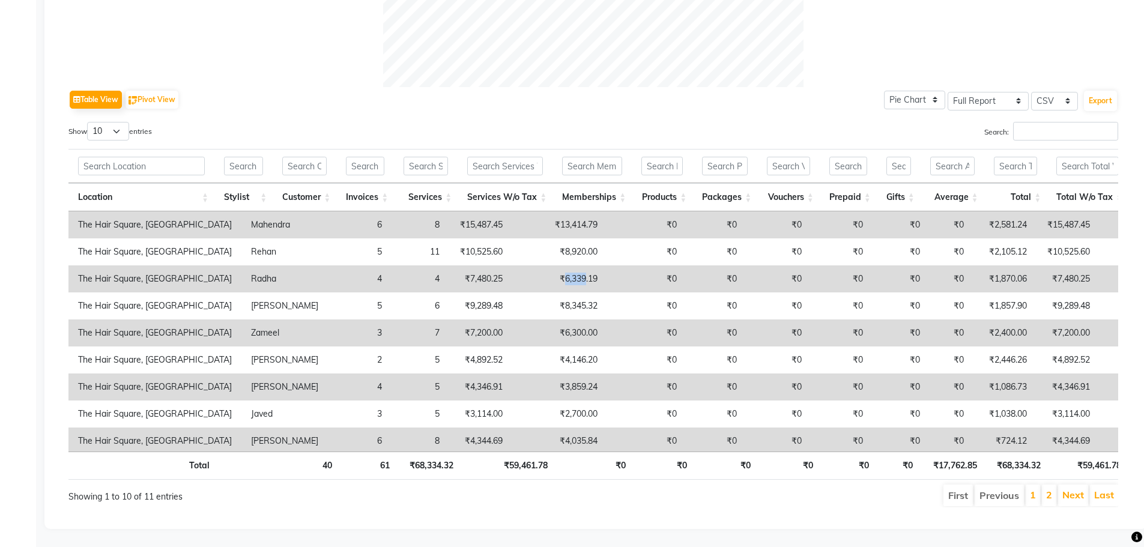
click at [536, 273] on td "₹6,339.19" at bounding box center [559, 278] width 95 height 27
drag, startPoint x: 507, startPoint y: 214, endPoint x: 532, endPoint y: 226, distance: 28.2
click at [532, 226] on td "₹13,414.79" at bounding box center [559, 224] width 95 height 27
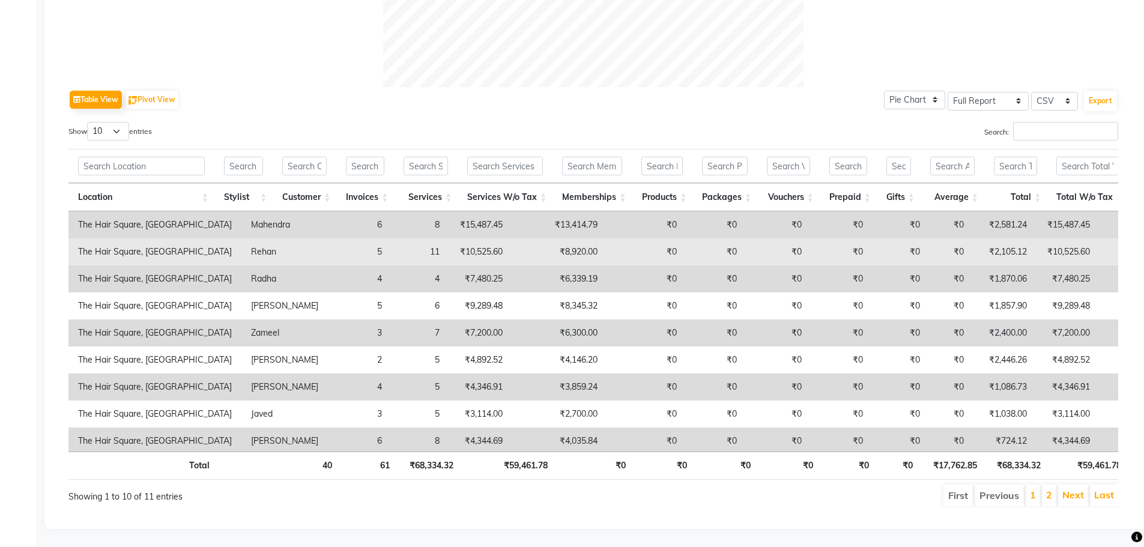
click at [534, 238] on td "₹8,920.00" at bounding box center [559, 251] width 95 height 27
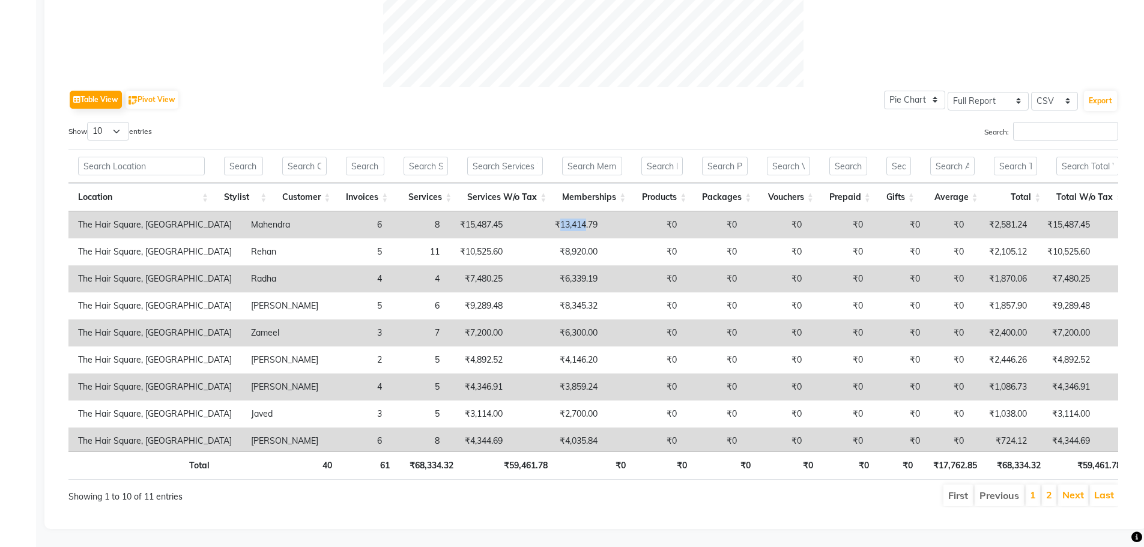
drag, startPoint x: 506, startPoint y: 218, endPoint x: 534, endPoint y: 226, distance: 29.3
click at [534, 226] on td "₹13,414.79" at bounding box center [559, 224] width 95 height 27
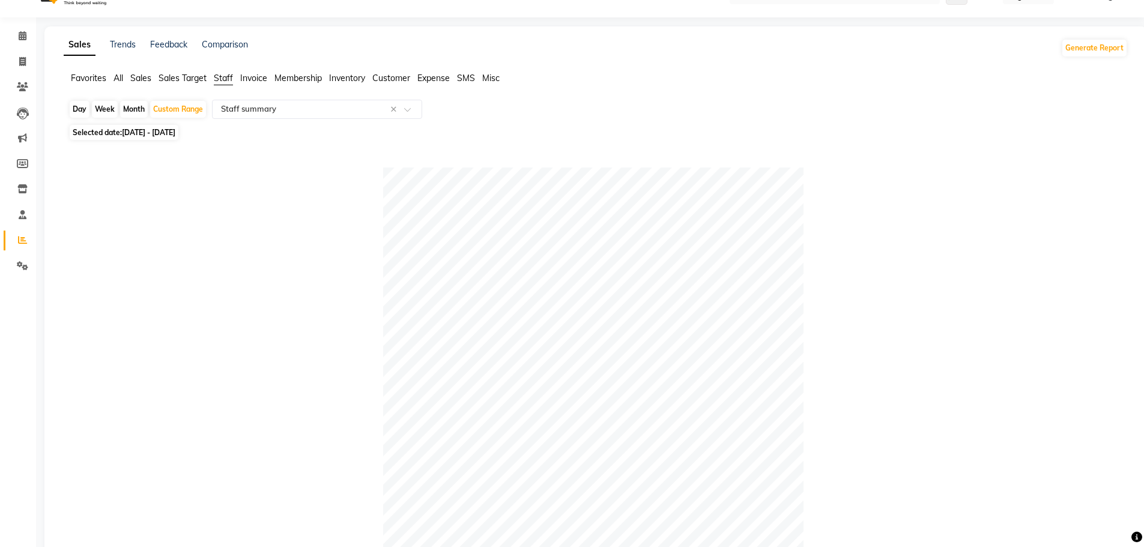
scroll to position [22, 0]
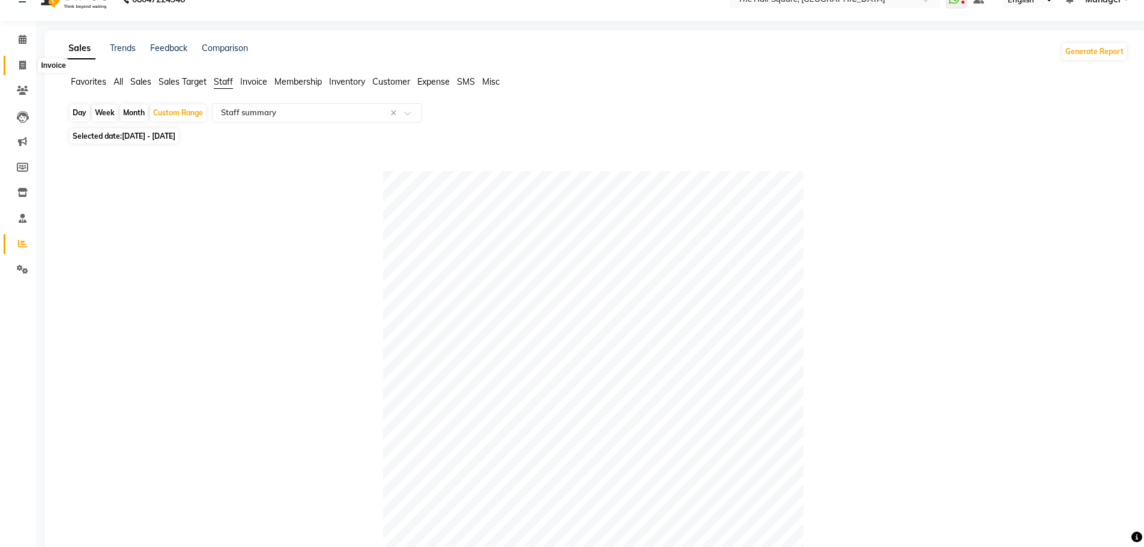
click at [24, 62] on icon at bounding box center [22, 65] width 7 height 9
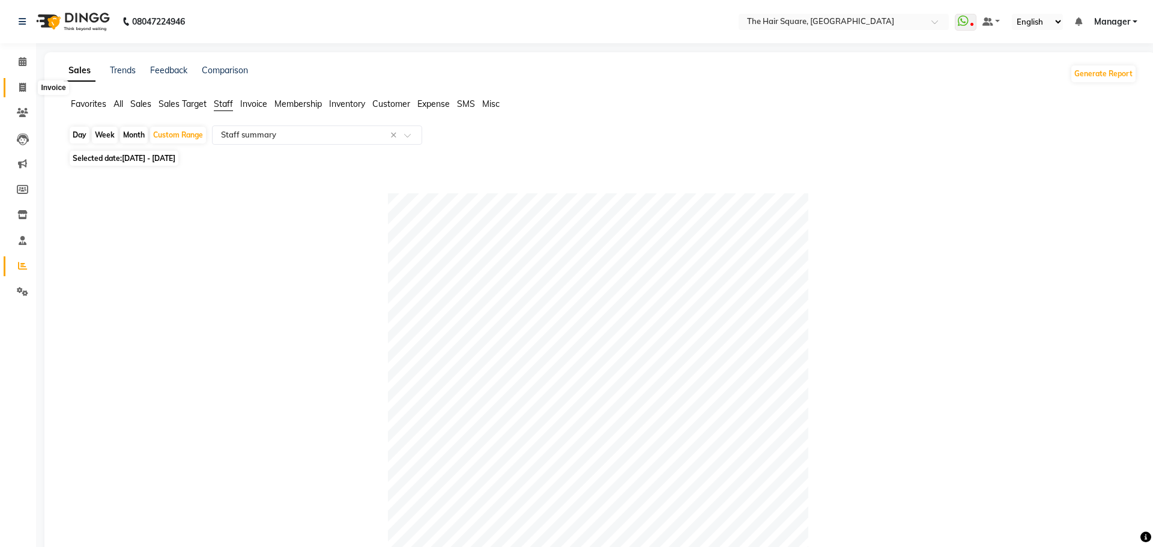
select select "service"
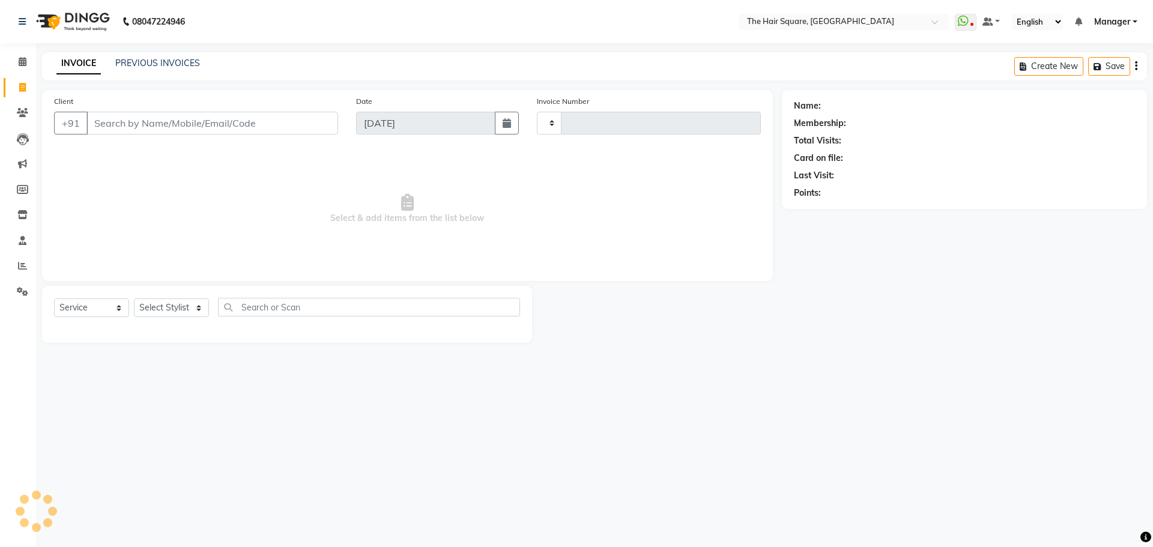
type input "3099"
select select "5768"
click at [17, 59] on span at bounding box center [22, 62] width 21 height 14
